Goal: Task Accomplishment & Management: Use online tool/utility

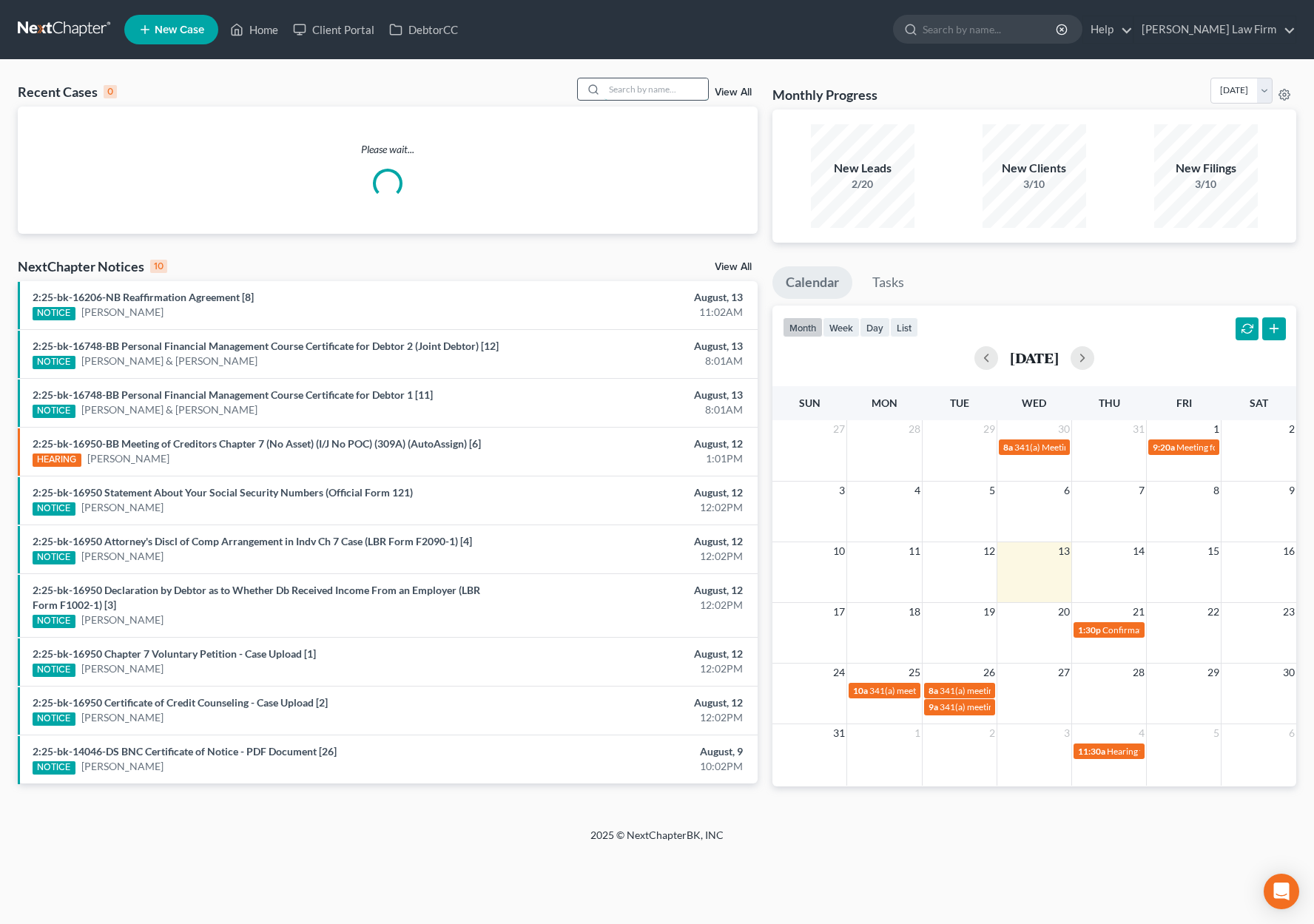
click at [636, 85] on input "search" at bounding box center [655, 89] width 103 height 21
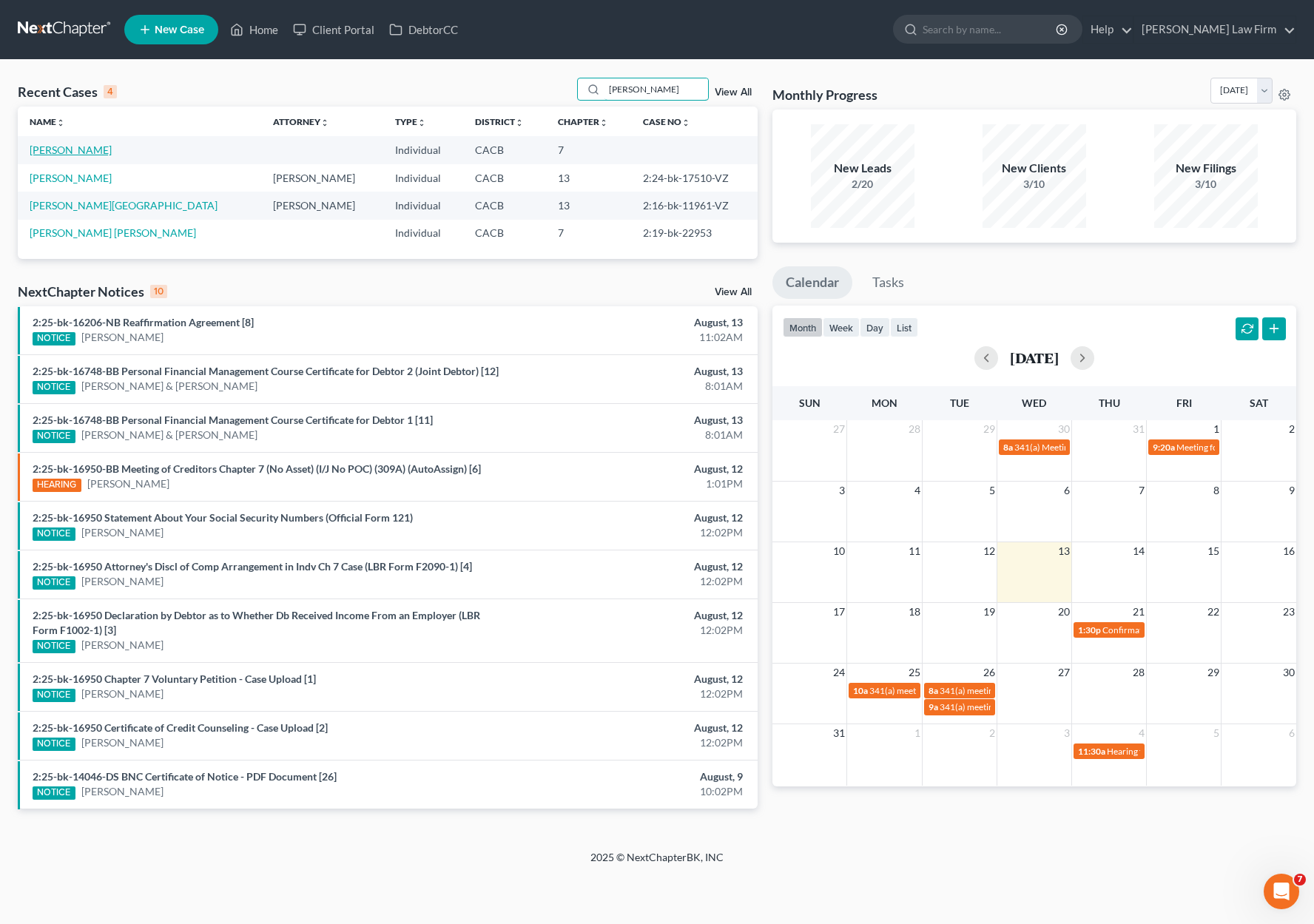
type input "[PERSON_NAME]"
click at [59, 152] on link "[PERSON_NAME]" at bounding box center [71, 150] width 82 height 12
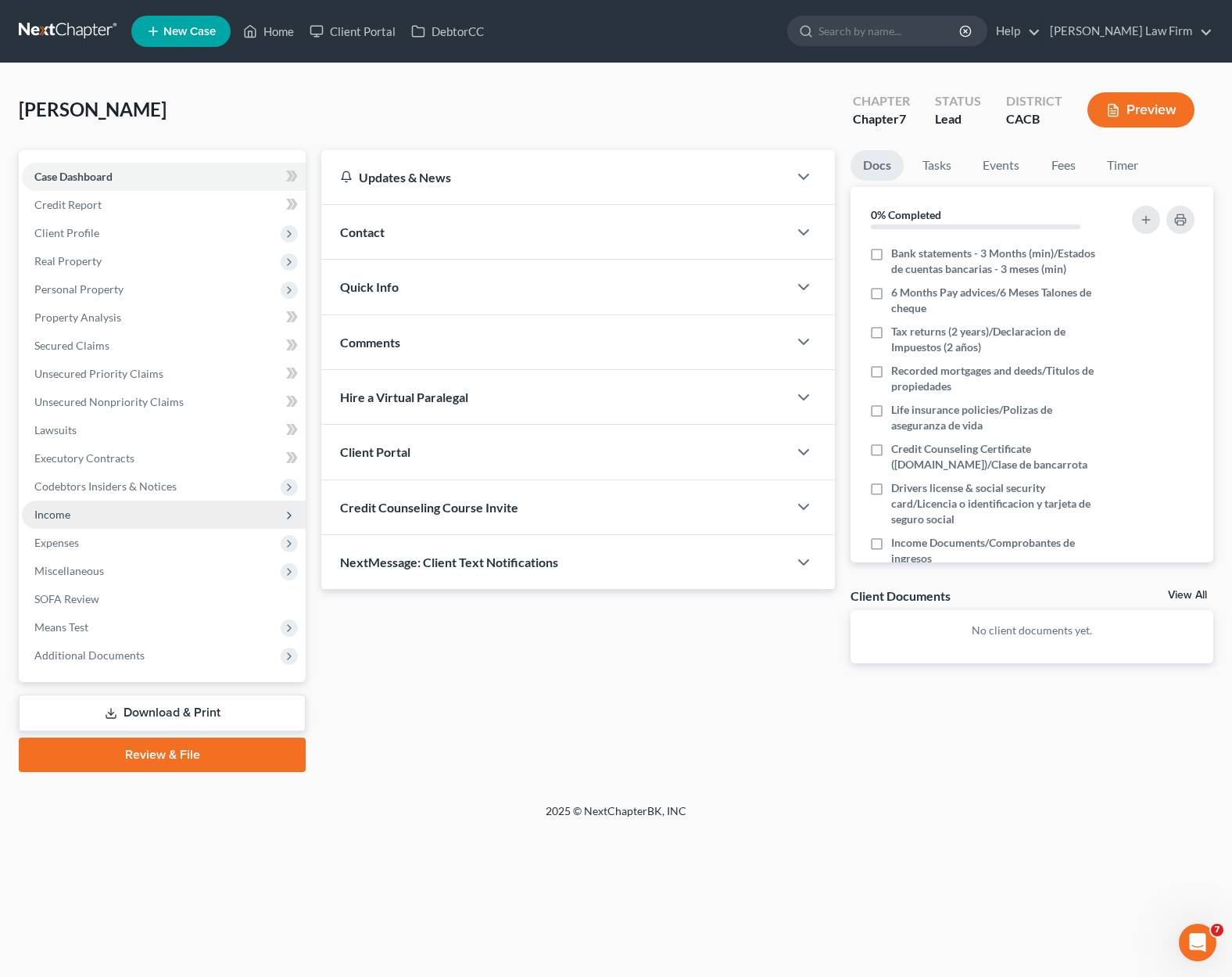
click at [76, 510] on span "Income" at bounding box center [163, 515] width 284 height 28
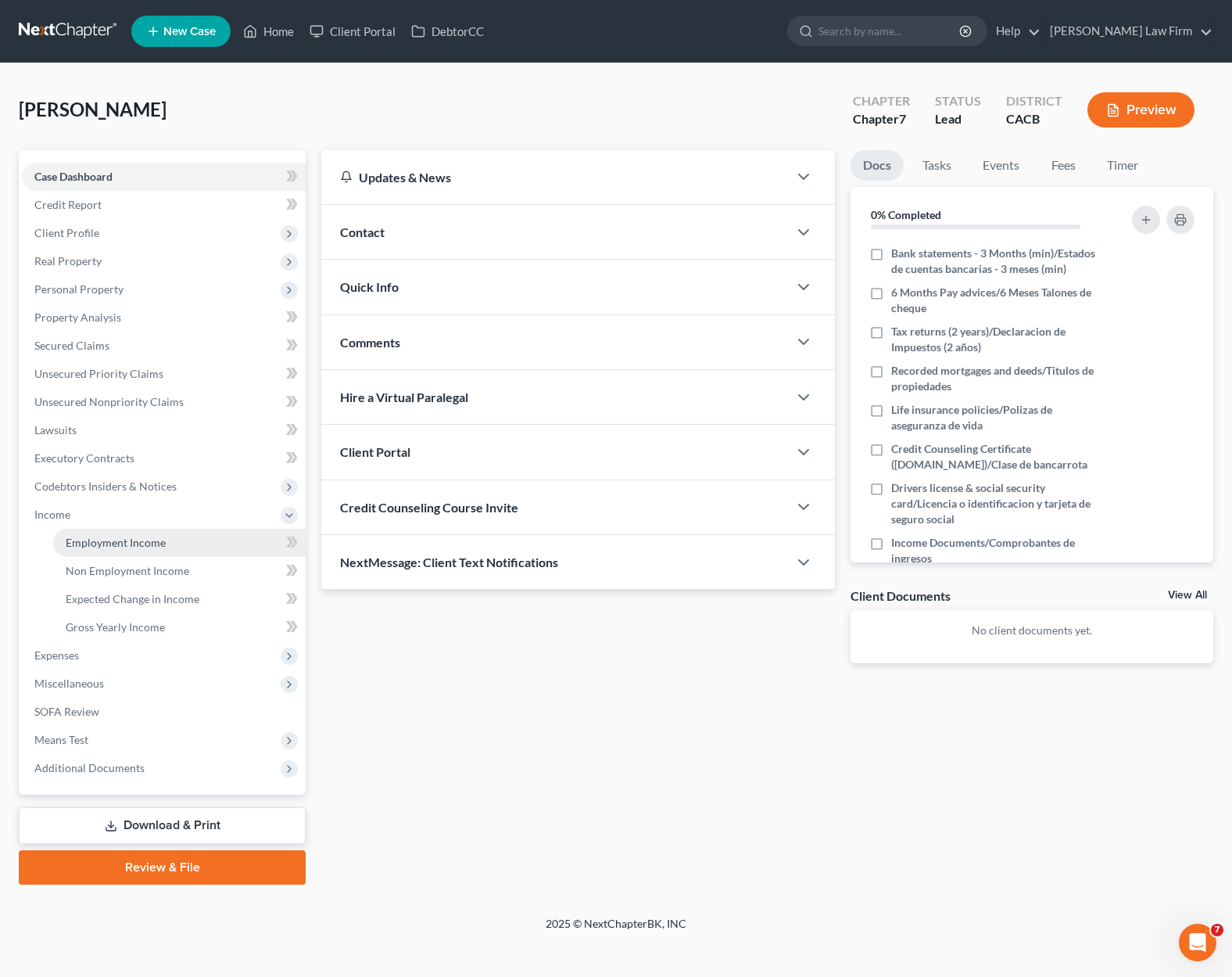
click at [130, 541] on span "Employment Income" at bounding box center [115, 543] width 100 height 13
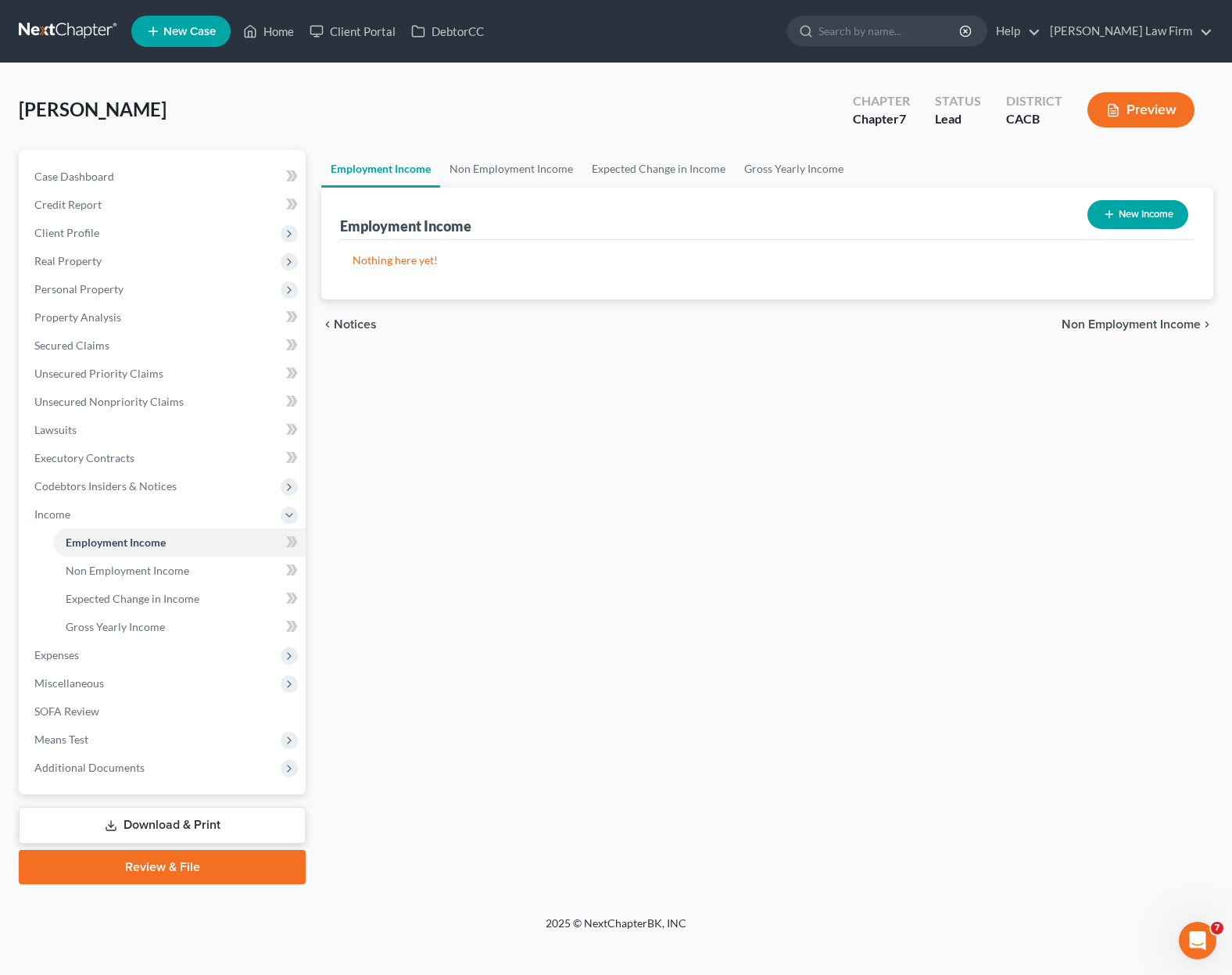
click at [39, 40] on link at bounding box center [68, 31] width 100 height 28
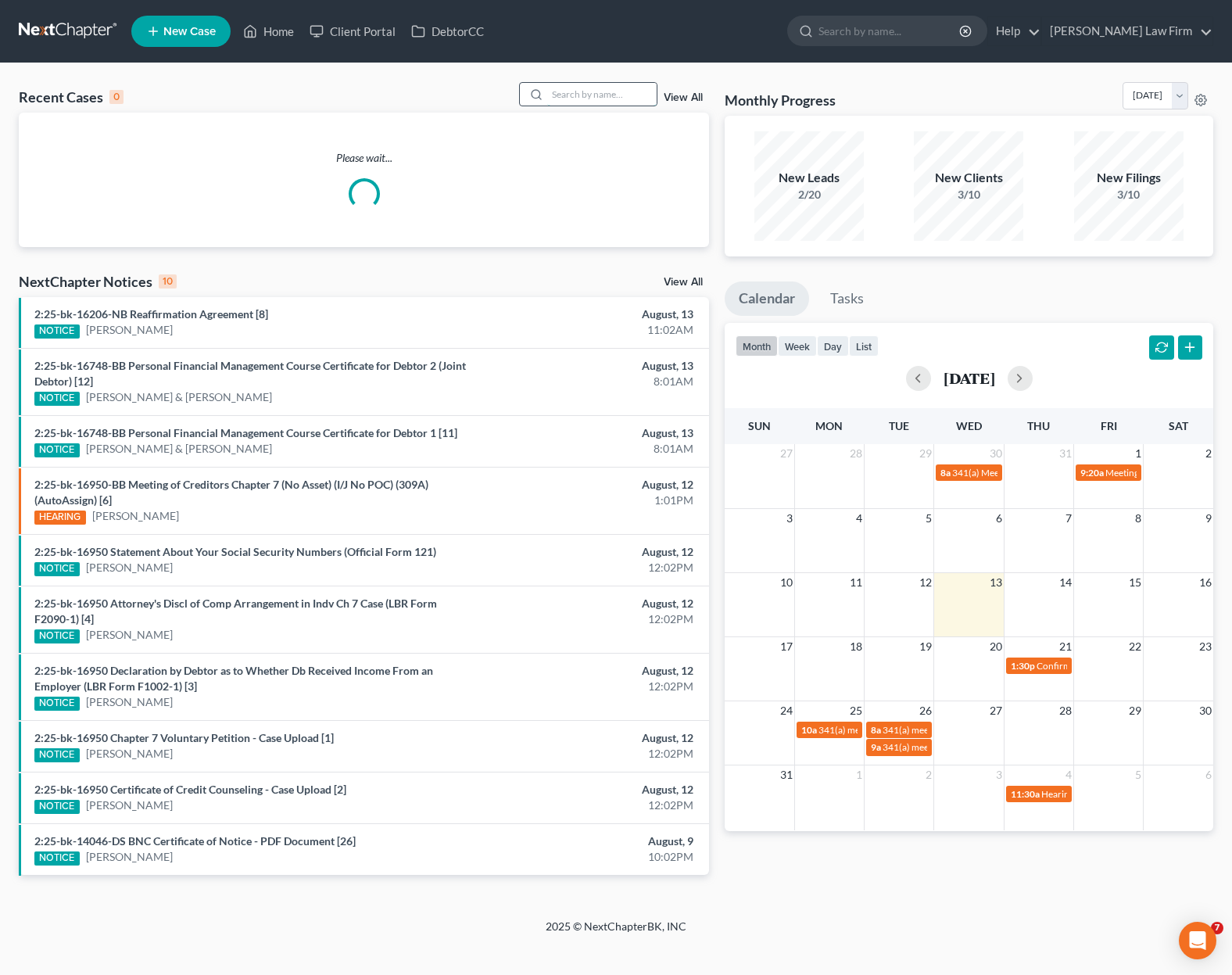
click at [607, 98] on input "search" at bounding box center [601, 94] width 109 height 22
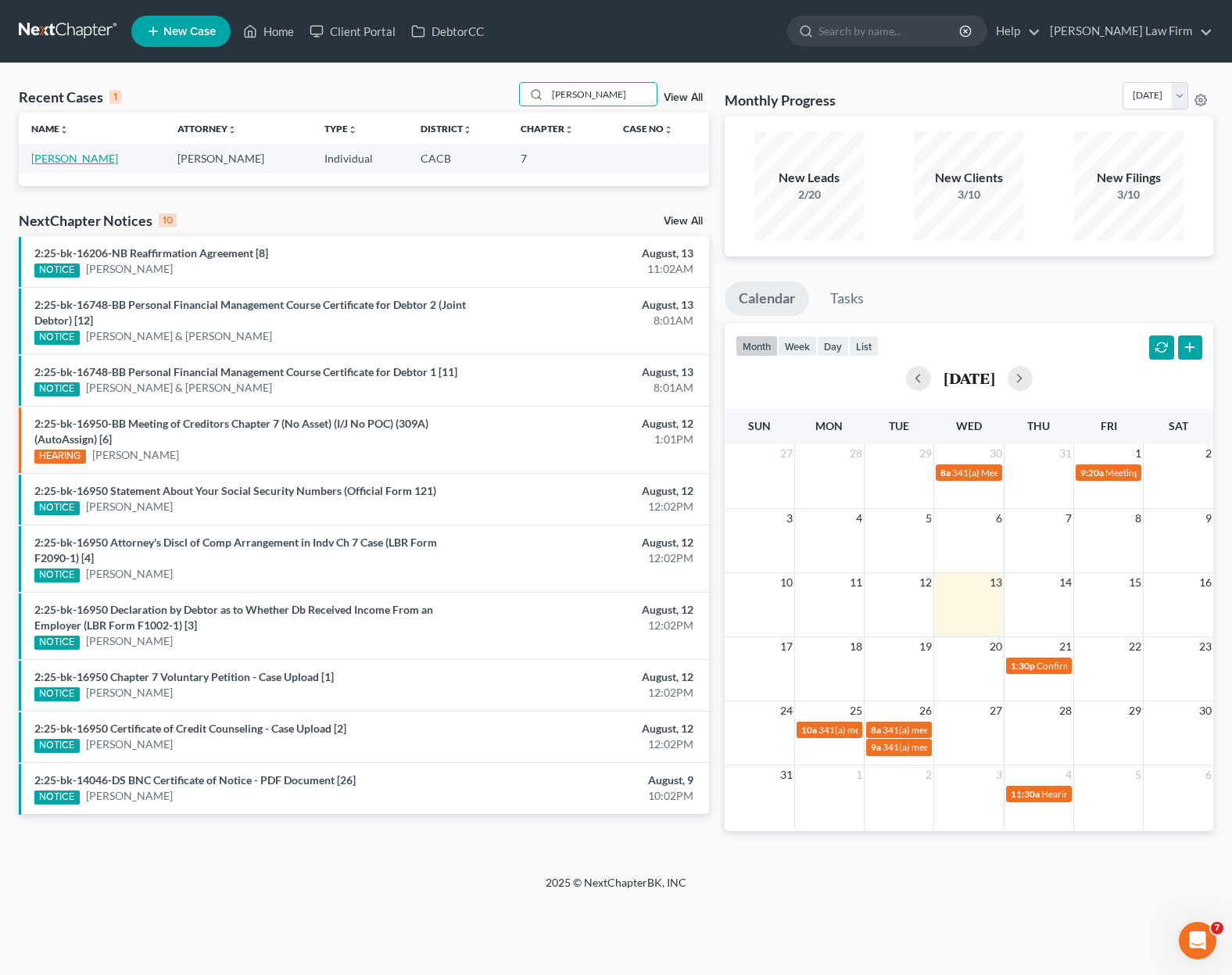
type input "[PERSON_NAME]"
click at [79, 159] on link "[PERSON_NAME]" at bounding box center [75, 158] width 87 height 13
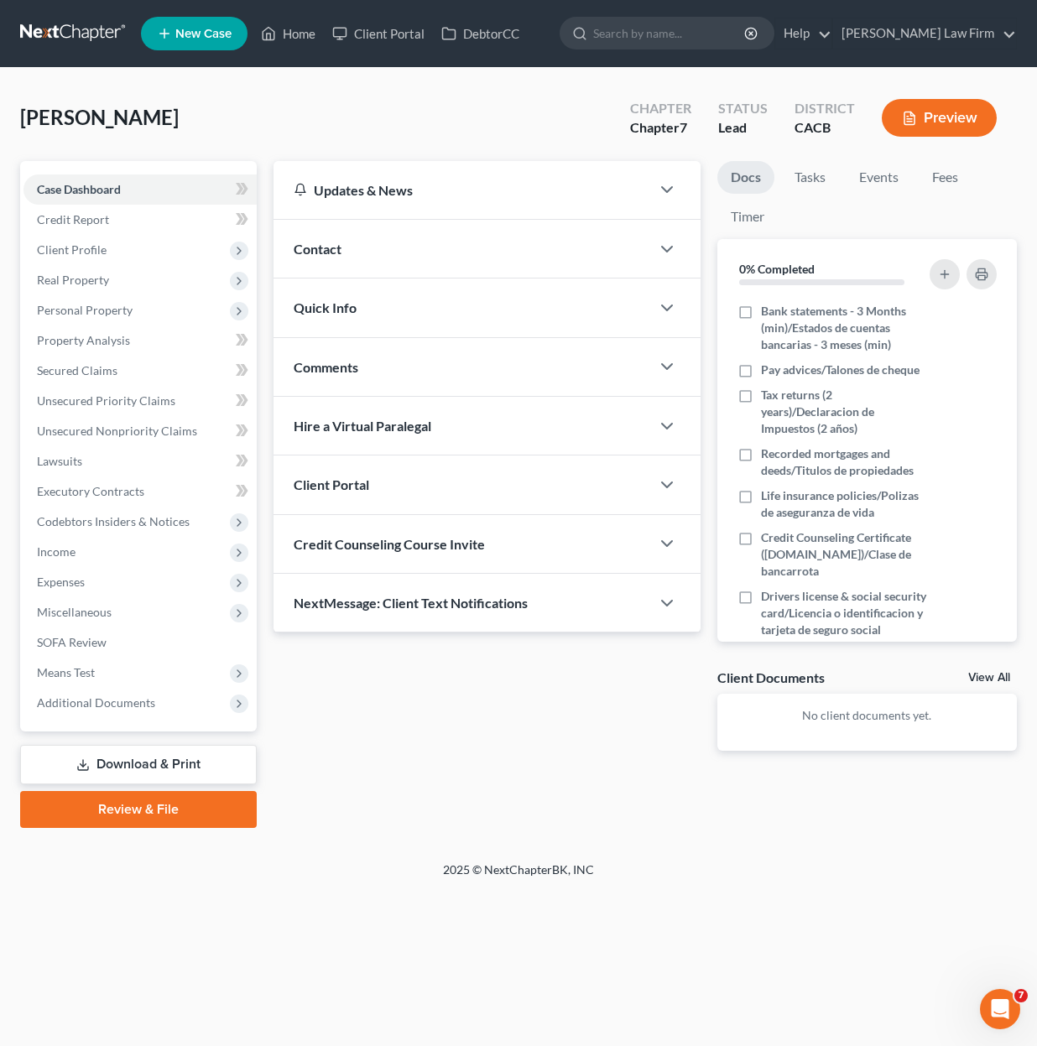
drag, startPoint x: 190, startPoint y: 747, endPoint x: 205, endPoint y: 768, distance: 25.4
click at [190, 747] on link "Download & Print" at bounding box center [138, 764] width 237 height 39
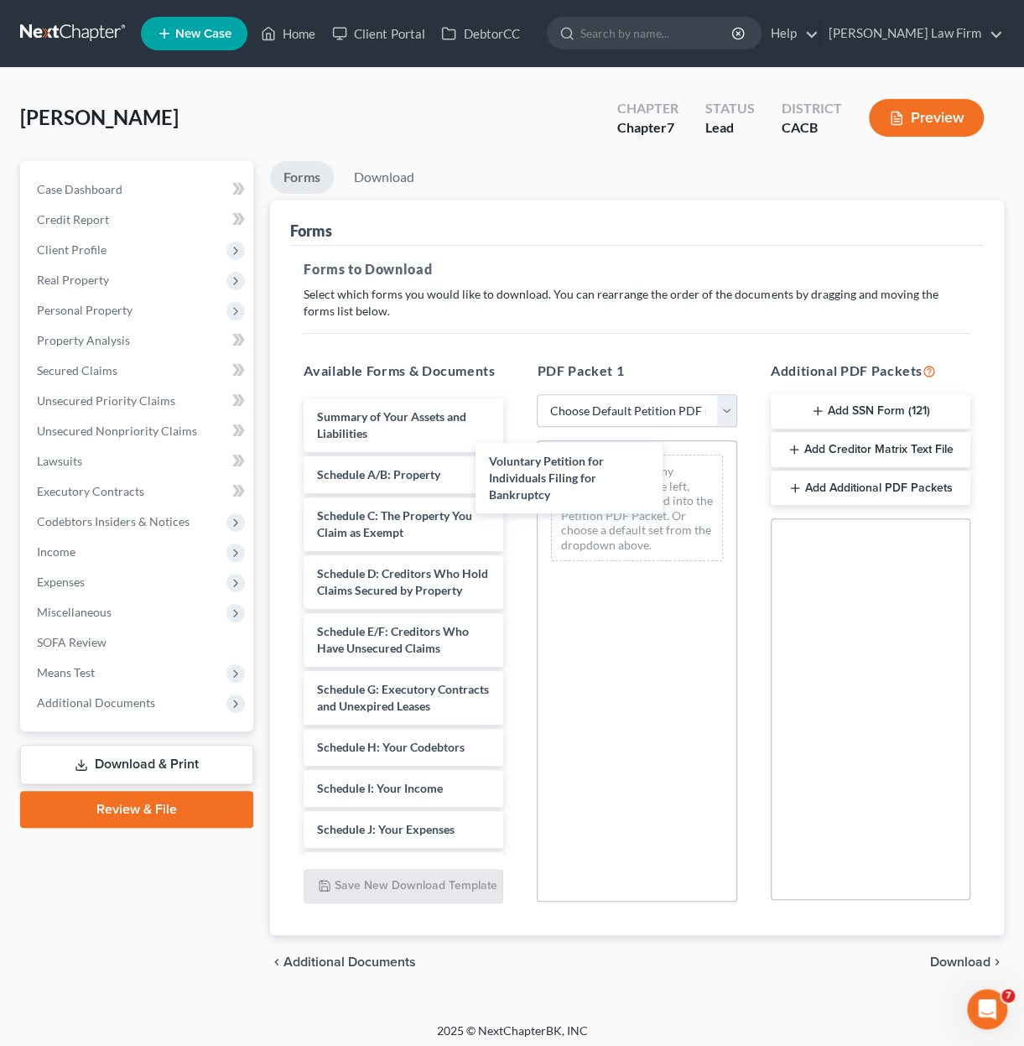
drag, startPoint x: 373, startPoint y: 411, endPoint x: 651, endPoint y: 481, distance: 286.3
click at [517, 492] on div "Voluntary Petition for Individuals Filing for Bankruptcy Voluntary Petition for…" at bounding box center [403, 871] width 227 height 946
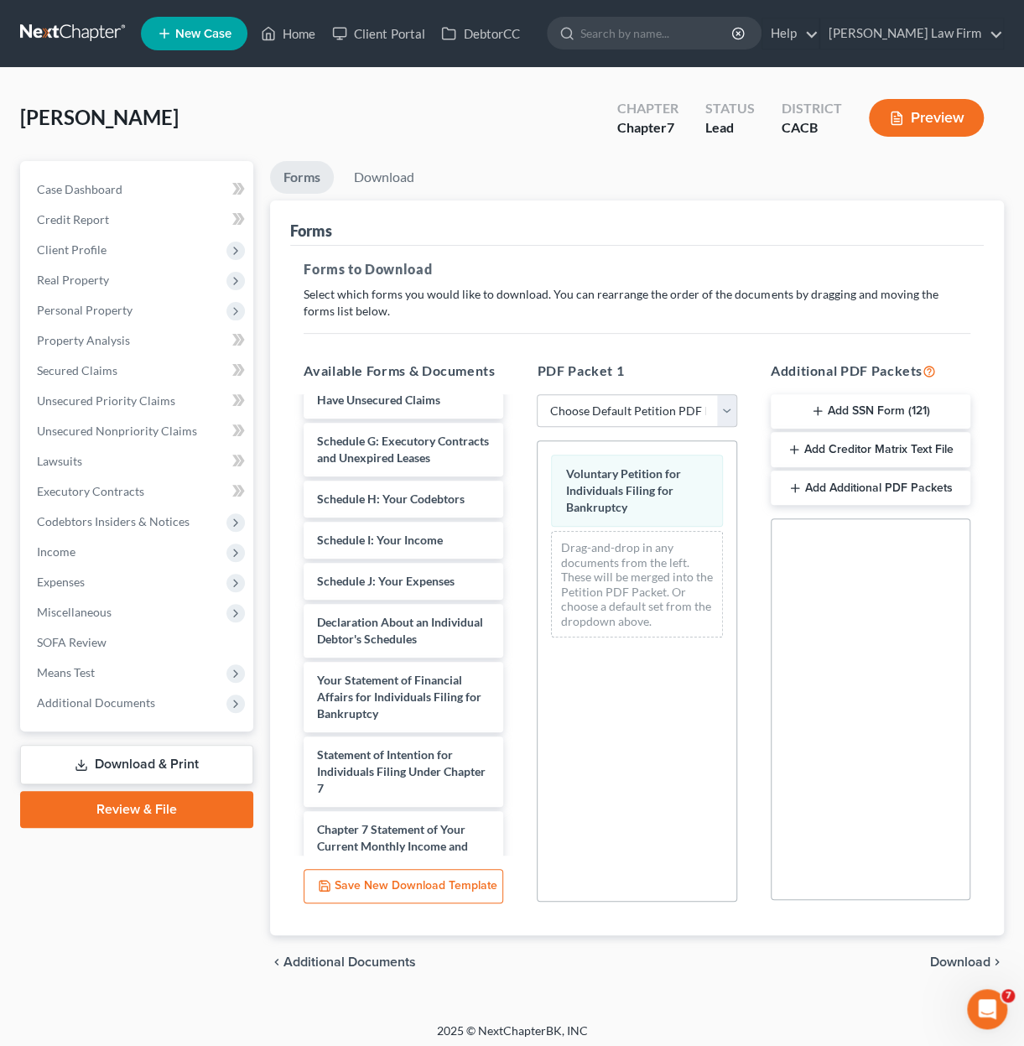
scroll to position [252, 0]
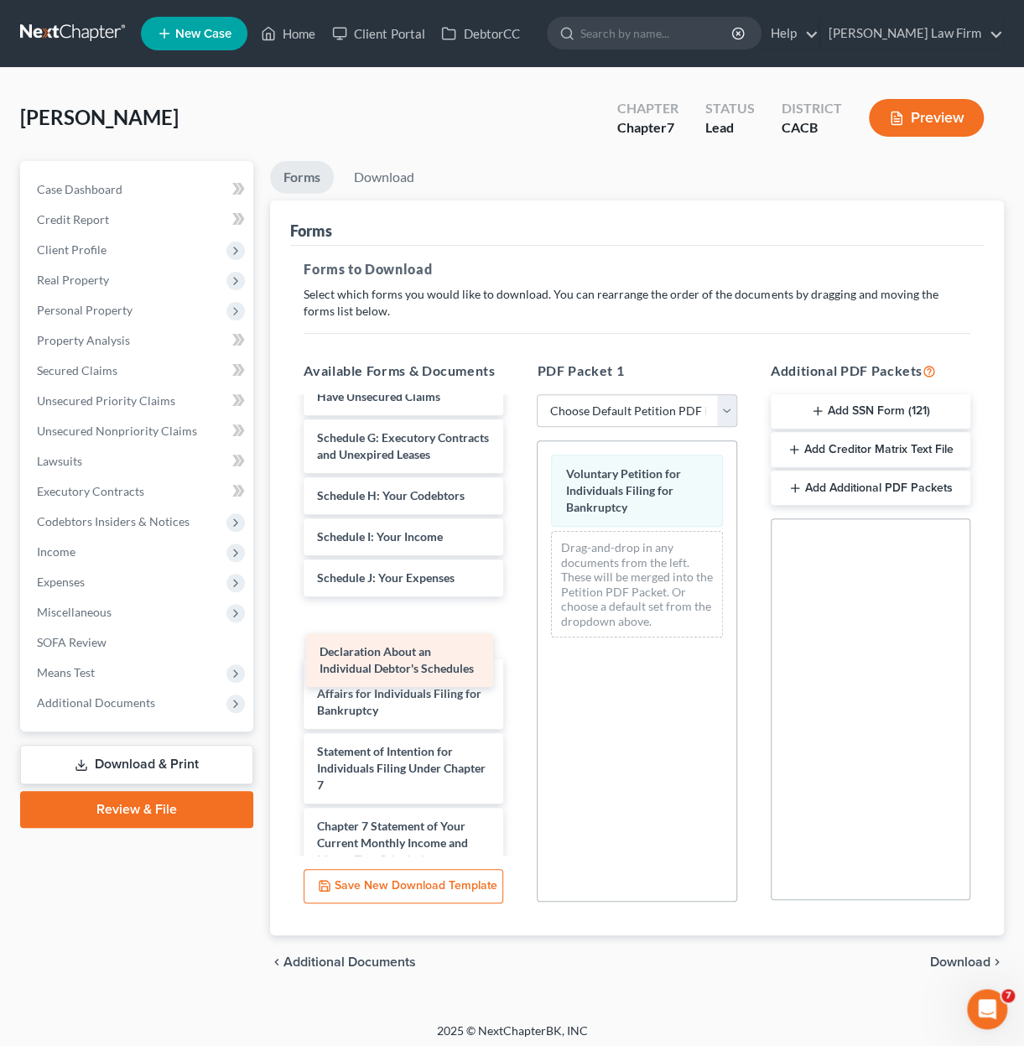
drag, startPoint x: 386, startPoint y: 659, endPoint x: 656, endPoint y: 707, distance: 274.5
click at [517, 707] on div "Declaration About an Individual Debtor's Schedules Summary of Your Assets and L…" at bounding box center [403, 620] width 227 height 946
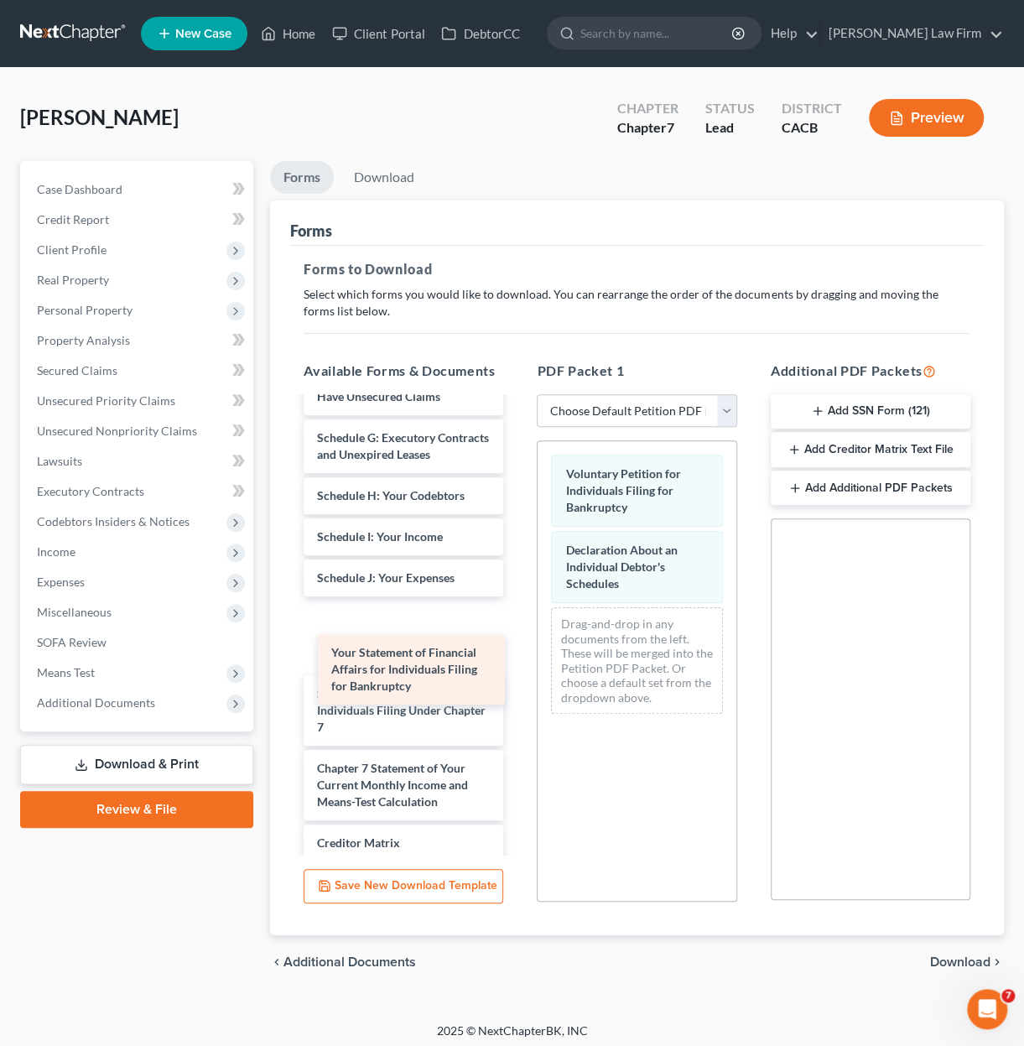
drag, startPoint x: 410, startPoint y: 669, endPoint x: 624, endPoint y: 712, distance: 218.3
click at [517, 716] on div "Your Statement of Financial Affairs for Individuals Filing for Bankruptcy Summa…" at bounding box center [403, 591] width 227 height 888
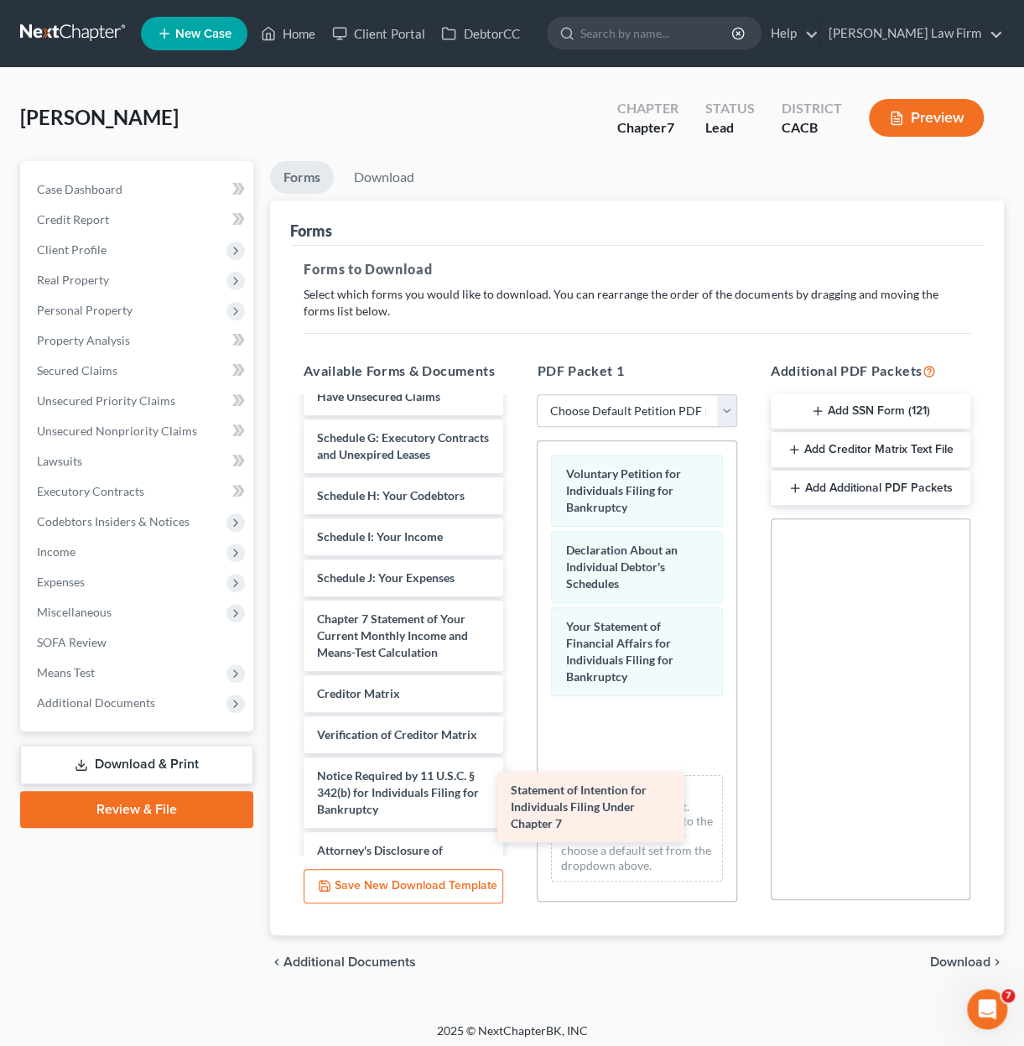
drag, startPoint x: 381, startPoint y: 662, endPoint x: 580, endPoint y: 789, distance: 235.7
click at [517, 805] on div "Statement of Intention for Individuals Filing Under Chapter 7 Summary of Your A…" at bounding box center [403, 516] width 227 height 739
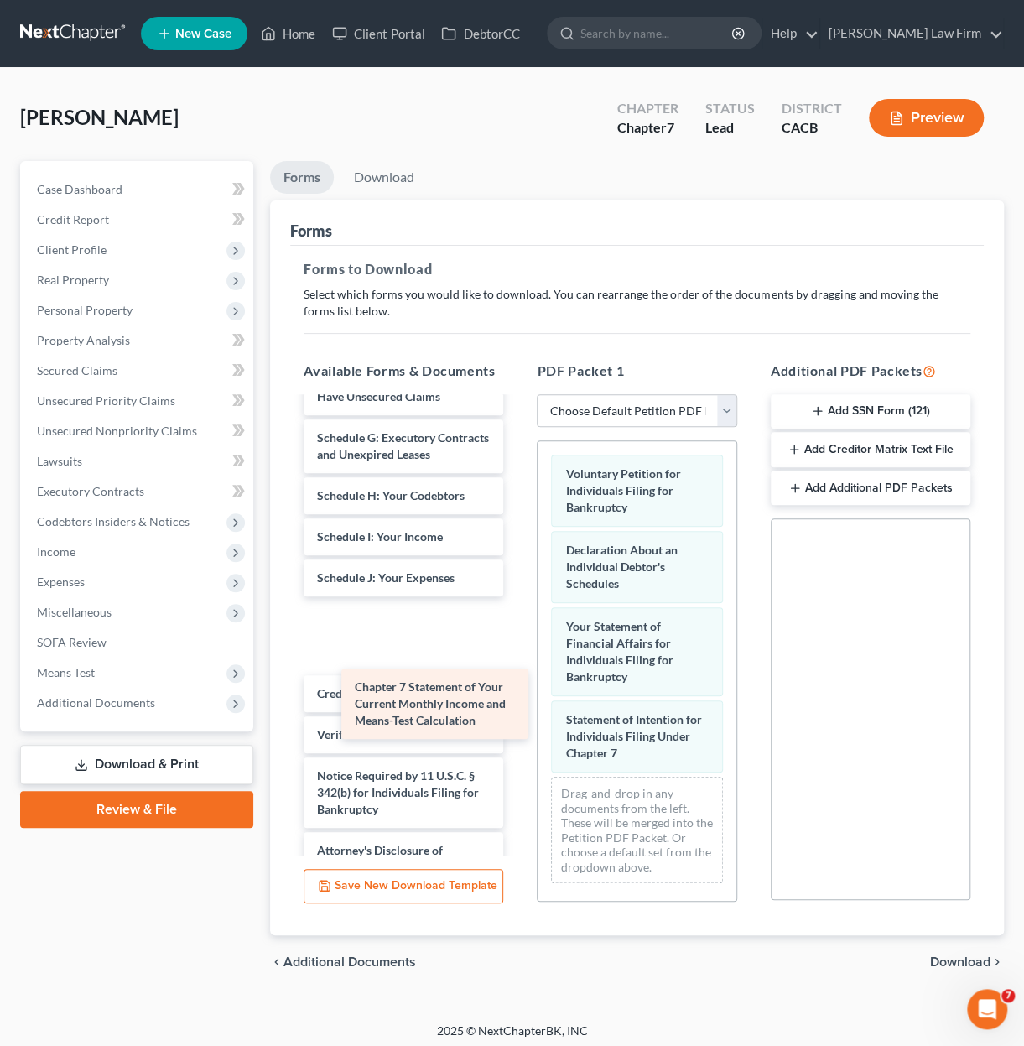
drag, startPoint x: 430, startPoint y: 710, endPoint x: 670, endPoint y: 840, distance: 273.6
click at [517, 844] on div "Chapter 7 Statement of Your Current Monthly Income and Means-Test Calculation S…" at bounding box center [403, 516] width 227 height 739
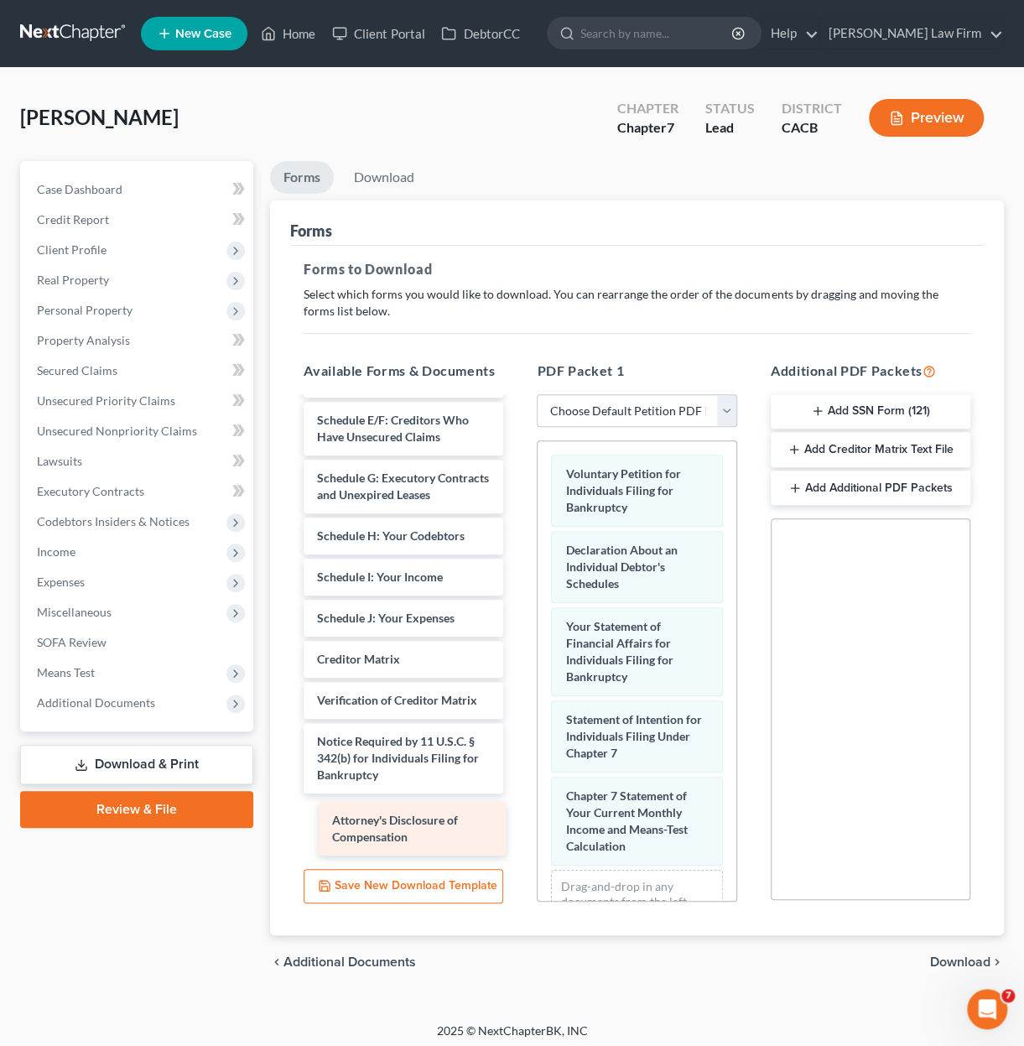
scroll to position [204, 0]
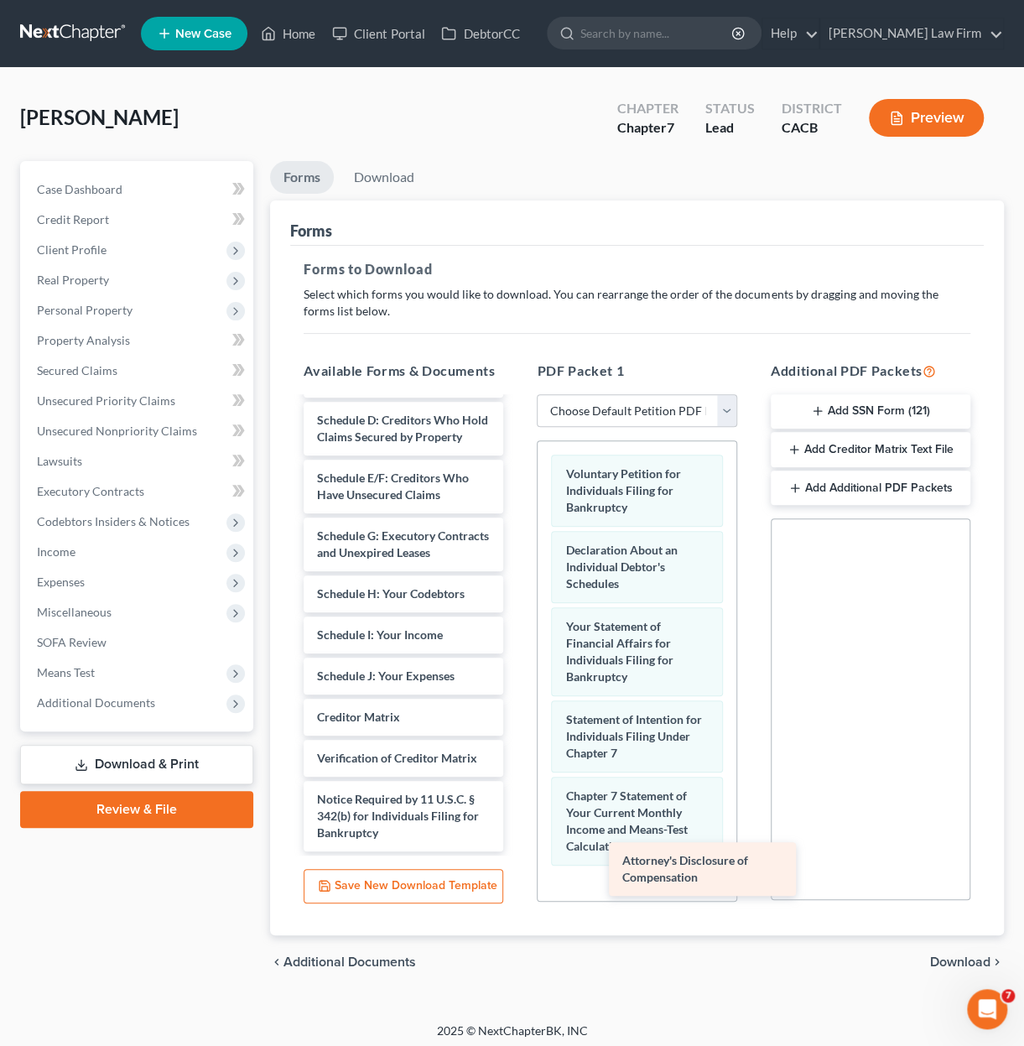
drag, startPoint x: 399, startPoint y: 831, endPoint x: 694, endPoint y: 868, distance: 296.8
click at [517, 851] on div "Attorney's Disclosure of Compensation Summary of Your Assets and Liabilities Sc…" at bounding box center [403, 548] width 227 height 607
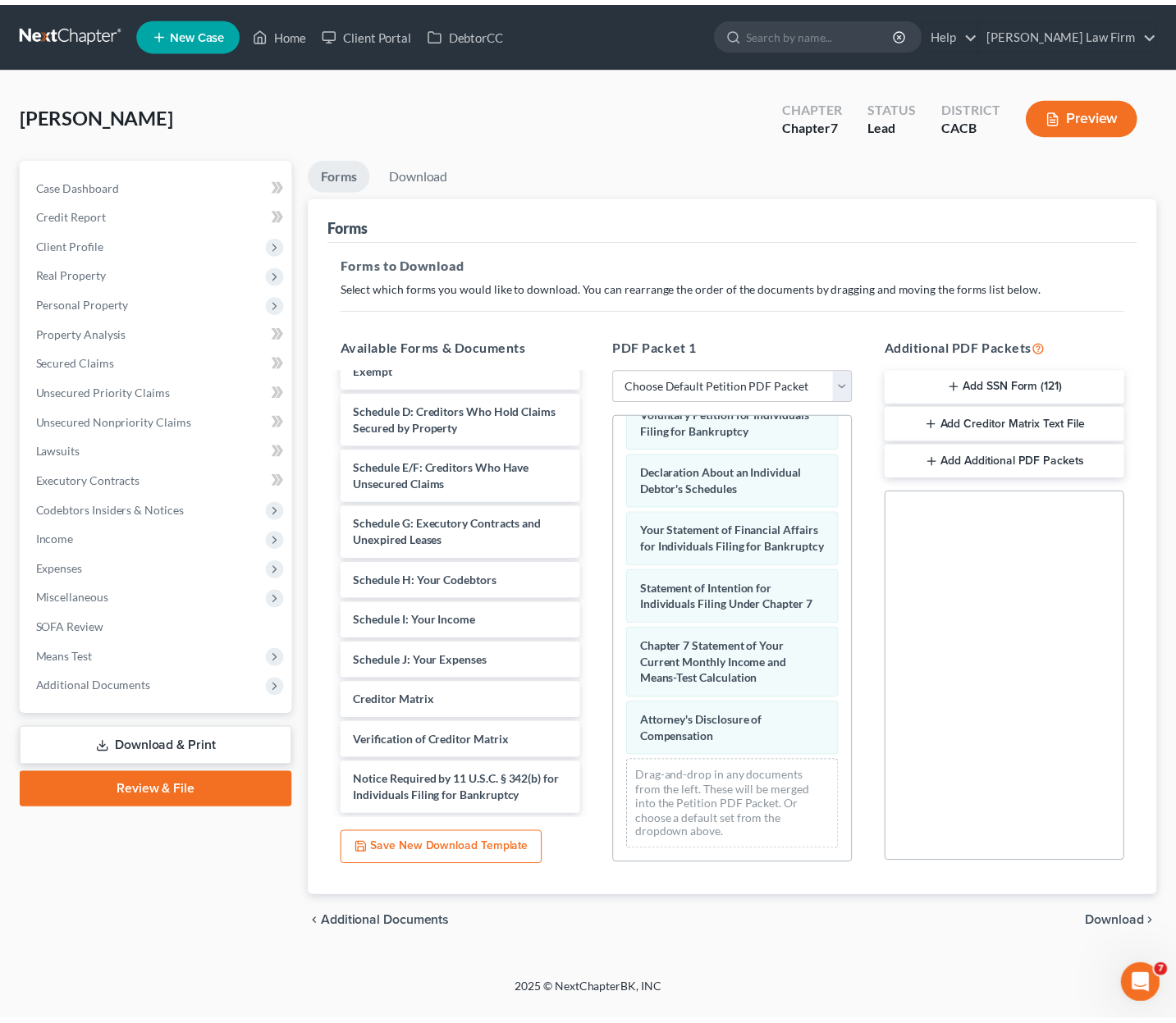
scroll to position [44, 0]
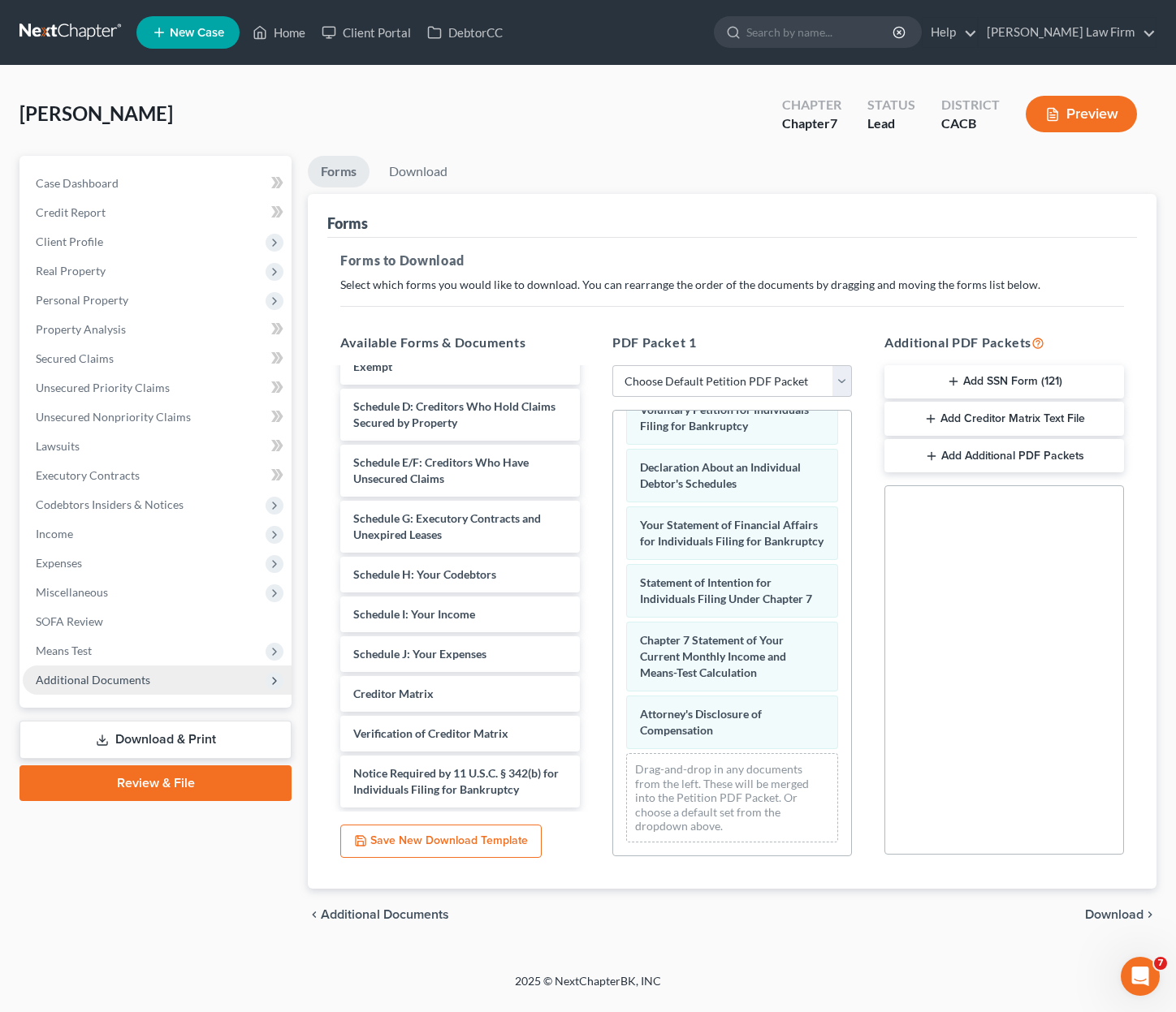
click at [143, 677] on span "Additional Documents" at bounding box center [93, 679] width 114 height 14
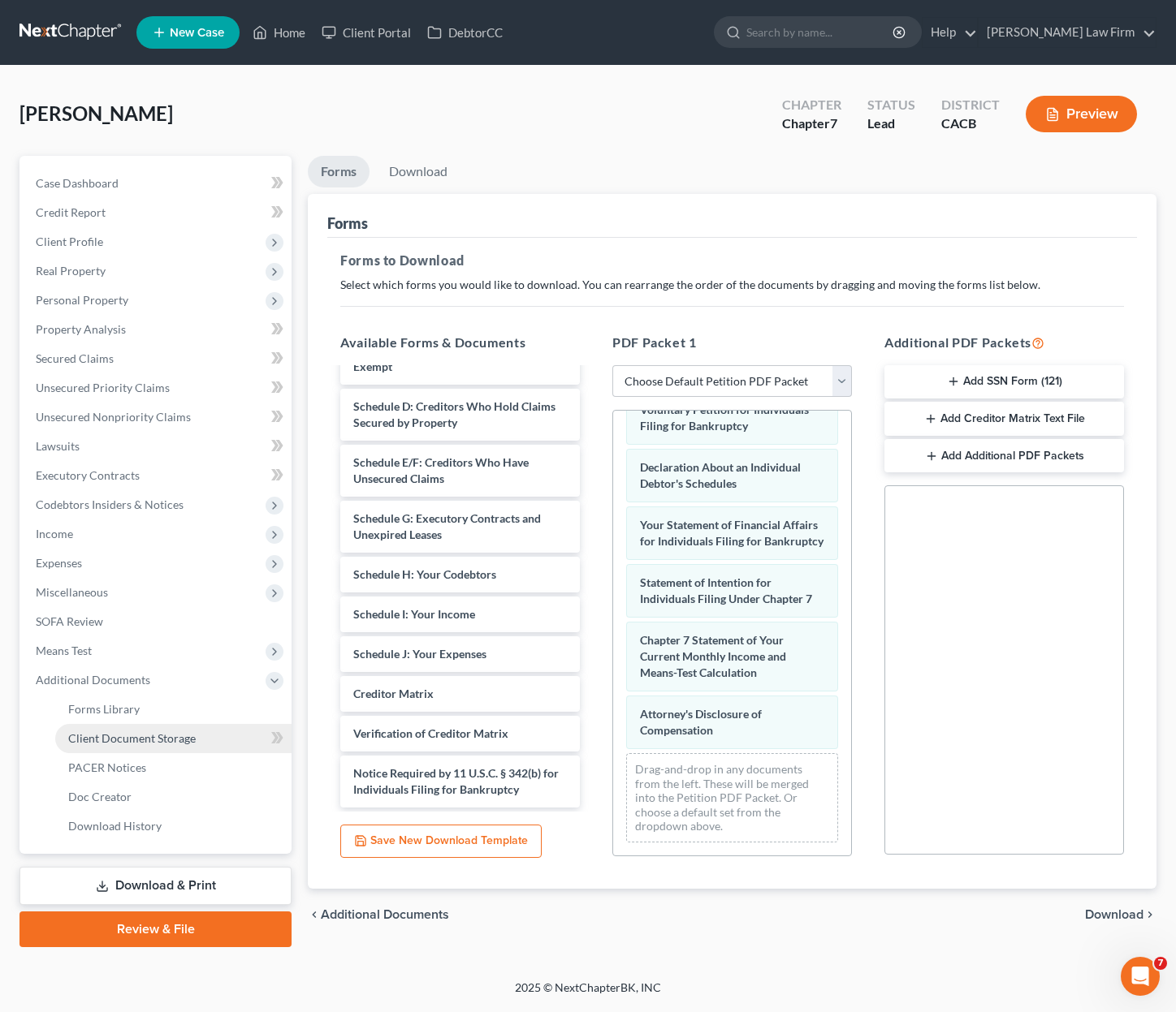
click at [113, 744] on link "Client Document Storage" at bounding box center [173, 738] width 236 height 29
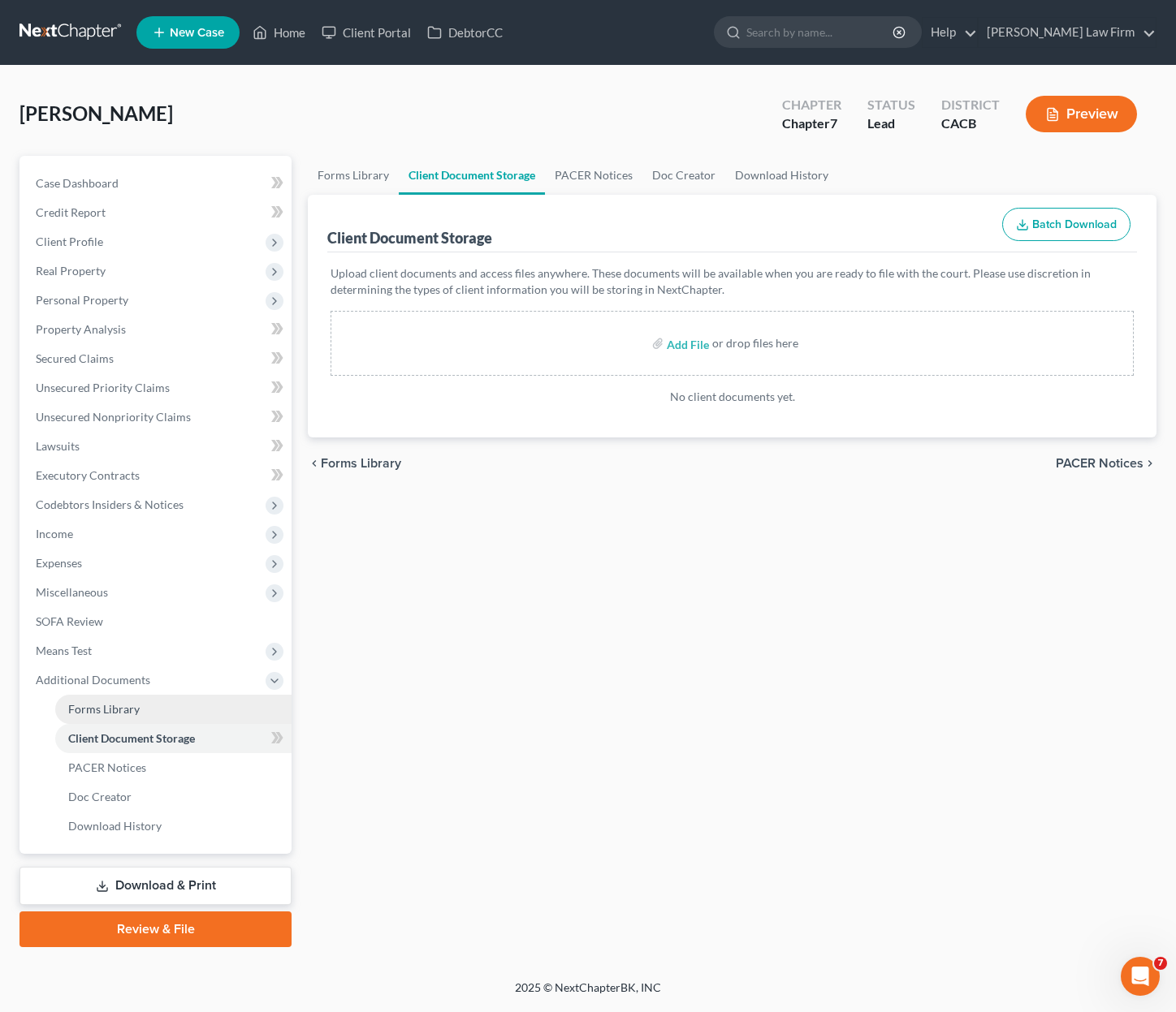
click at [120, 713] on span "Forms Library" at bounding box center [104, 709] width 72 height 14
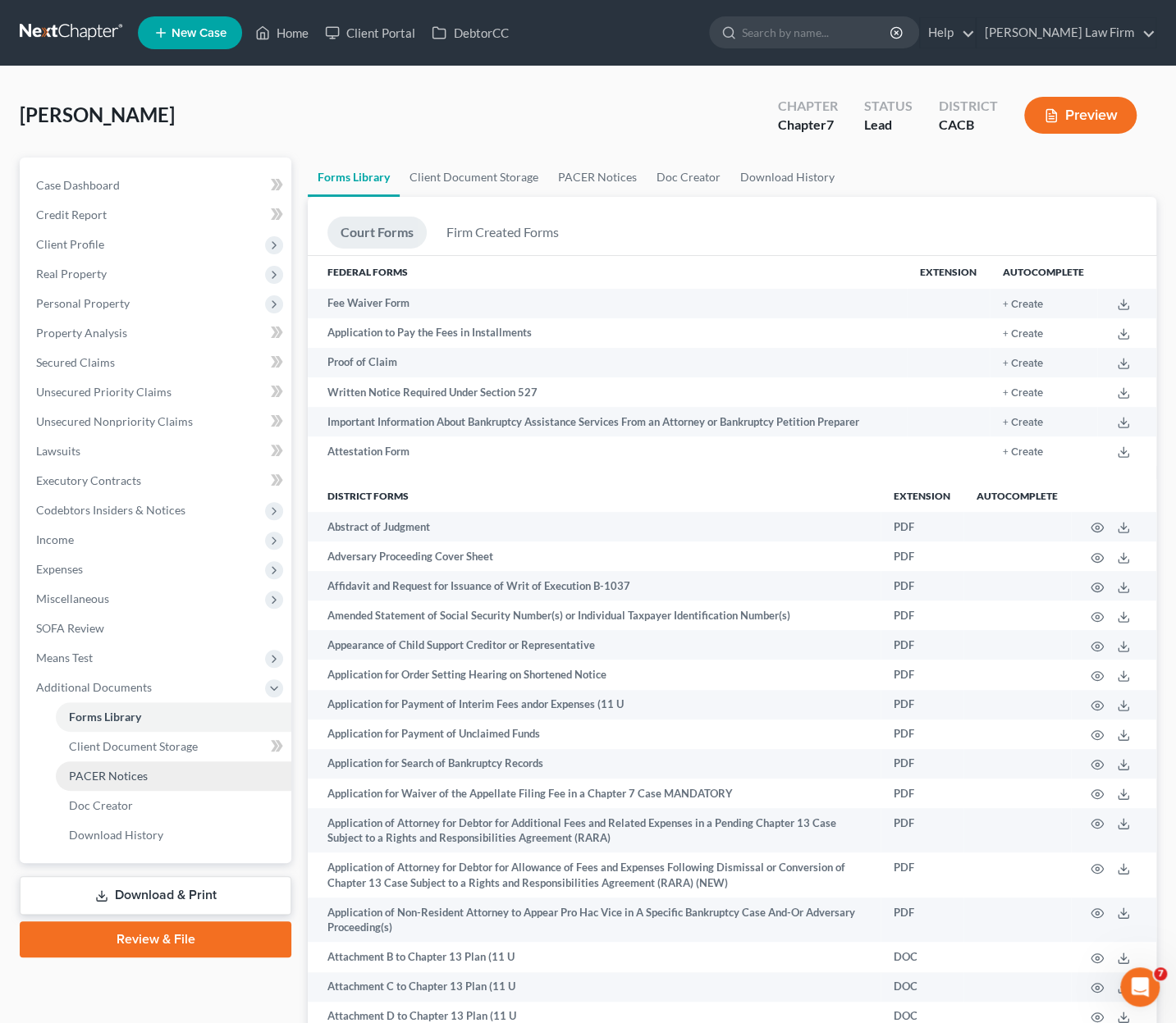
click at [169, 762] on link "PACER Notices" at bounding box center [173, 777] width 236 height 29
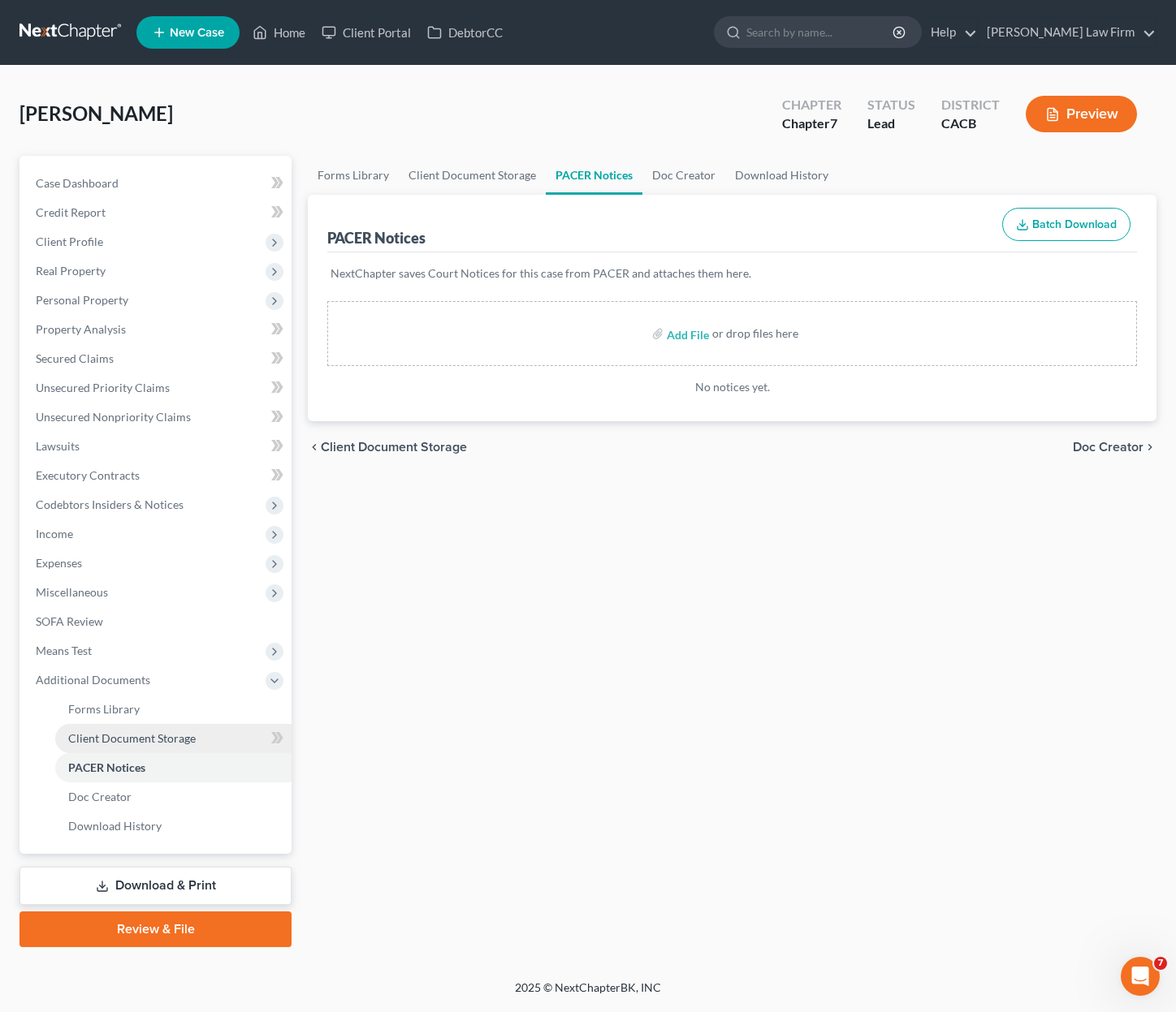
click at [154, 742] on span "Client Document Storage" at bounding box center [132, 738] width 128 height 14
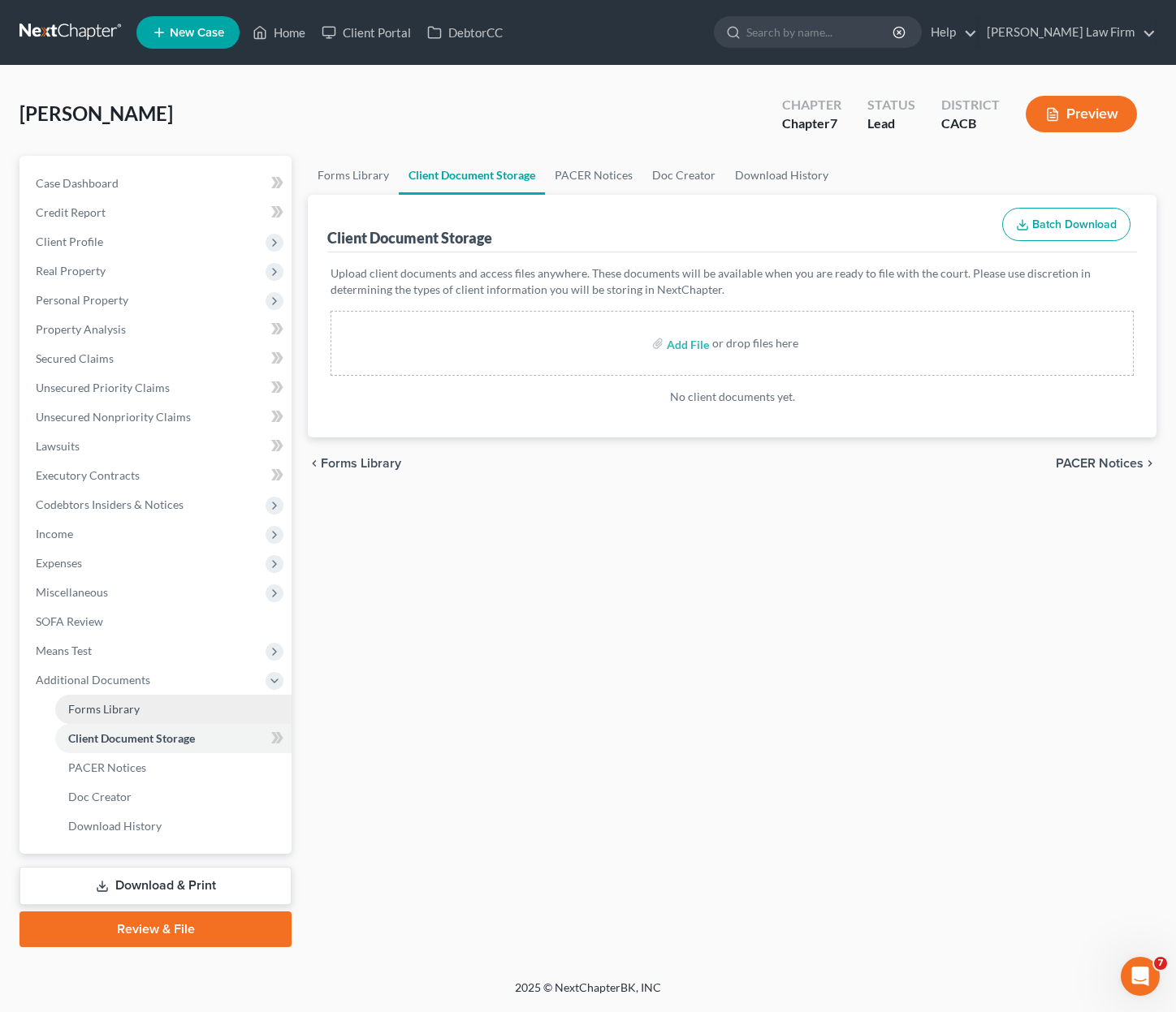
click at [118, 705] on span "Forms Library" at bounding box center [104, 709] width 72 height 14
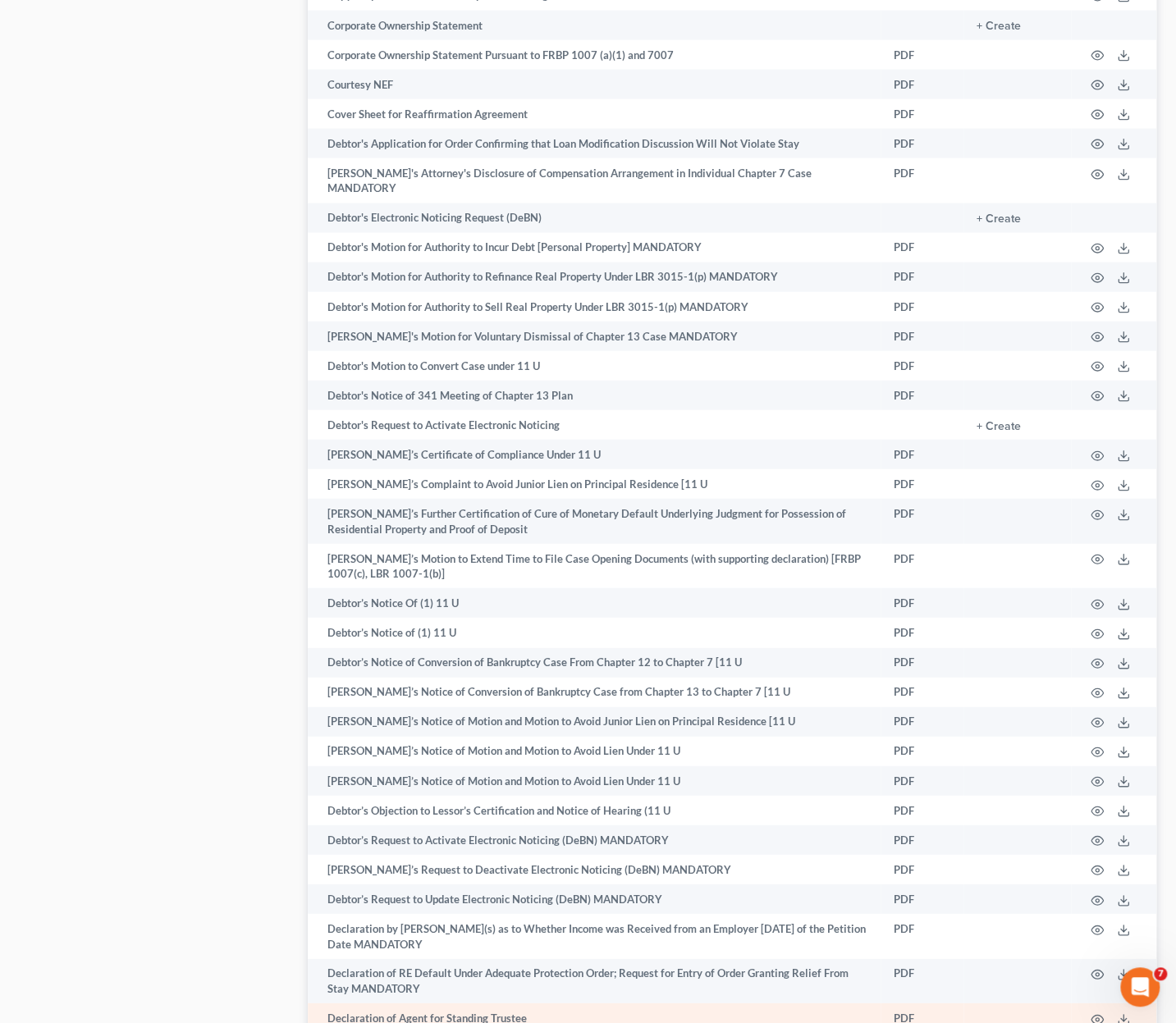
scroll to position [2462, 0]
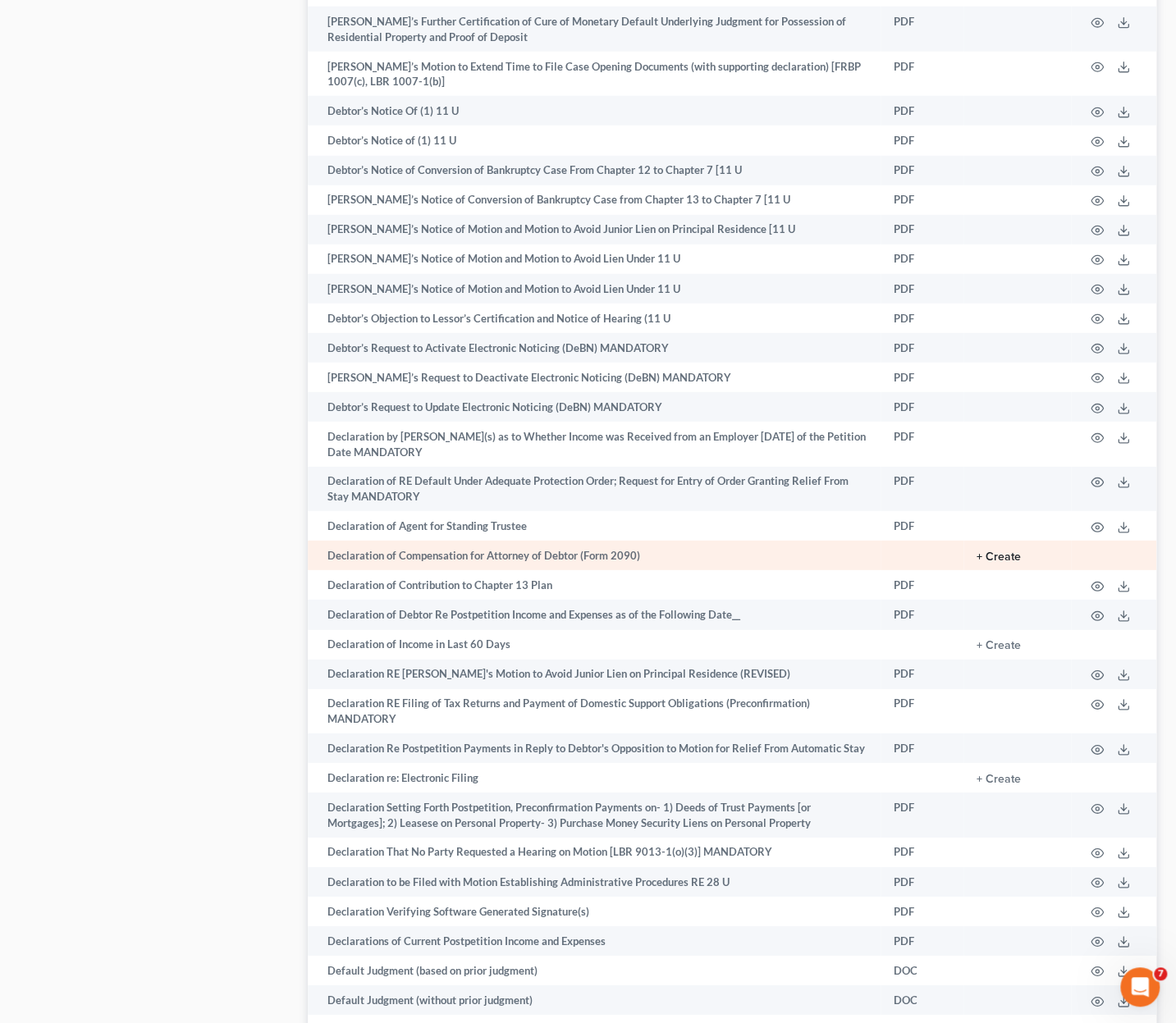
click at [996, 552] on button "+ Create" at bounding box center [998, 557] width 44 height 12
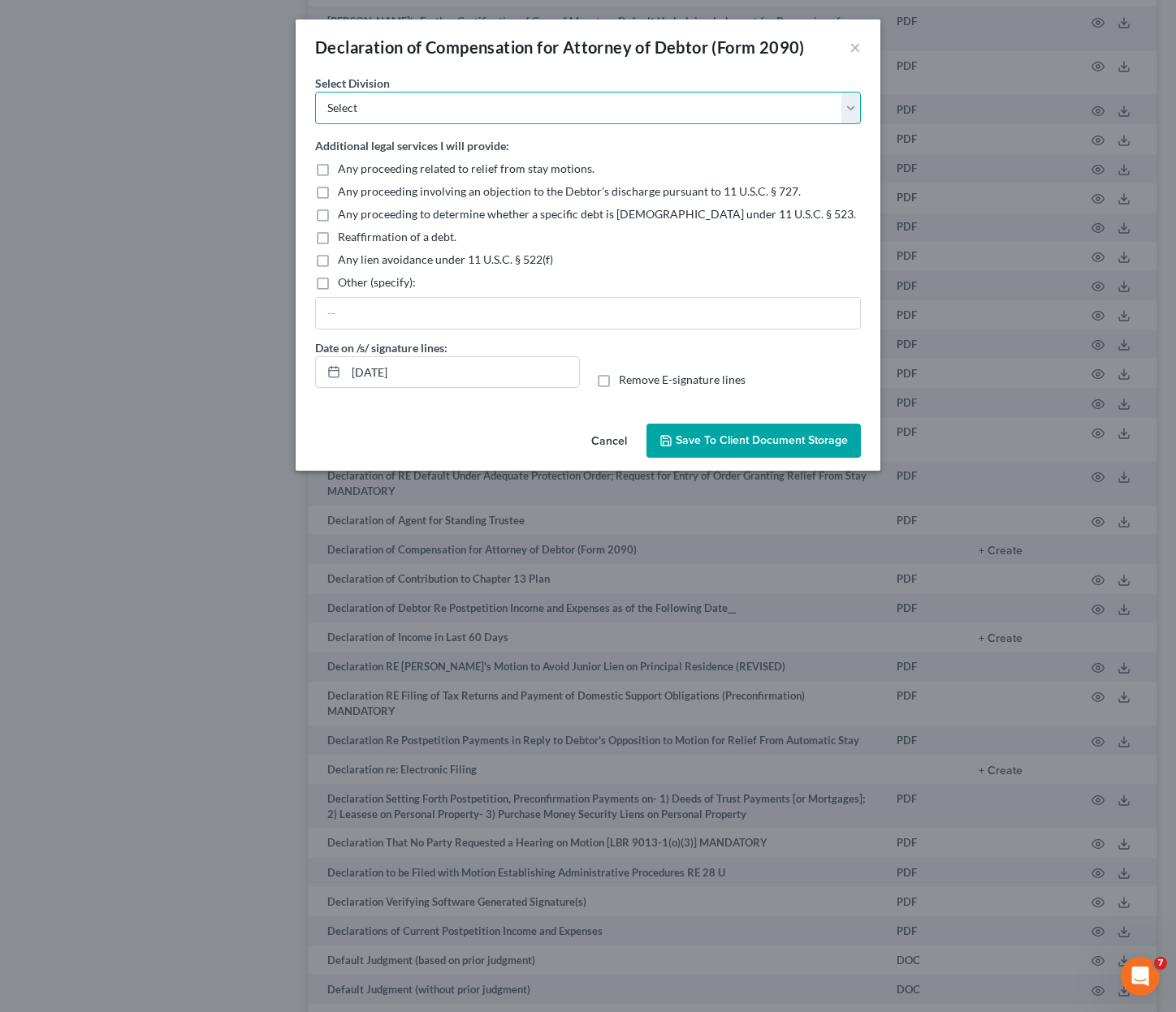
click at [404, 112] on select "Select Los Angeles Riverside Santa Ana Northern San Fernando Valley" at bounding box center [588, 108] width 546 height 33
select select "0"
click at [315, 92] on select "Select Los Angeles Riverside Santa Ana Northern San Fernando Valley" at bounding box center [588, 108] width 546 height 33
drag, startPoint x: 456, startPoint y: 372, endPoint x: 195, endPoint y: 374, distance: 261.0
click at [195, 374] on div "Declaration of Compensation for Attorney of Debtor (Form 2090) × No additional …" at bounding box center [588, 506] width 1176 height 1012
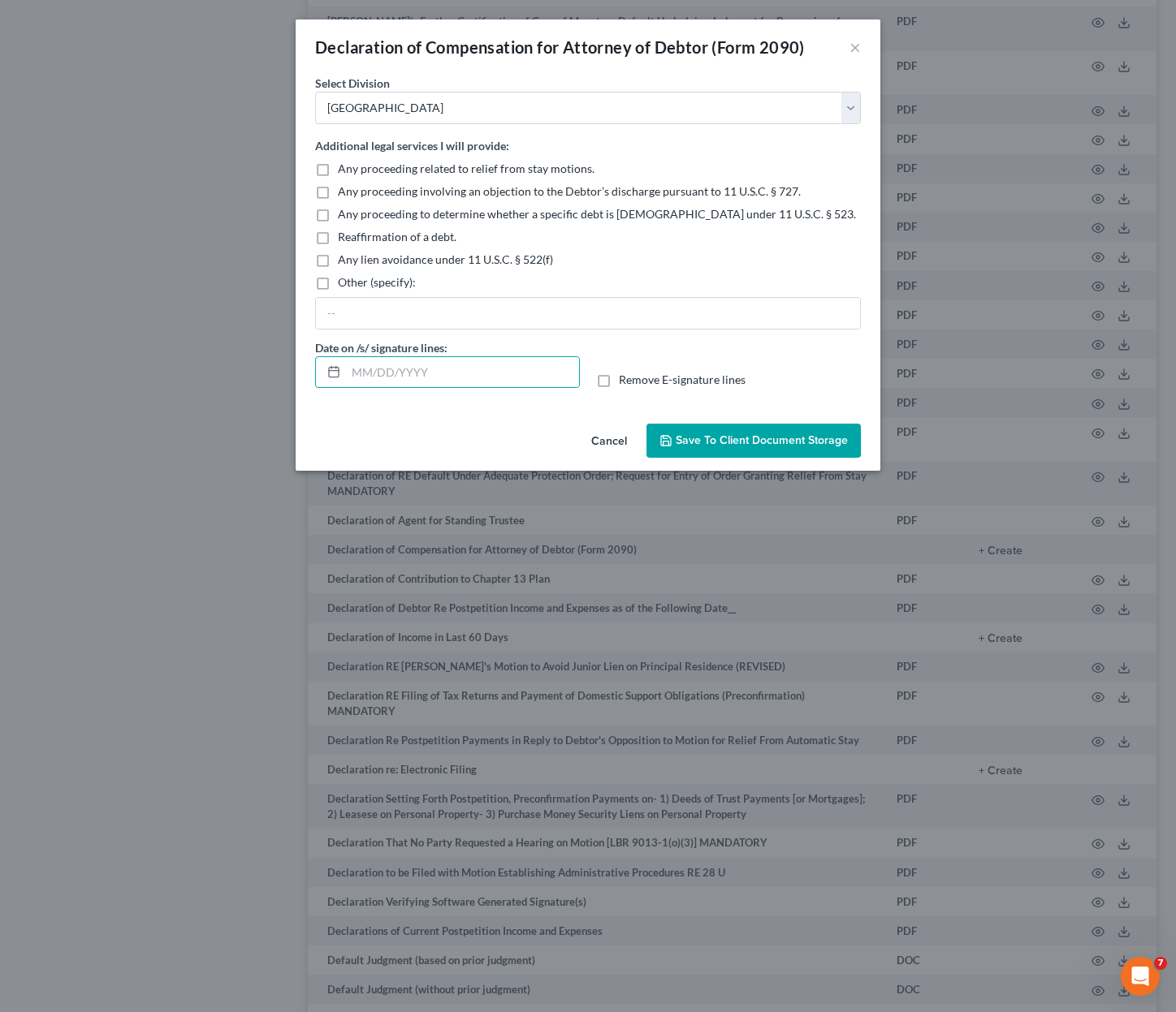
click at [718, 380] on span "Remove E-signature lines" at bounding box center [681, 379] width 127 height 14
click at [636, 380] on input "Remove E-signature lines" at bounding box center [630, 376] width 11 height 11
checkbox input "true"
click at [740, 425] on button "Save to Client Document Storage" at bounding box center [753, 440] width 214 height 34
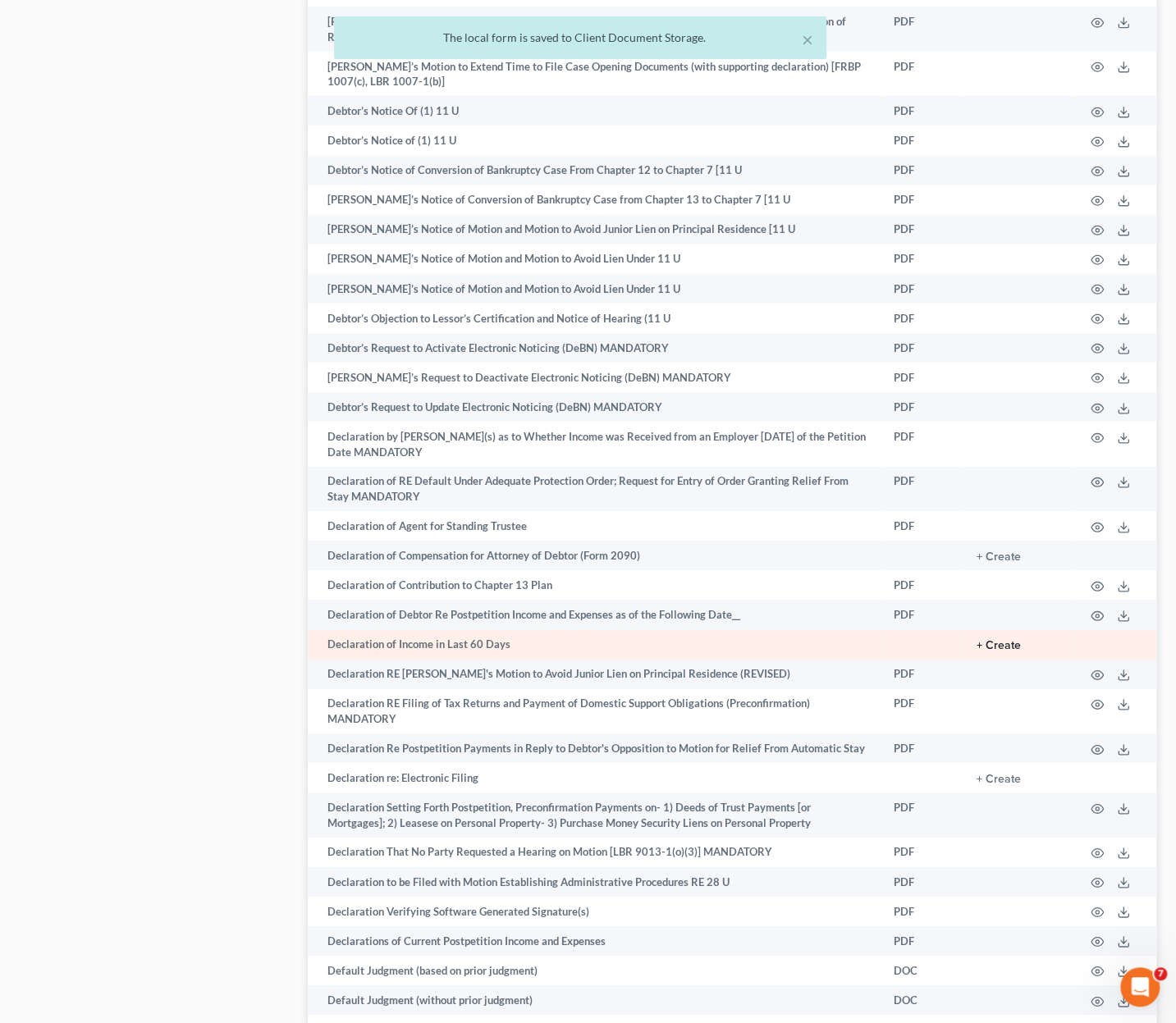
click at [1012, 640] on button "+ Create" at bounding box center [998, 645] width 44 height 12
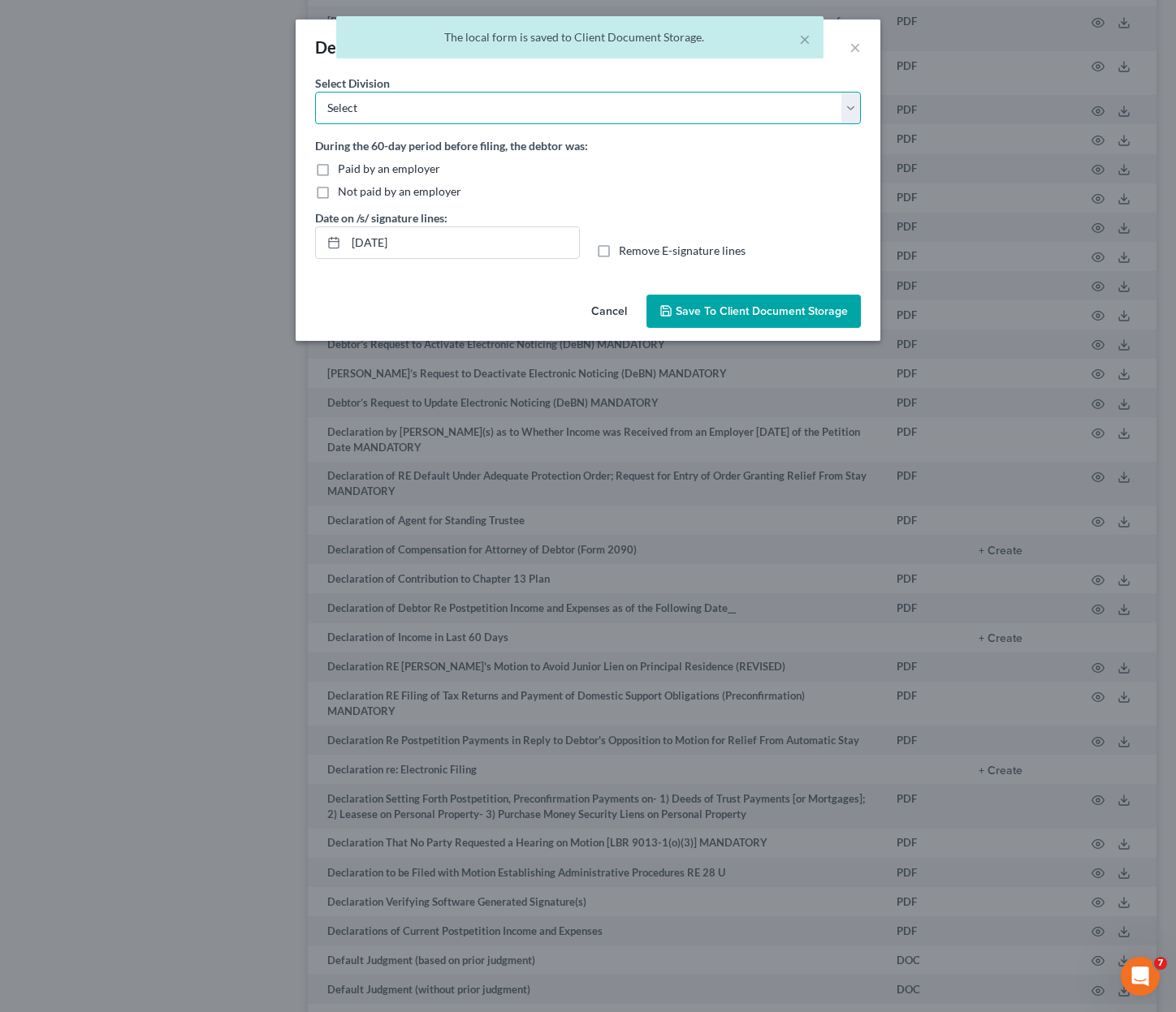
click at [440, 104] on select "Select Los Angeles Riverside Santa Ana Northern San Fernando Valley" at bounding box center [588, 108] width 546 height 33
select select "0"
click at [315, 92] on select "Select Los Angeles Riverside Santa Ana Northern San Fernando Valley" at bounding box center [588, 108] width 546 height 33
click at [382, 189] on span "Not paid by an employer" at bounding box center [400, 191] width 124 height 14
click at [355, 189] on input "Not paid by an employer" at bounding box center [349, 189] width 11 height 11
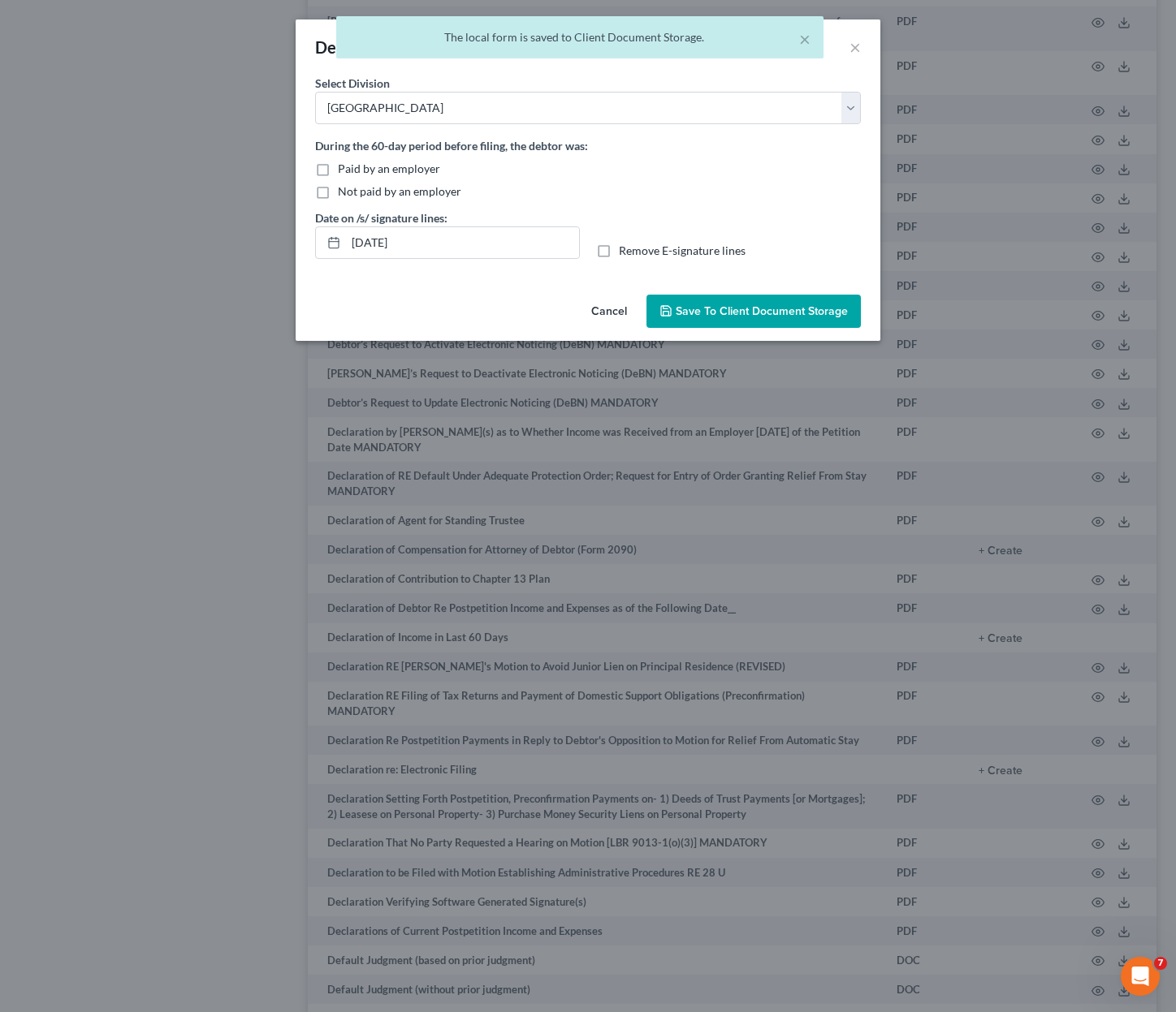
checkbox input "true"
drag, startPoint x: 336, startPoint y: 253, endPoint x: 315, endPoint y: 253, distance: 21.0
click at [315, 253] on div "08/13/2025" at bounding box center [446, 243] width 264 height 33
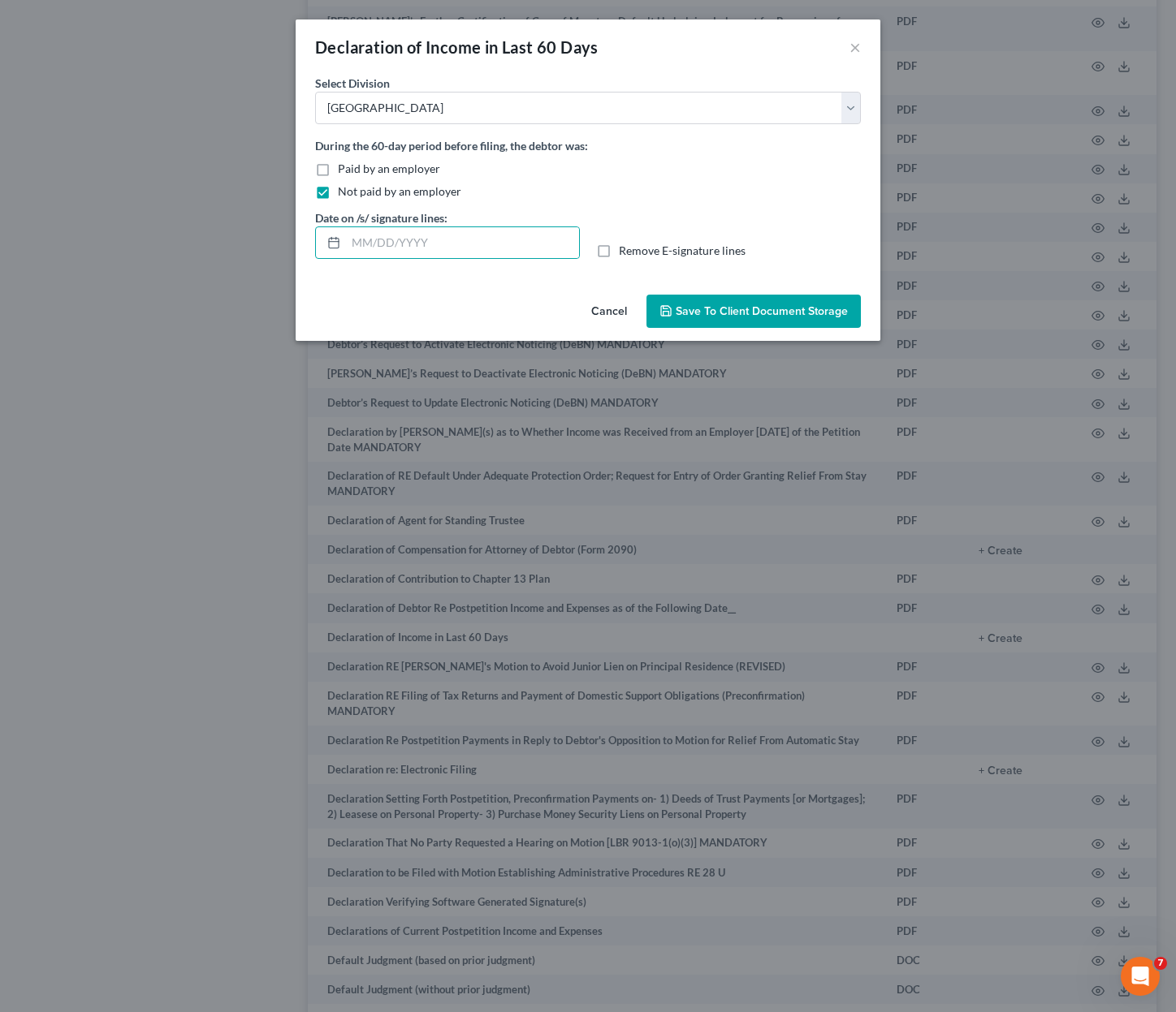
click at [823, 306] on span "Save to Client Document Storage" at bounding box center [762, 312] width 172 height 14
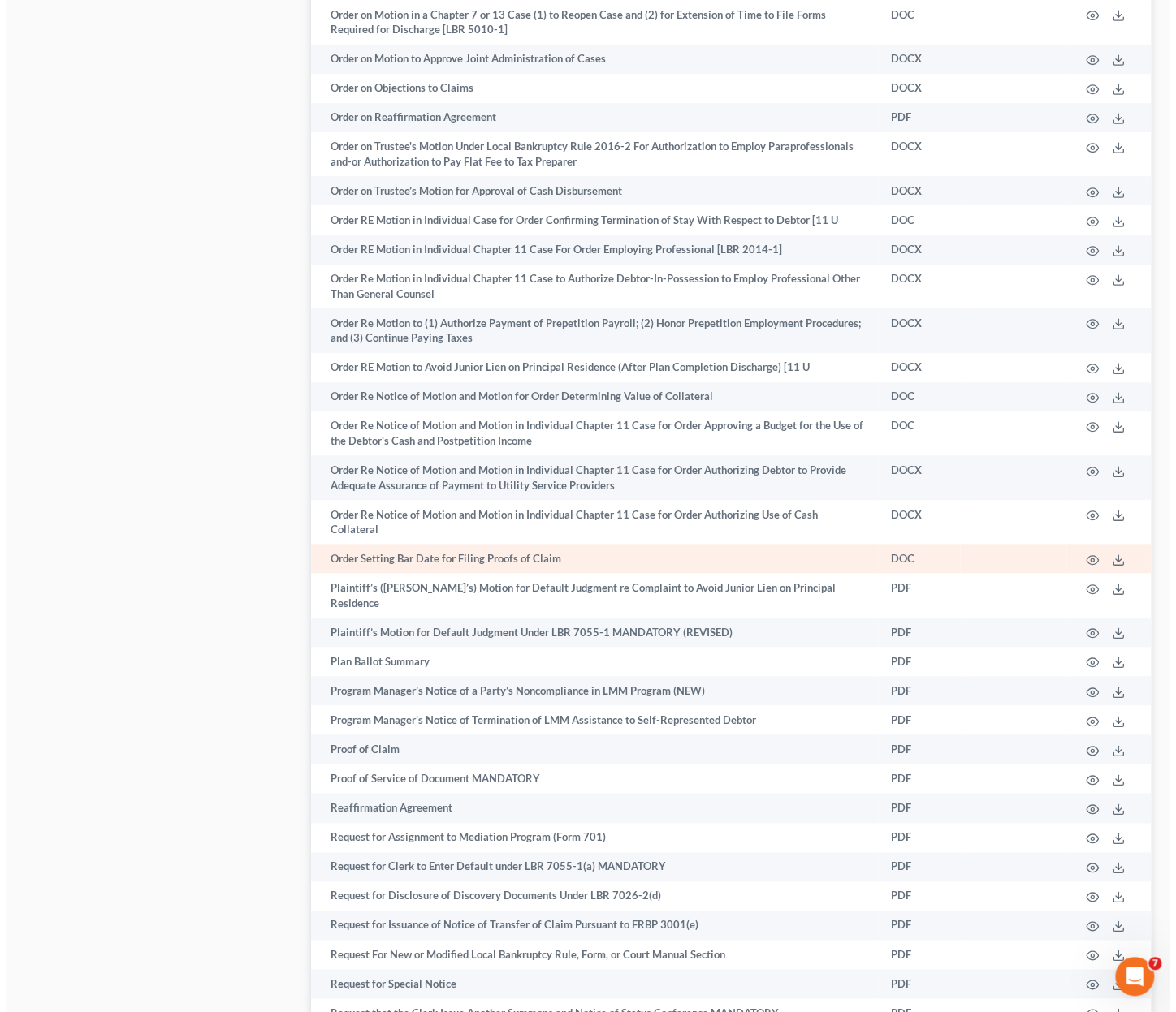
scroll to position [7954, 0]
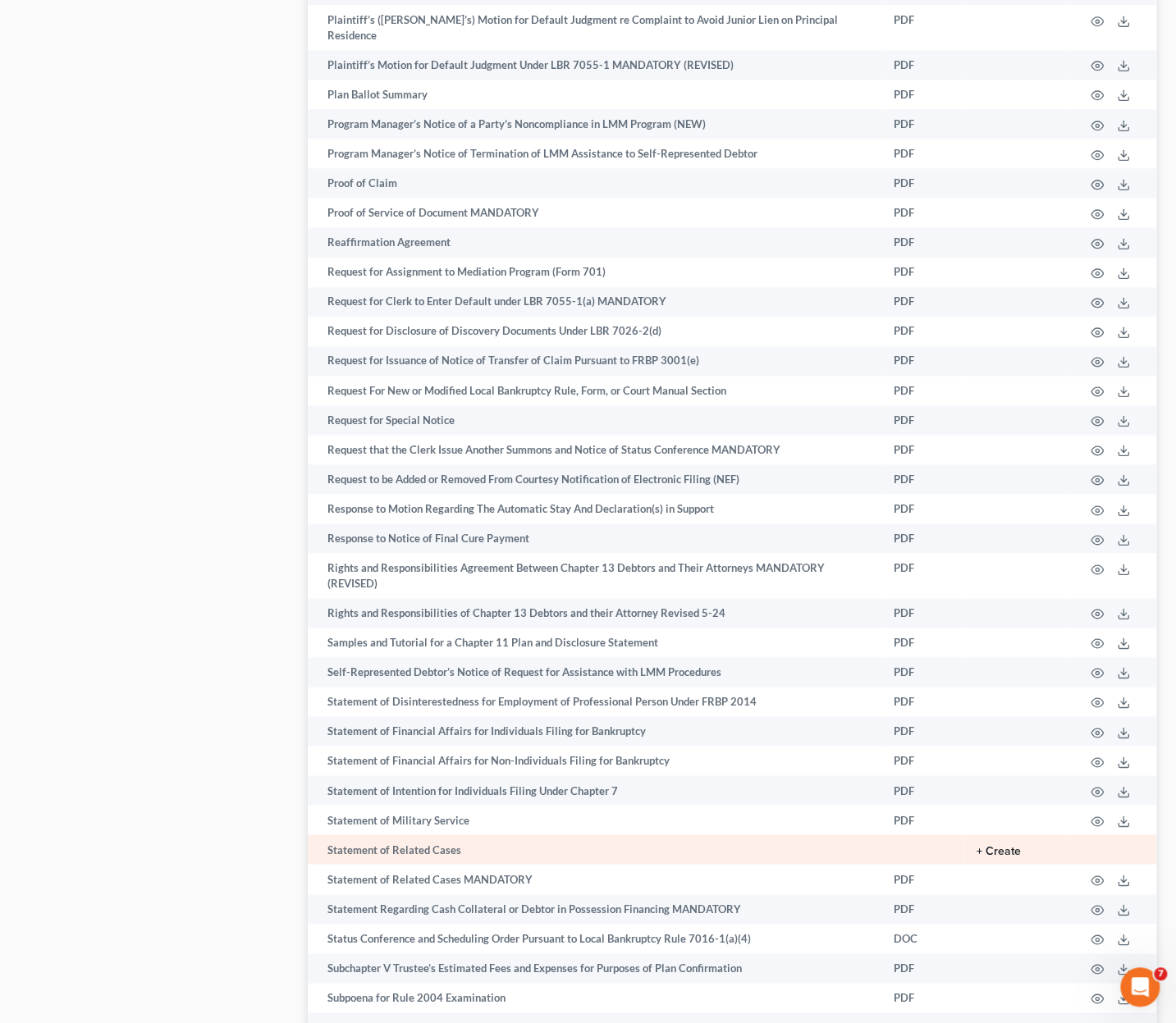
click at [1001, 845] on button "+ Create" at bounding box center [998, 851] width 44 height 12
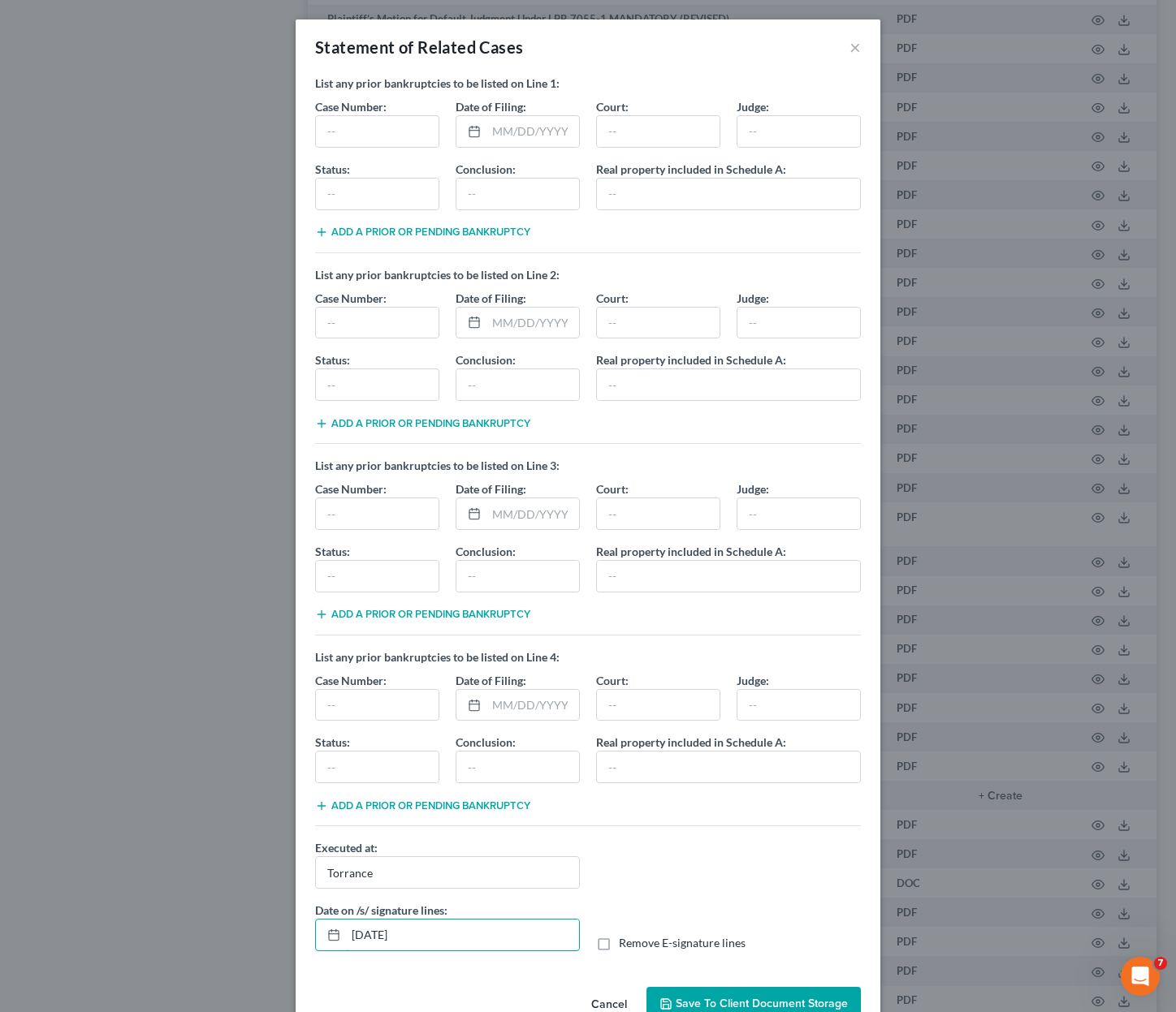
drag, startPoint x: 175, startPoint y: 960, endPoint x: 166, endPoint y: 960, distance: 9.0
click at [169, 960] on div "Statement of Related Cases × List any prior bankruptcies to be listed on Line 1…" at bounding box center [588, 506] width 1176 height 1012
click at [665, 936] on span "Remove E-signature lines" at bounding box center [681, 942] width 127 height 14
click at [636, 935] on input "Remove E-signature lines" at bounding box center [630, 939] width 11 height 11
checkbox input "true"
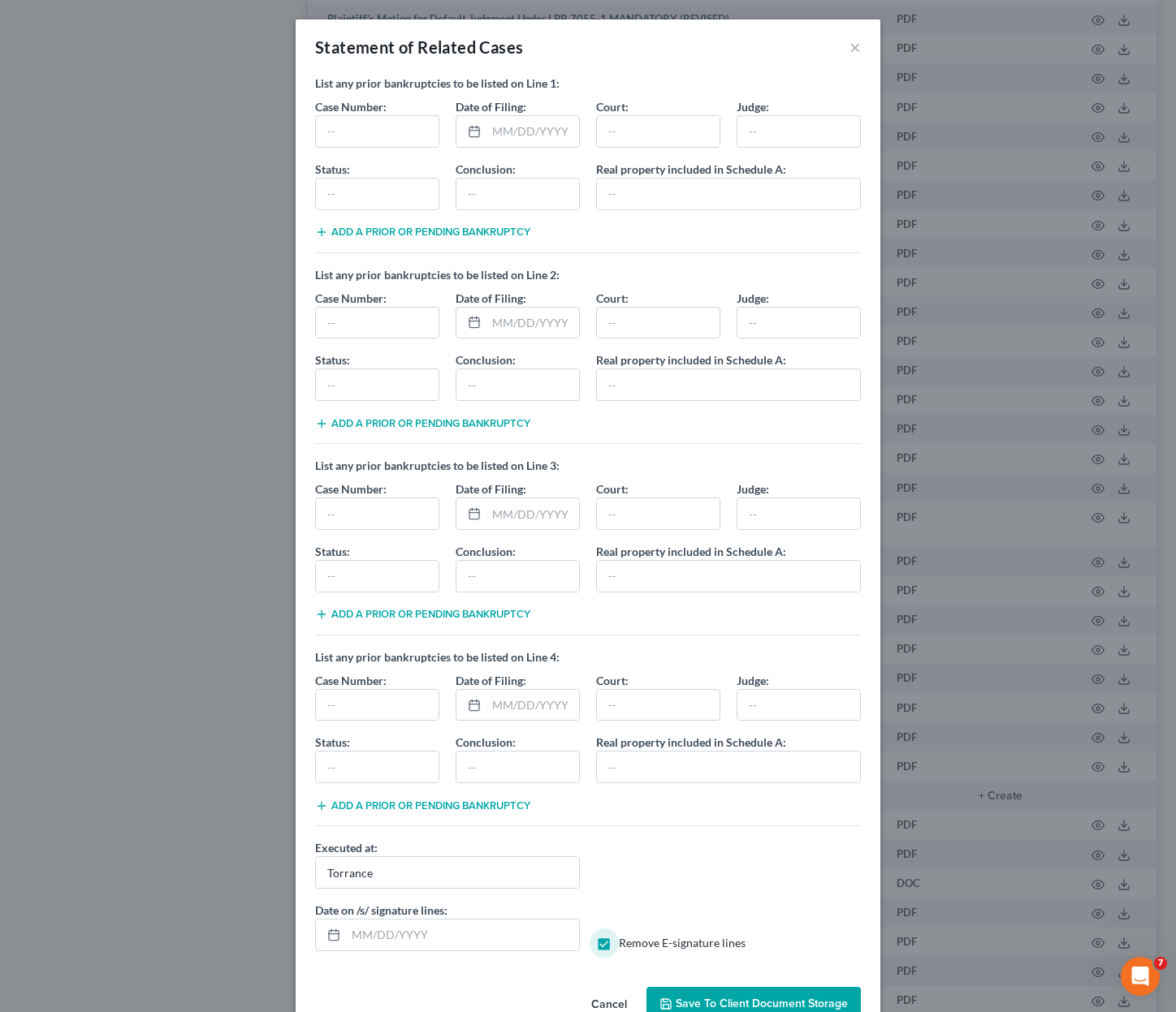
click at [698, 987] on button "Save to Client Document Storage" at bounding box center [753, 1003] width 214 height 34
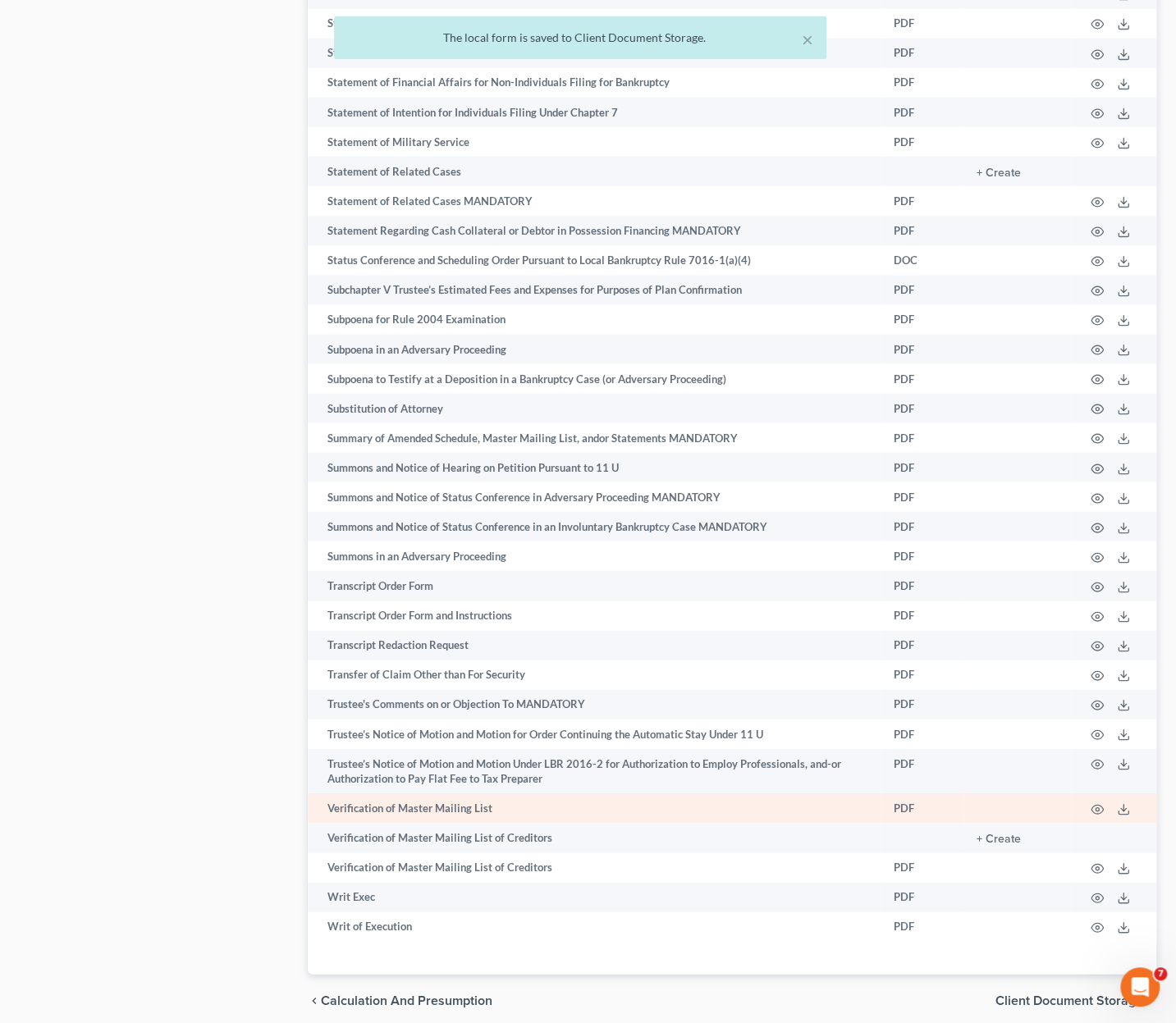
scroll to position [8740, 0]
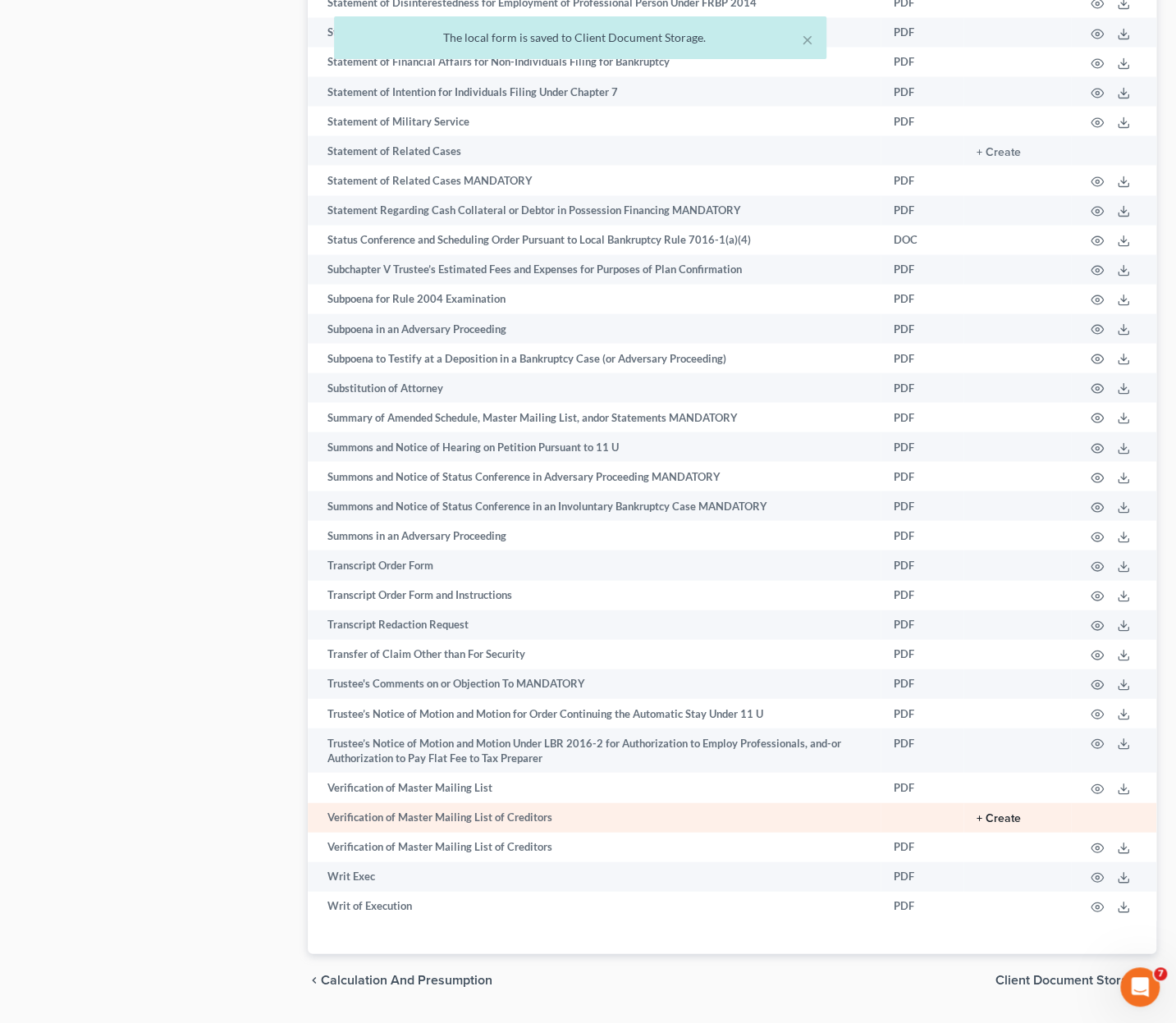
click at [1011, 813] on button "+ Create" at bounding box center [998, 819] width 44 height 12
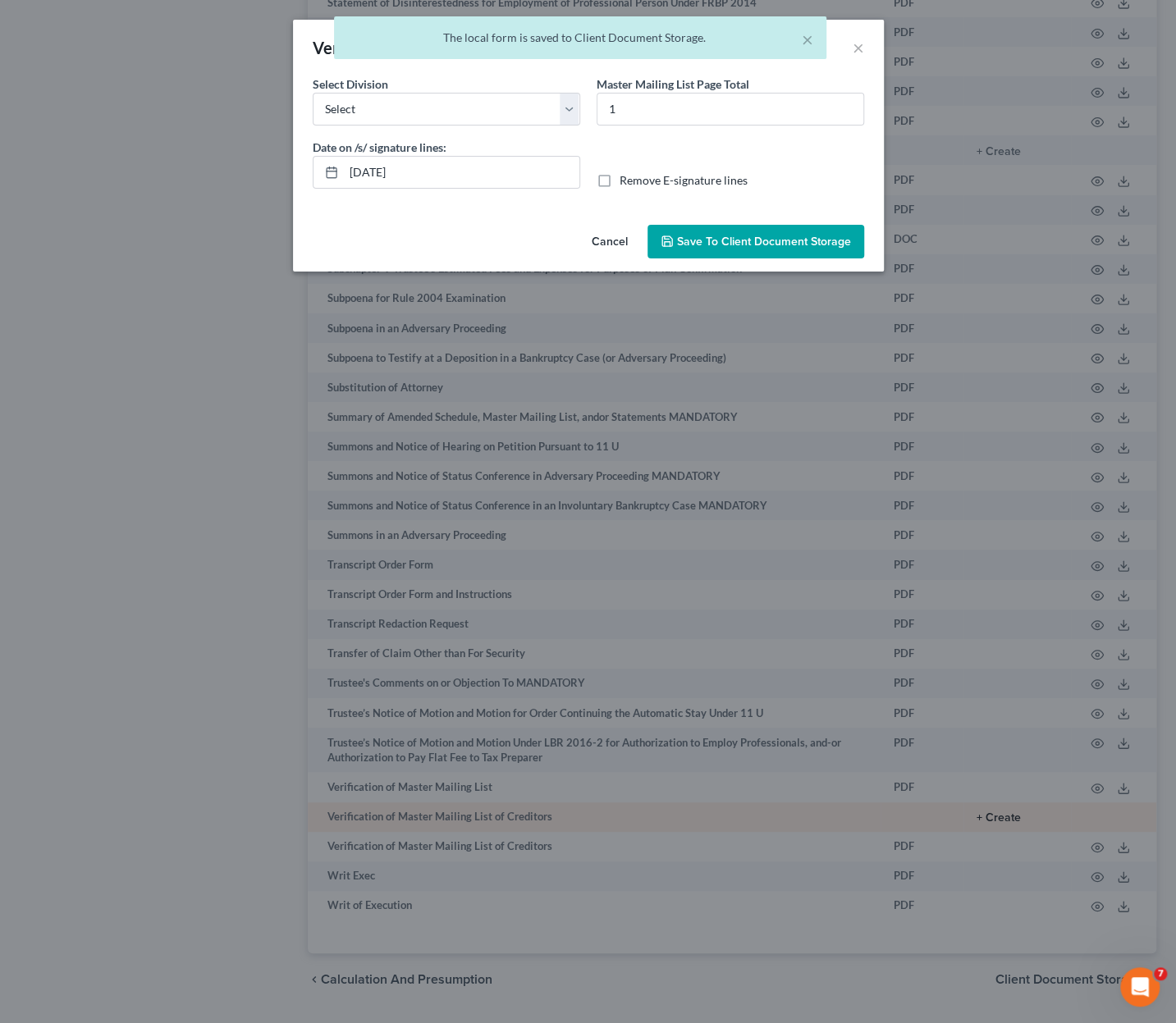
scroll to position [8679, 0]
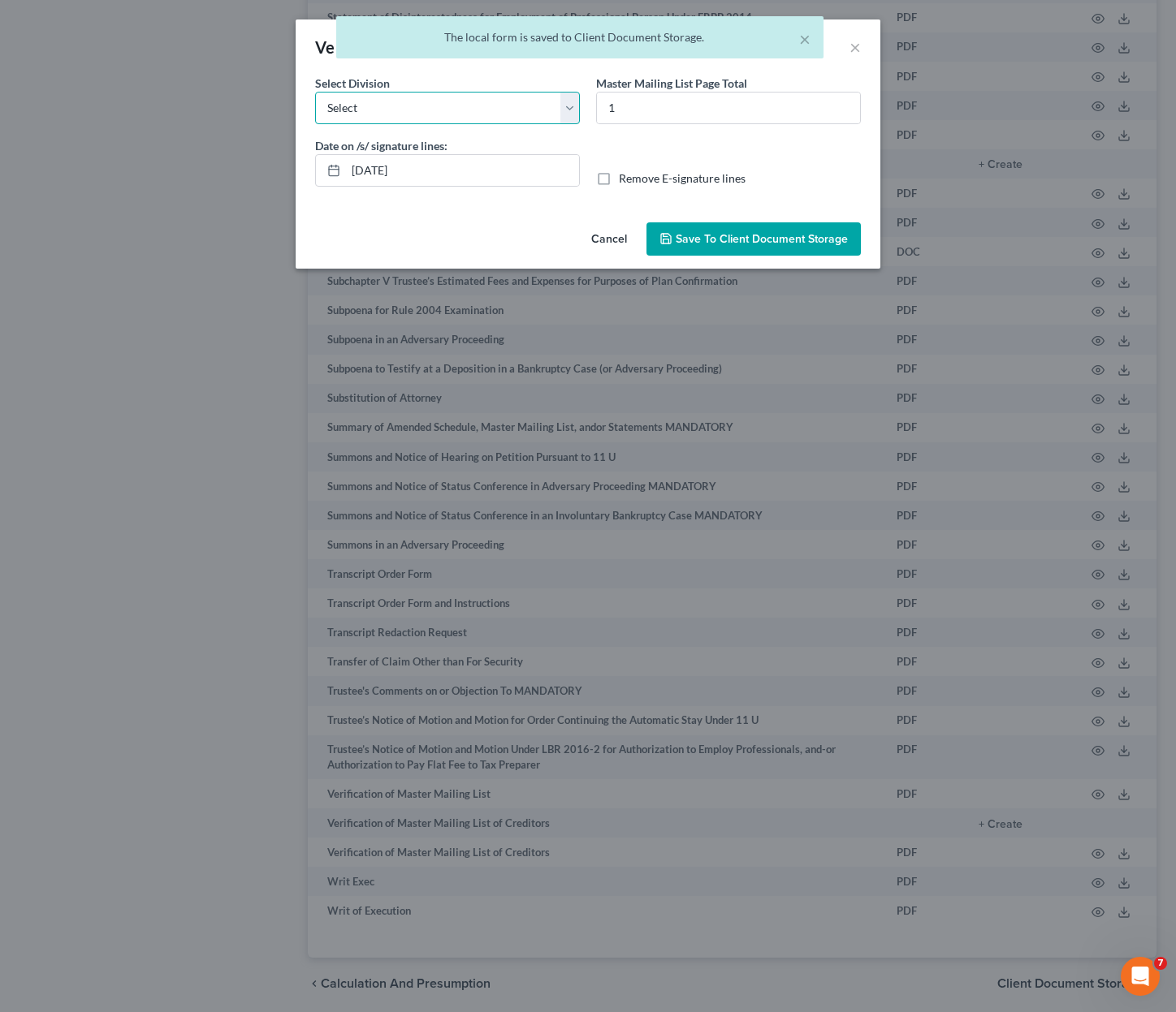
click at [474, 118] on select "Select Los Angeles Riverside Santa Ana Northern San Fernando Valley" at bounding box center [446, 108] width 264 height 33
select select "0"
click at [315, 92] on select "Select Los Angeles Riverside Santa Ana Northern San Fernando Valley" at bounding box center [446, 108] width 264 height 33
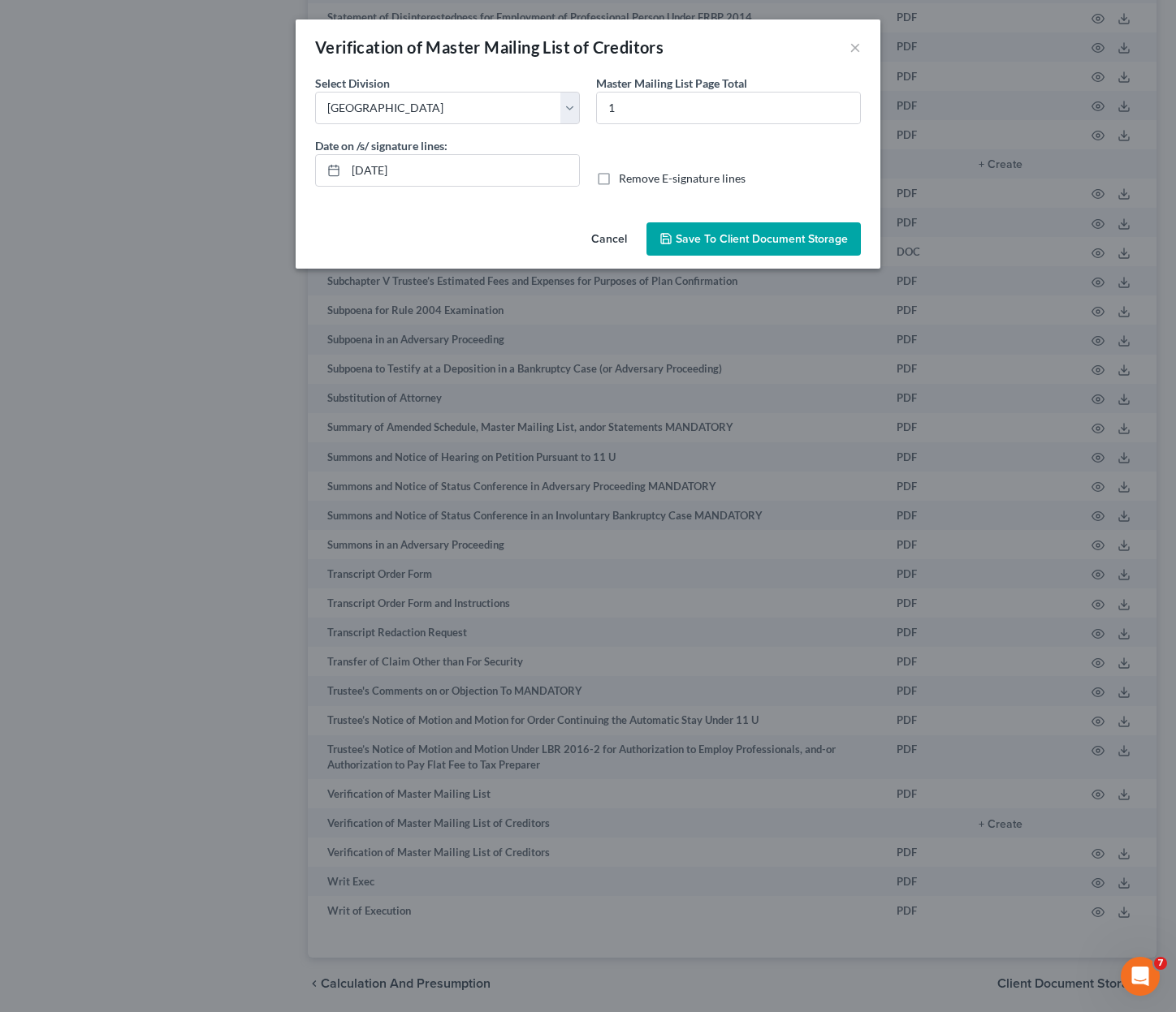
click at [635, 174] on span "Remove E-signature lines" at bounding box center [681, 178] width 127 height 14
click at [635, 174] on input "Remove E-signature lines" at bounding box center [630, 175] width 11 height 11
checkbox input "true"
drag, startPoint x: 409, startPoint y: 171, endPoint x: 268, endPoint y: 178, distance: 141.2
click at [268, 178] on div "Verification of Master Mailing List of Creditors × No additional information is…" at bounding box center [588, 506] width 1176 height 1012
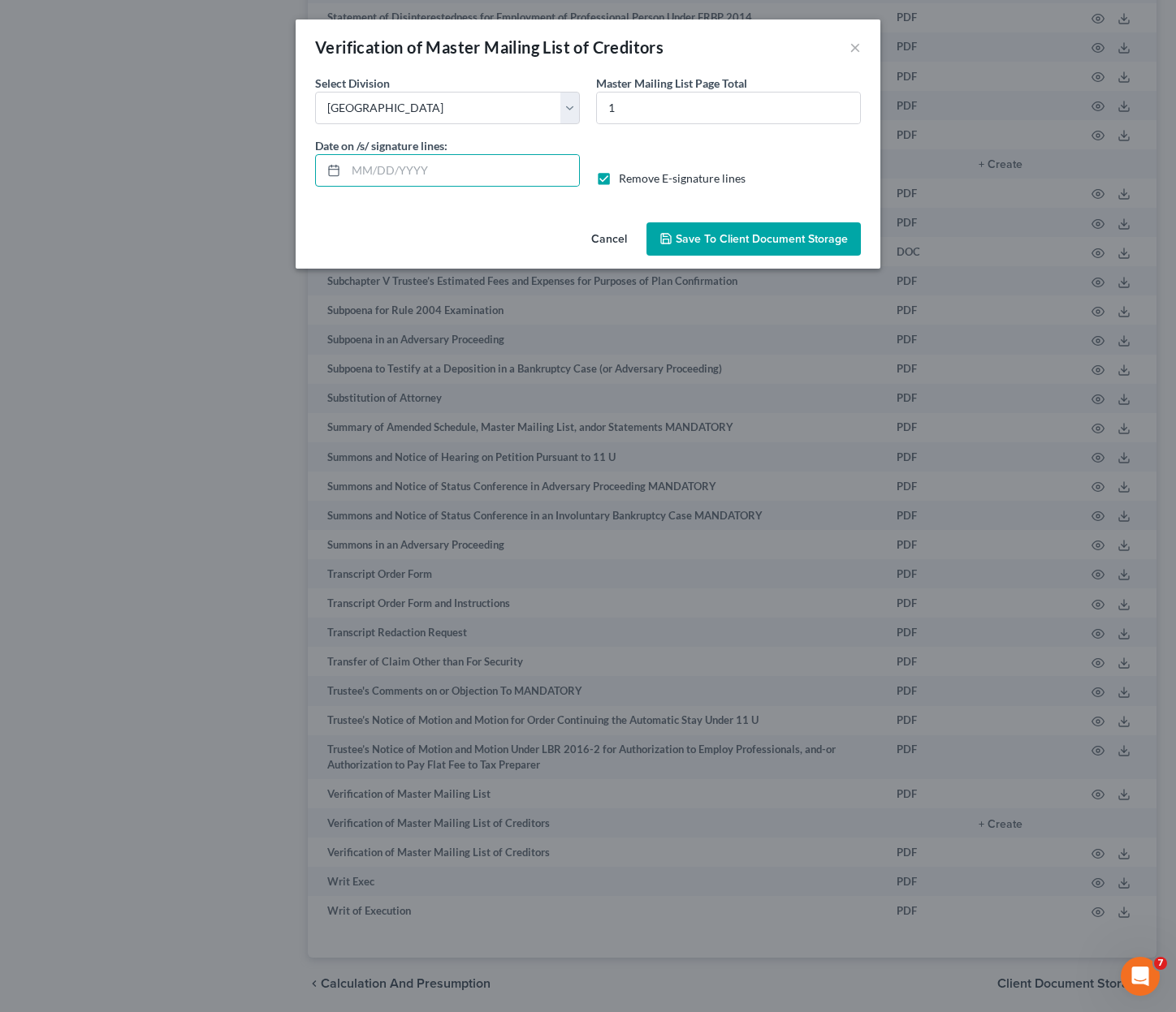
click at [813, 239] on span "Save to Client Document Storage" at bounding box center [762, 239] width 172 height 14
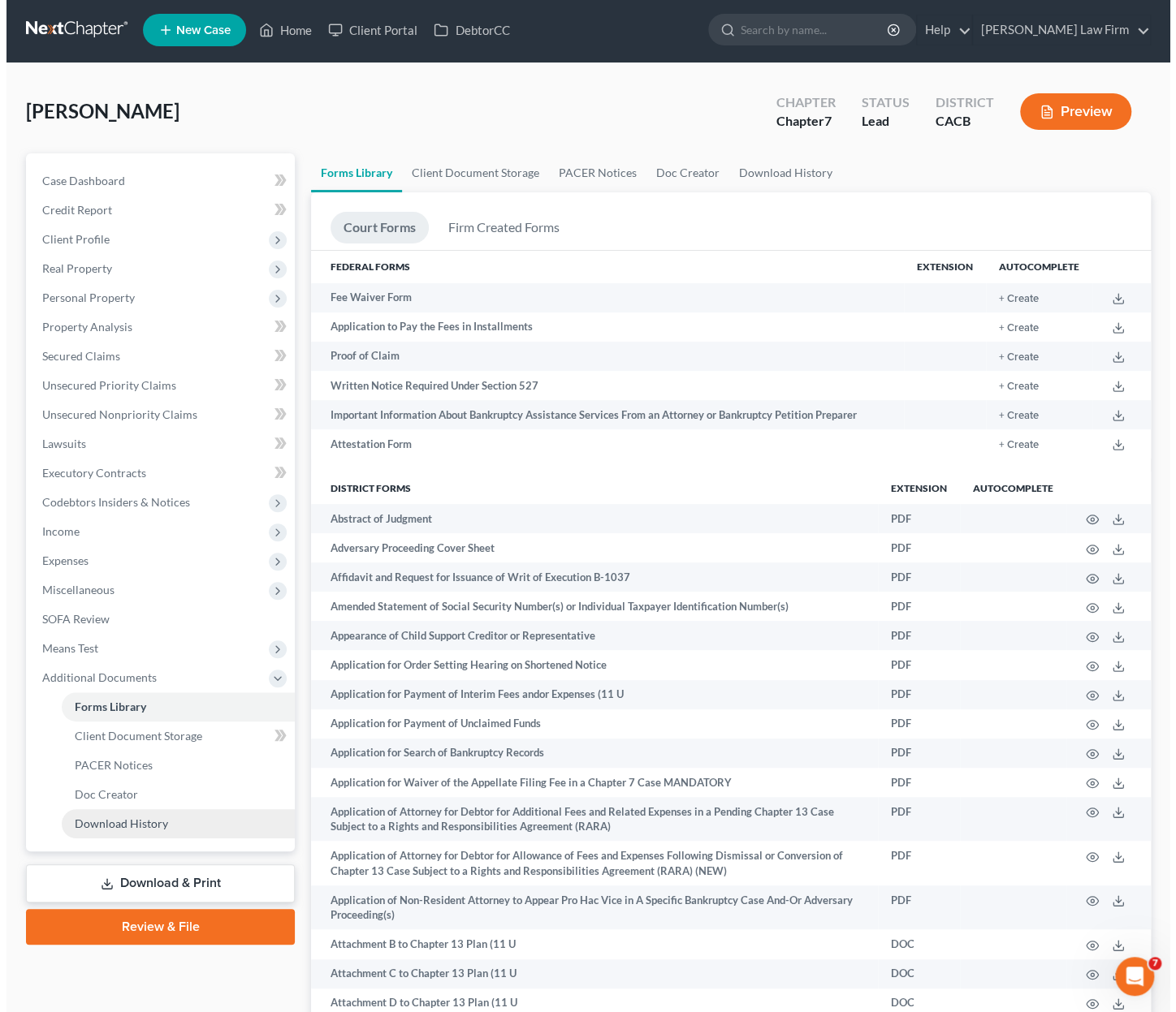
scroll to position [0, 0]
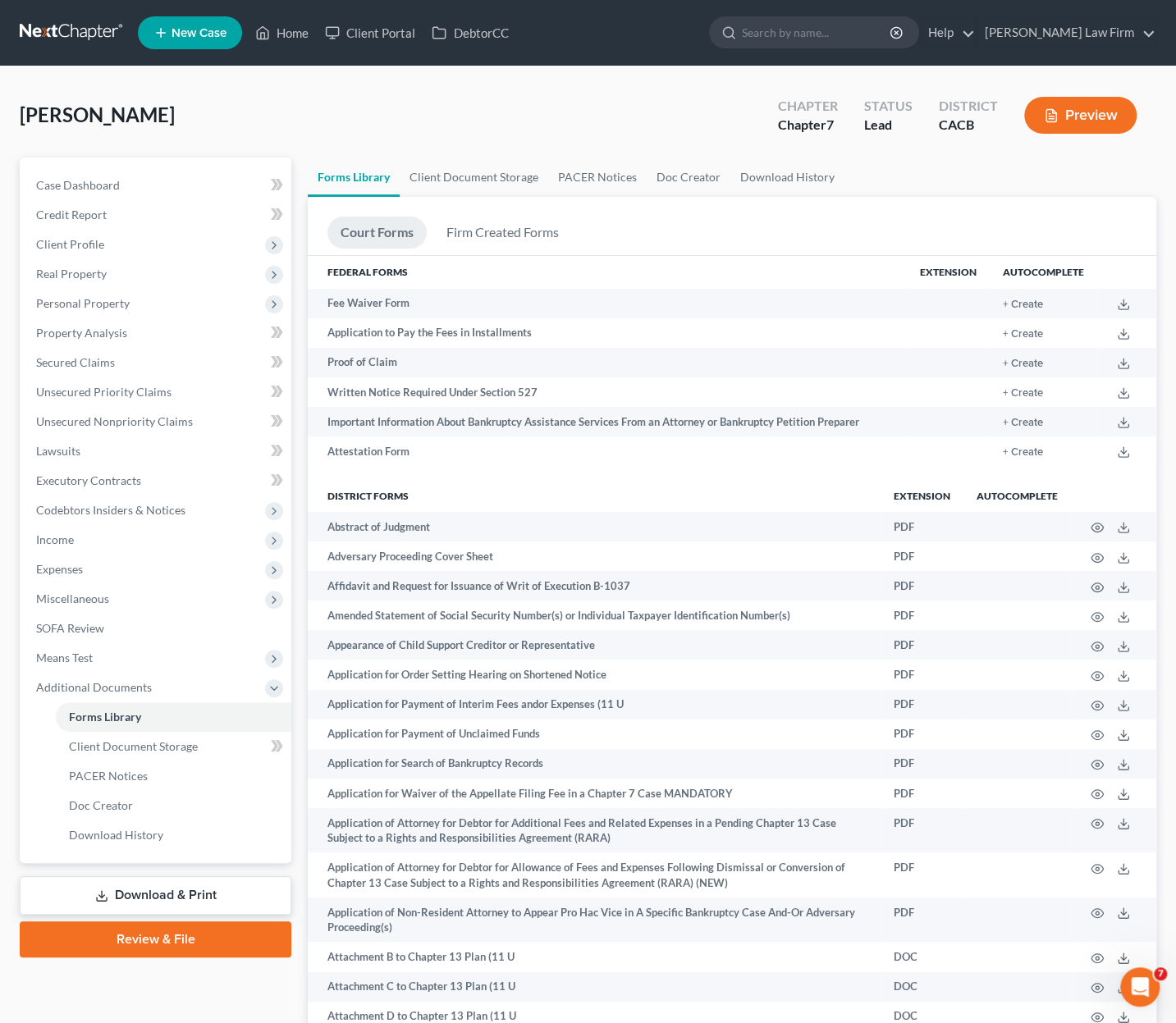
click at [158, 894] on link "Download & Print" at bounding box center [156, 895] width 272 height 38
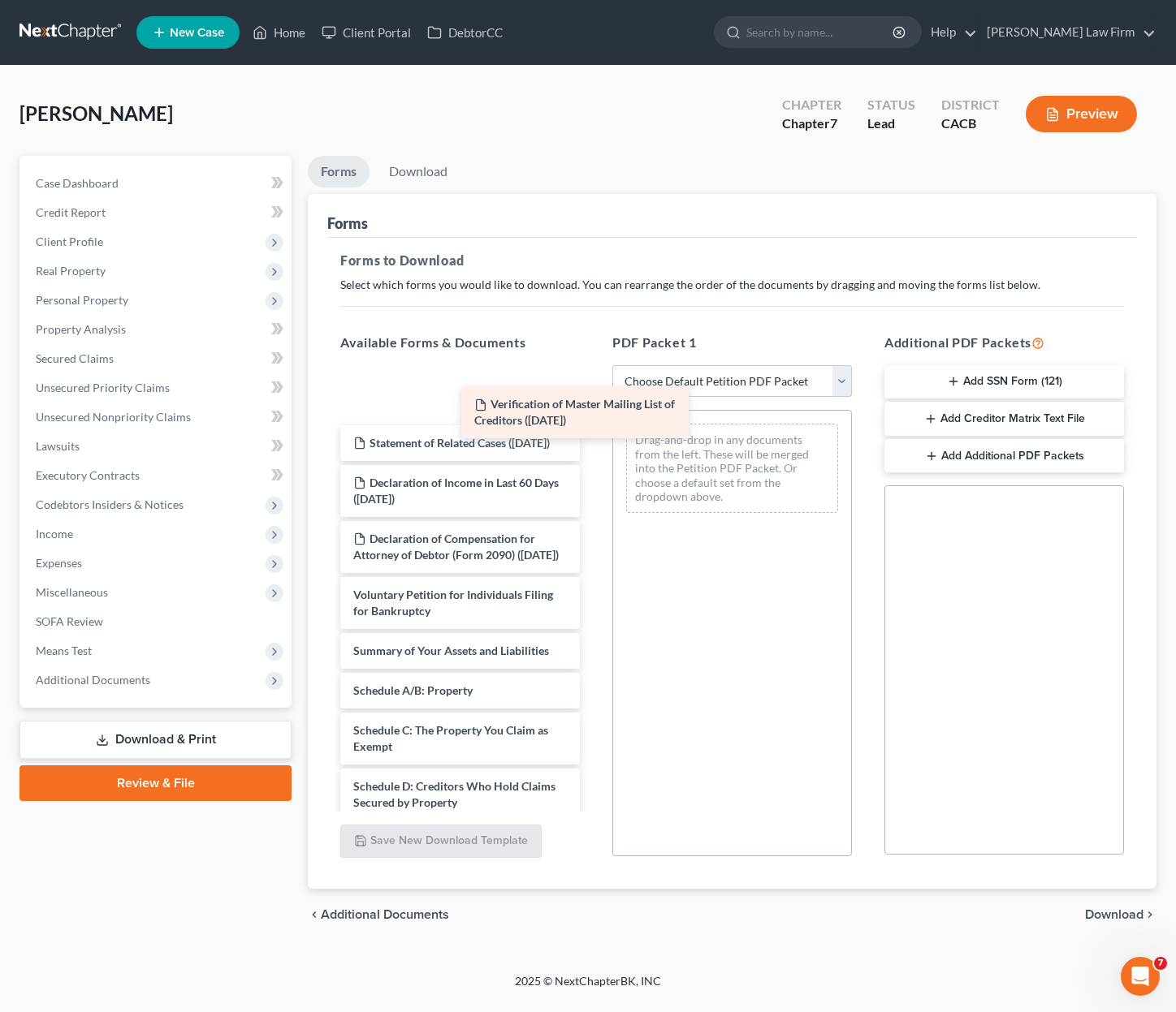
drag, startPoint x: 431, startPoint y: 389, endPoint x: 647, endPoint y: 422, distance: 218.5
click at [592, 421] on div "Verification of Master Mailing List of Creditors (08/13/2025) Verification of M…" at bounding box center [460, 918] width 265 height 1098
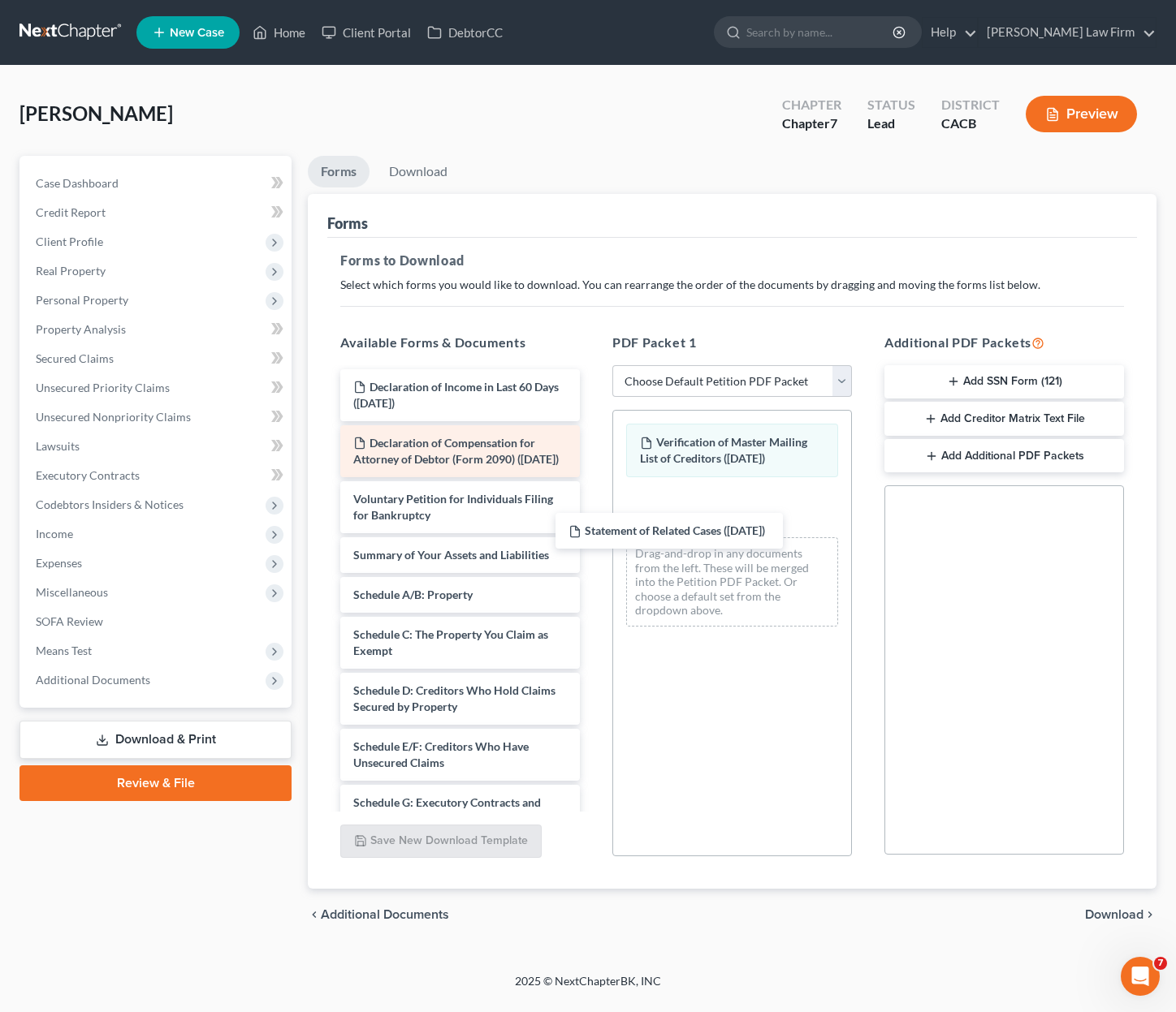
drag, startPoint x: 658, startPoint y: 537, endPoint x: 552, endPoint y: 490, distance: 116.0
click at [592, 556] on div "Statement of Related Cases (08/13/2025) Statement of Related Cases (08/13/2025)…" at bounding box center [460, 871] width 265 height 1002
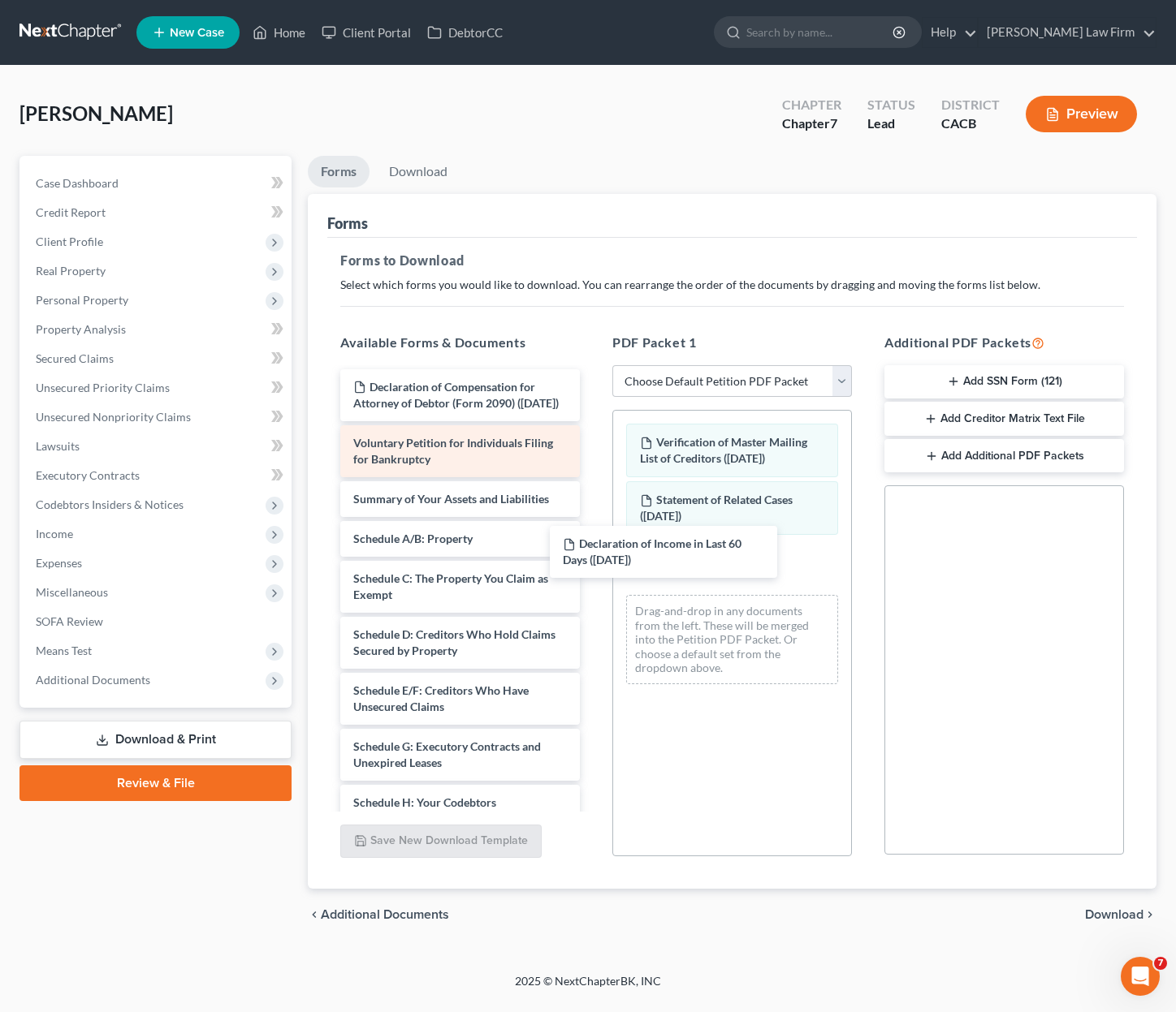
drag, startPoint x: 627, startPoint y: 547, endPoint x: 501, endPoint y: 487, distance: 139.6
click at [592, 561] on div "Declaration of Income in Last 60 Days (08/13/2025) Declaration of Income in Las…" at bounding box center [460, 843] width 265 height 946
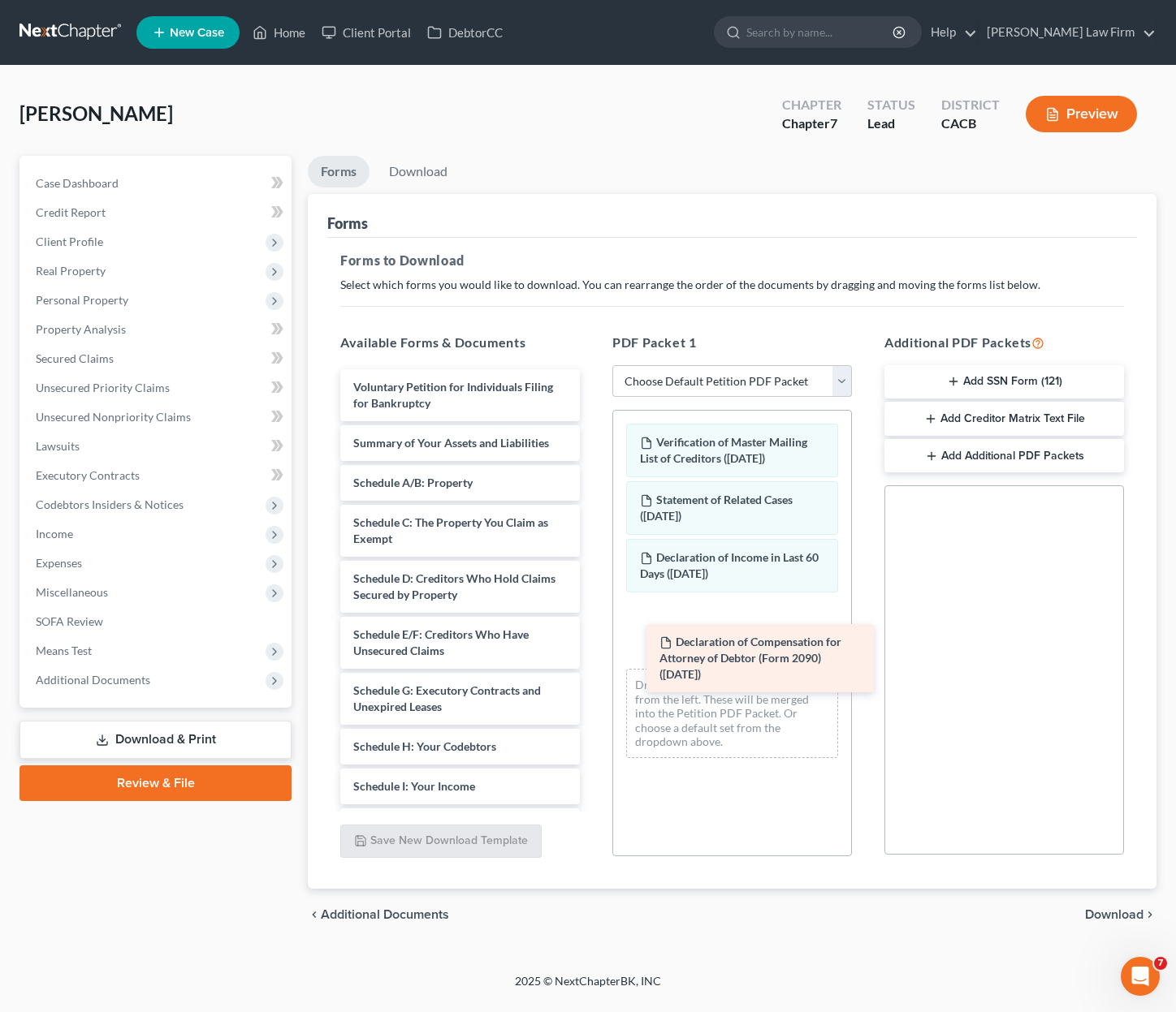
drag, startPoint x: 708, startPoint y: 622, endPoint x: 715, endPoint y: 637, distance: 16.6
click at [592, 650] on div "Declaration of Compensation for Attorney of Debtor (Form 2090) (08/13/2025) Dec…" at bounding box center [460, 815] width 265 height 890
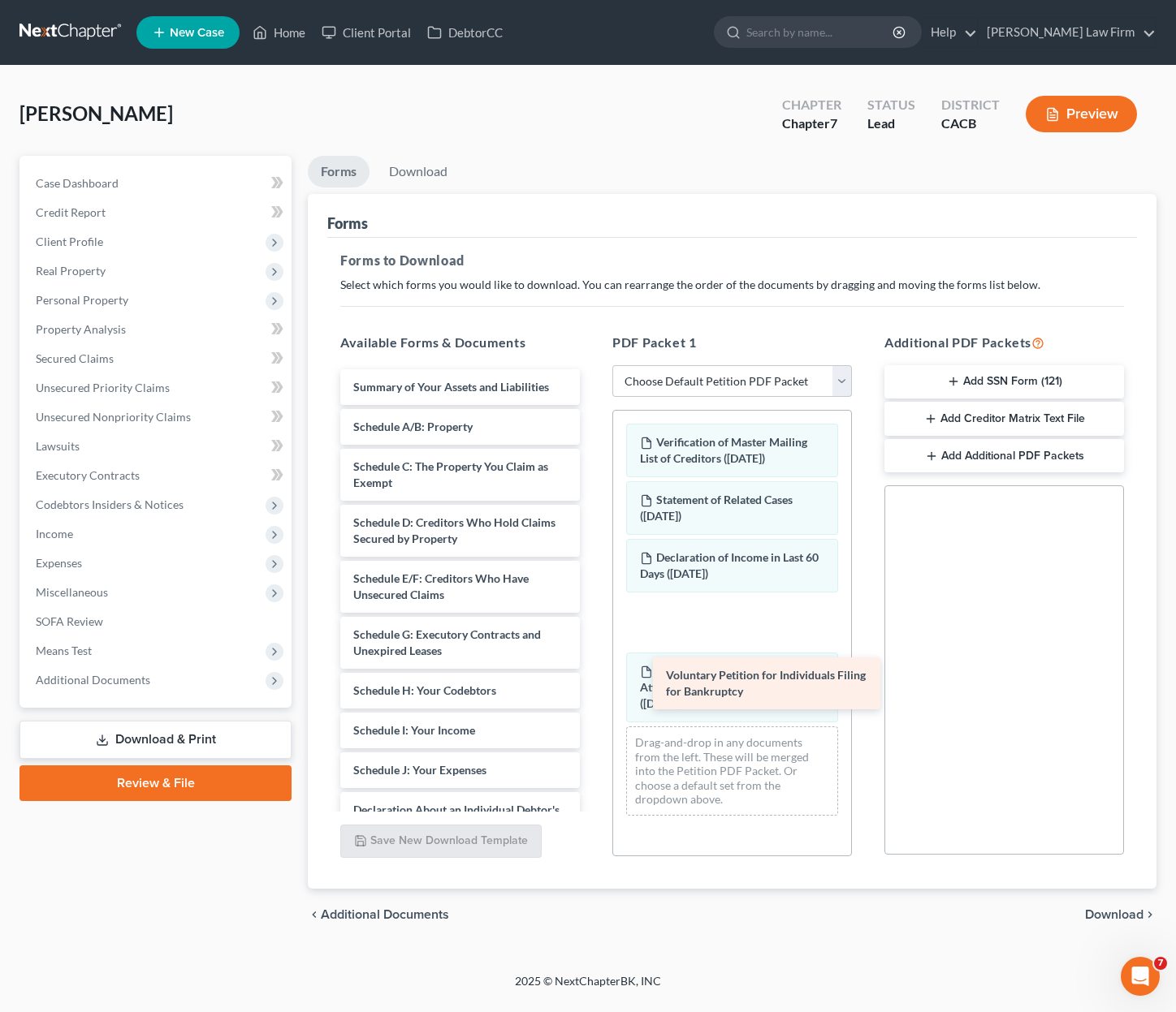
drag, startPoint x: 537, startPoint y: 487, endPoint x: 733, endPoint y: 668, distance: 266.8
click at [592, 668] on div "Voluntary Petition for Individuals Filing for Bankruptcy Voluntary Petition for…" at bounding box center [460, 787] width 265 height 834
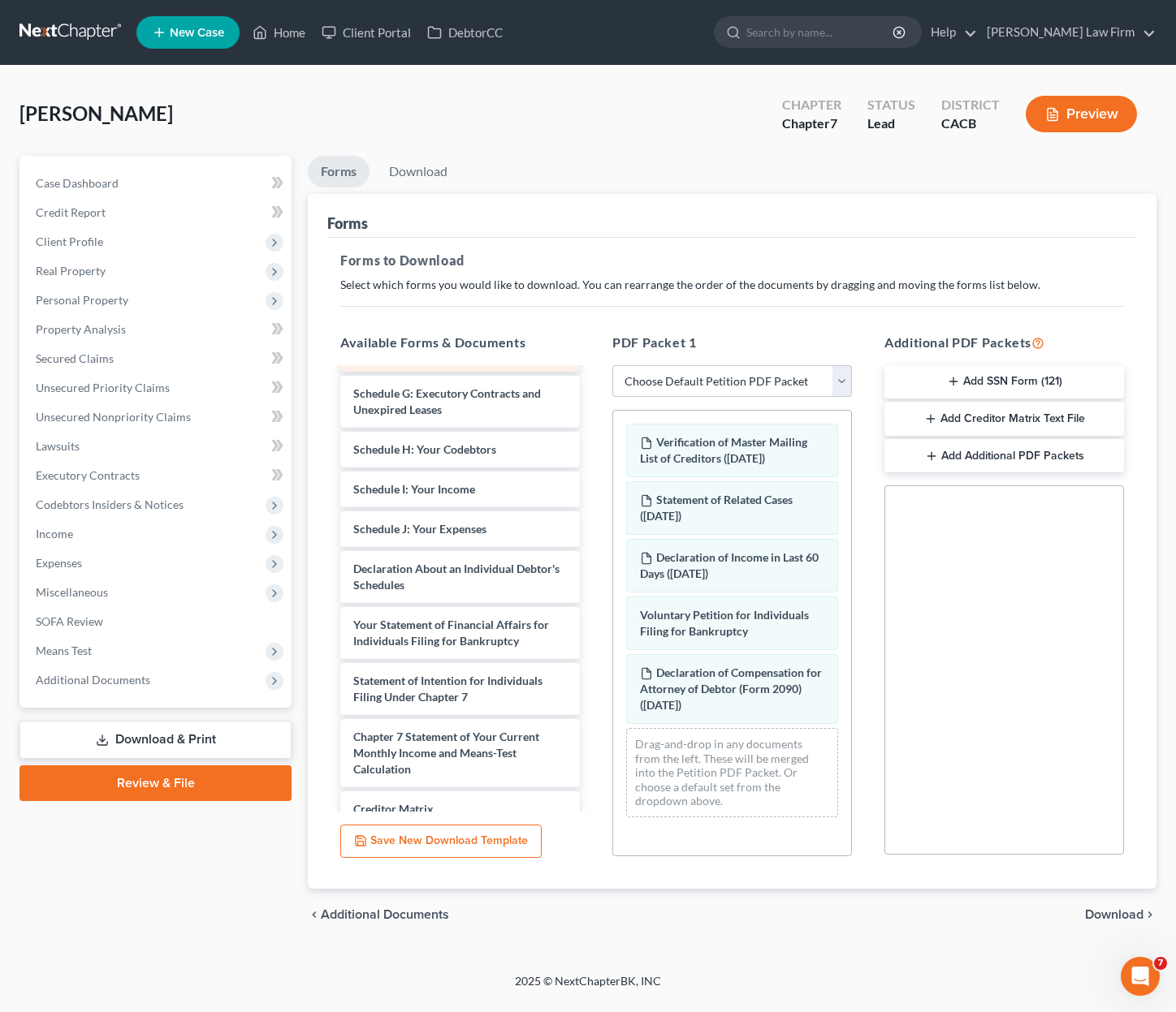
scroll to position [244, 0]
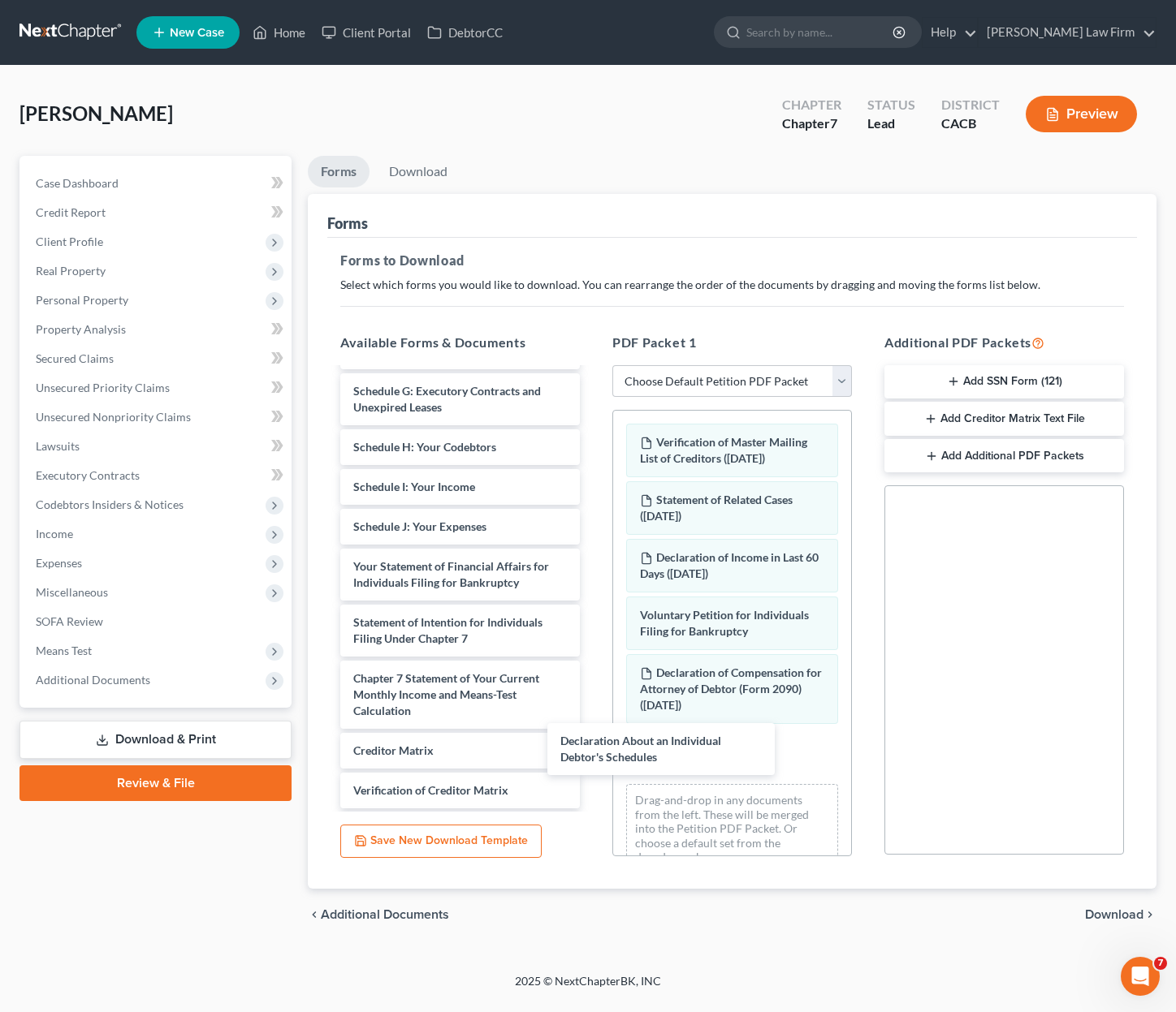
drag, startPoint x: 466, startPoint y: 567, endPoint x: 602, endPoint y: 684, distance: 179.4
click at [592, 744] on div "Declaration About an Individual Debtor's Schedules Summary of Your Assets and L…" at bounding box center [460, 515] width 265 height 779
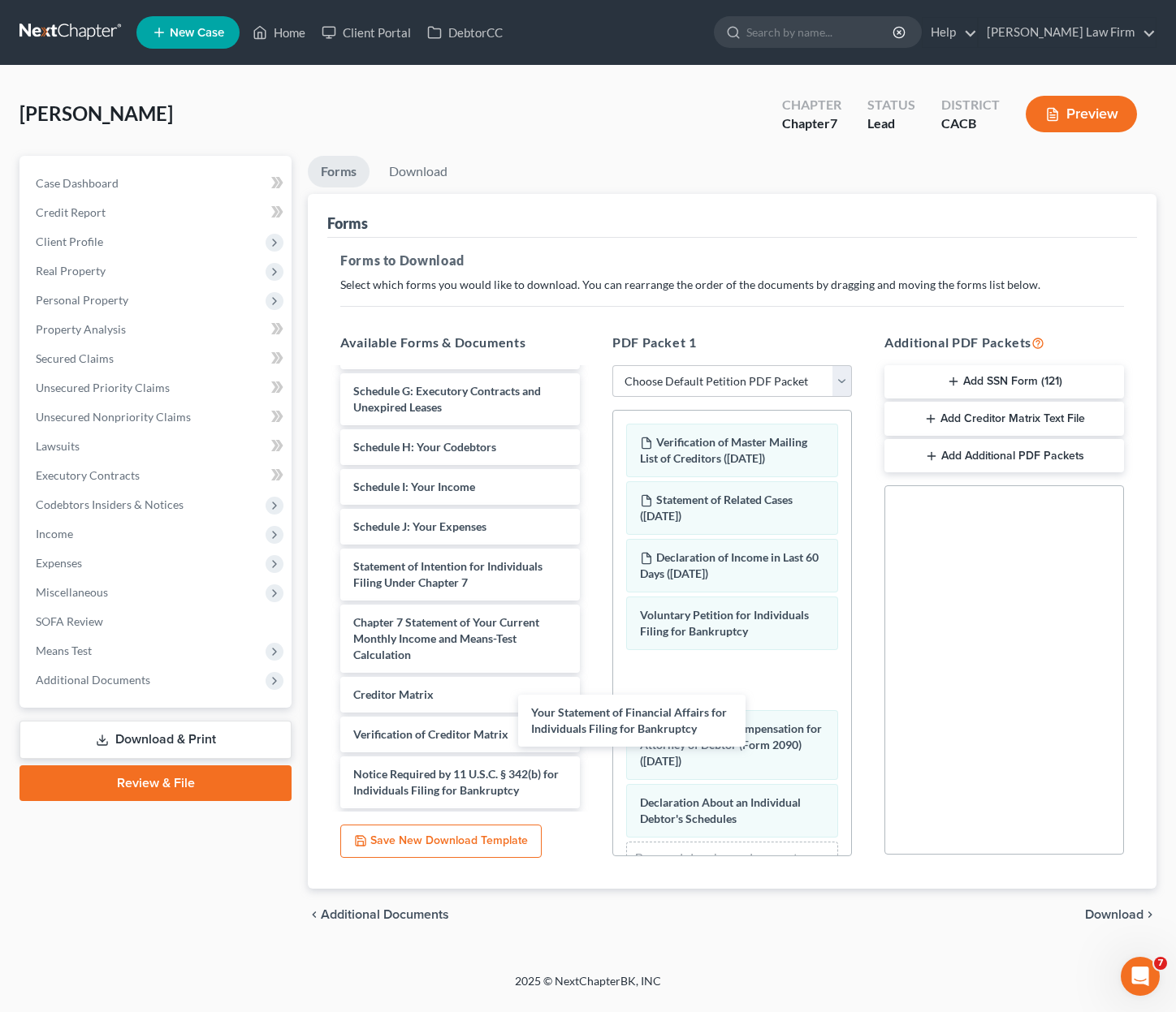
drag, startPoint x: 482, startPoint y: 577, endPoint x: 653, endPoint y: 723, distance: 224.8
click at [592, 761] on div "Your Statement of Financial Affairs for Individuals Filing for Bankruptcy Summa…" at bounding box center [460, 487] width 265 height 723
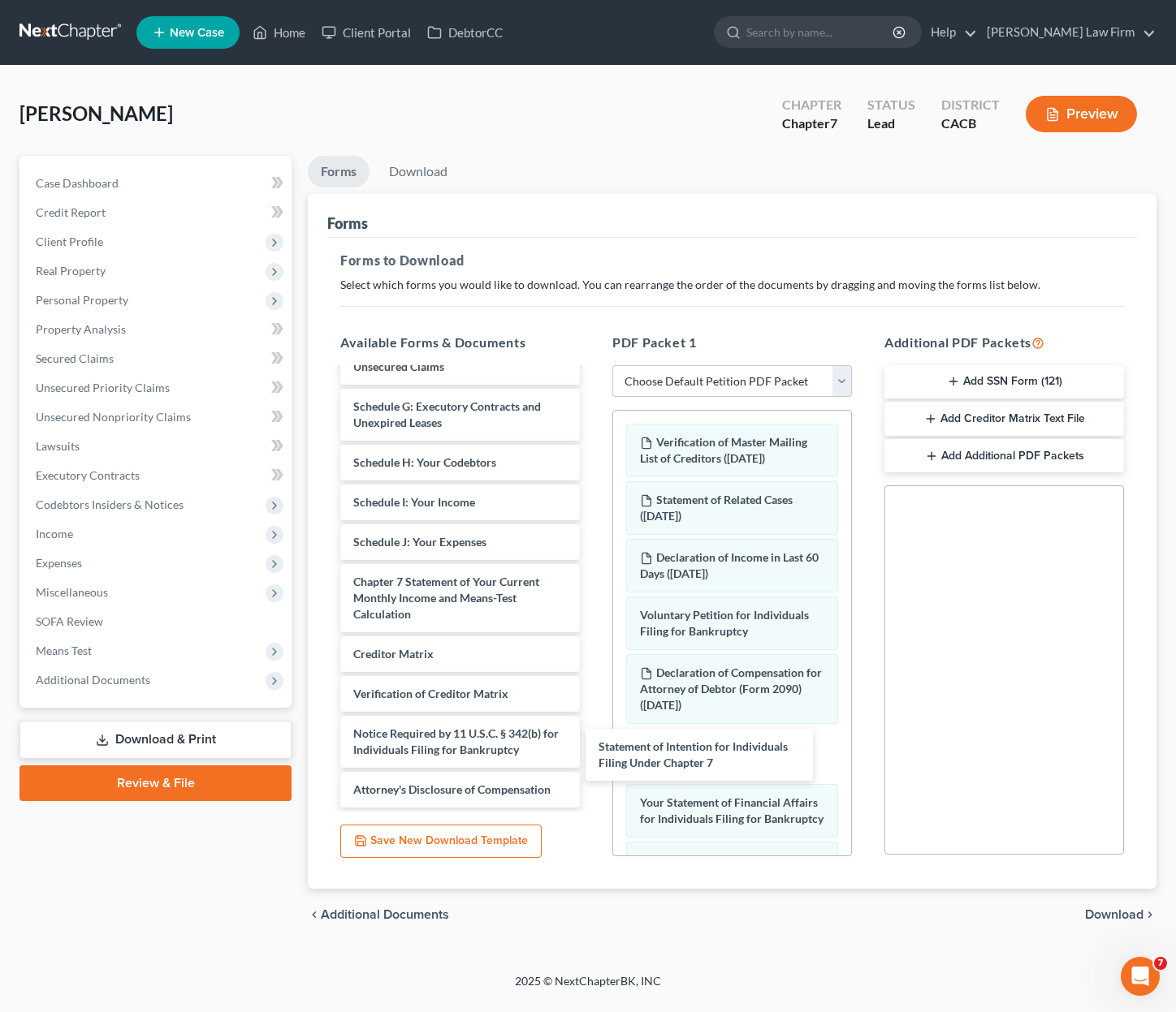
drag, startPoint x: 614, startPoint y: 709, endPoint x: 594, endPoint y: 663, distance: 50.2
click at [592, 752] on div "Statement of Intention for Individuals Filing Under Chapter 7 Summary of Your A…" at bounding box center [460, 474] width 265 height 667
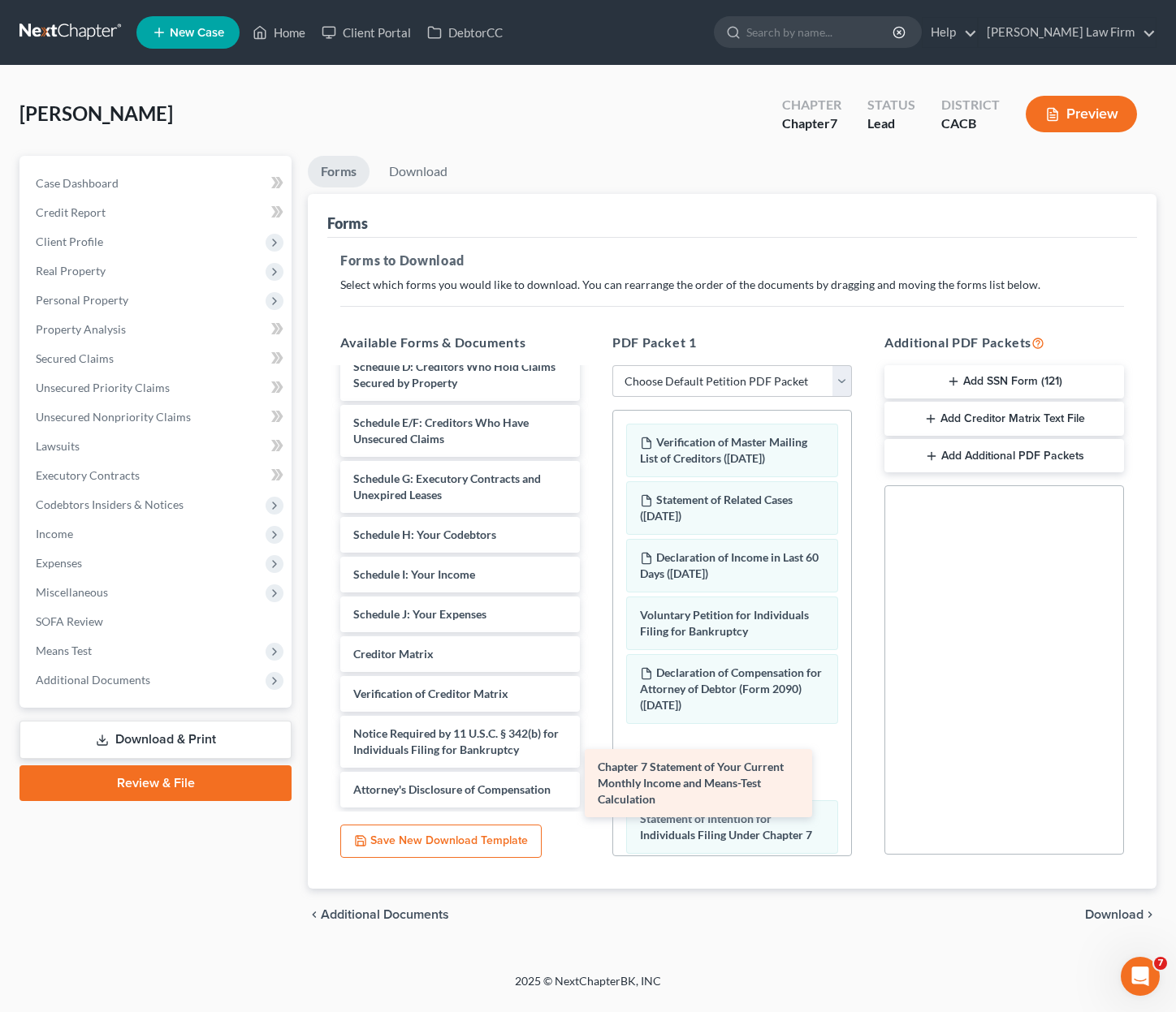
scroll to position [156, 0]
drag, startPoint x: 620, startPoint y: 688, endPoint x: 723, endPoint y: 772, distance: 132.9
click at [592, 777] on div "Chapter 7 Statement of Your Current Monthly Income and Means-Test Calculation S…" at bounding box center [460, 511] width 265 height 594
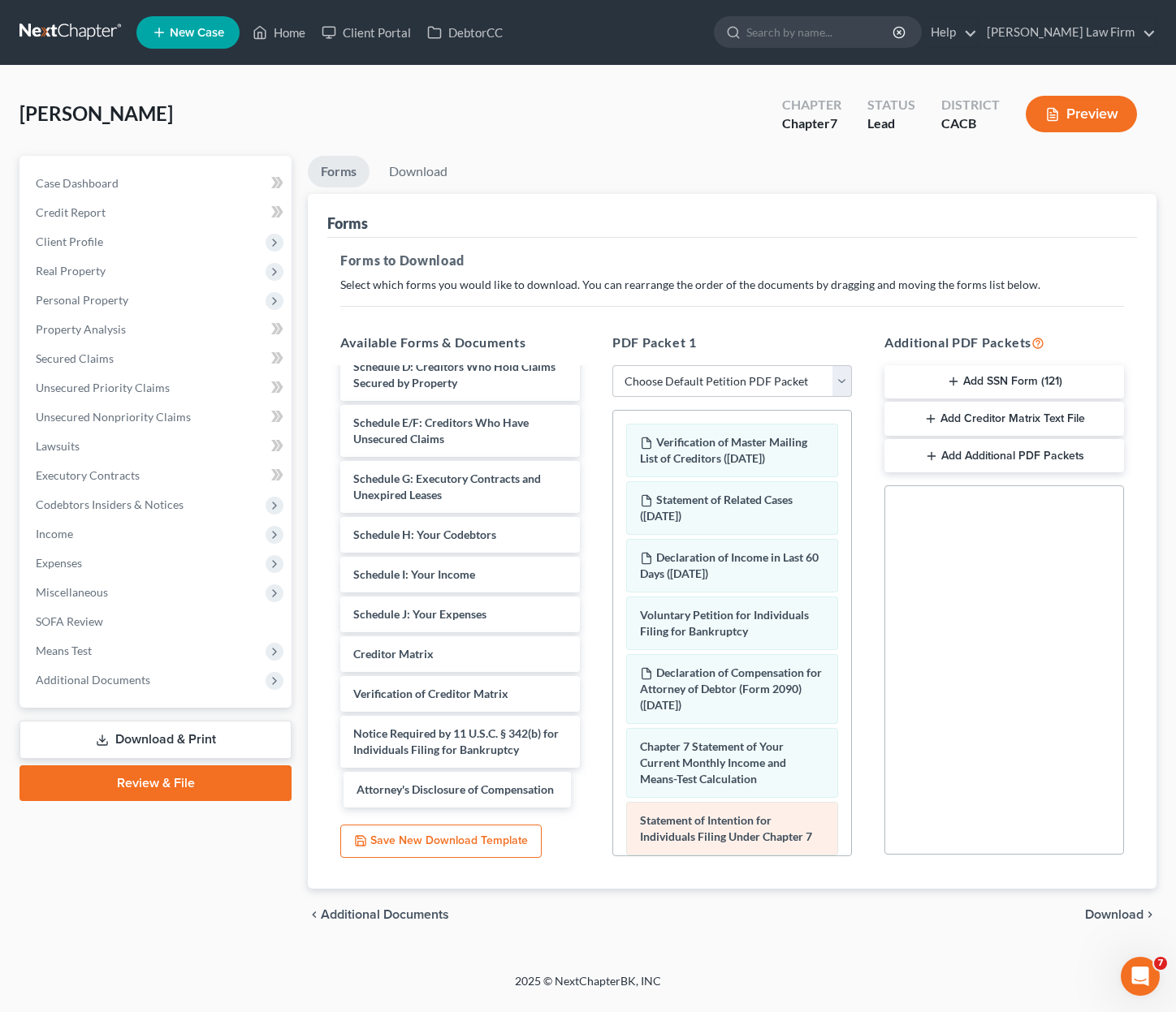
drag, startPoint x: 464, startPoint y: 791, endPoint x: 781, endPoint y: 833, distance: 319.8
click at [592, 808] on div "Attorney's Disclosure of Compensation Summary of Your Assets and Liabilities Sc…" at bounding box center [460, 511] width 265 height 594
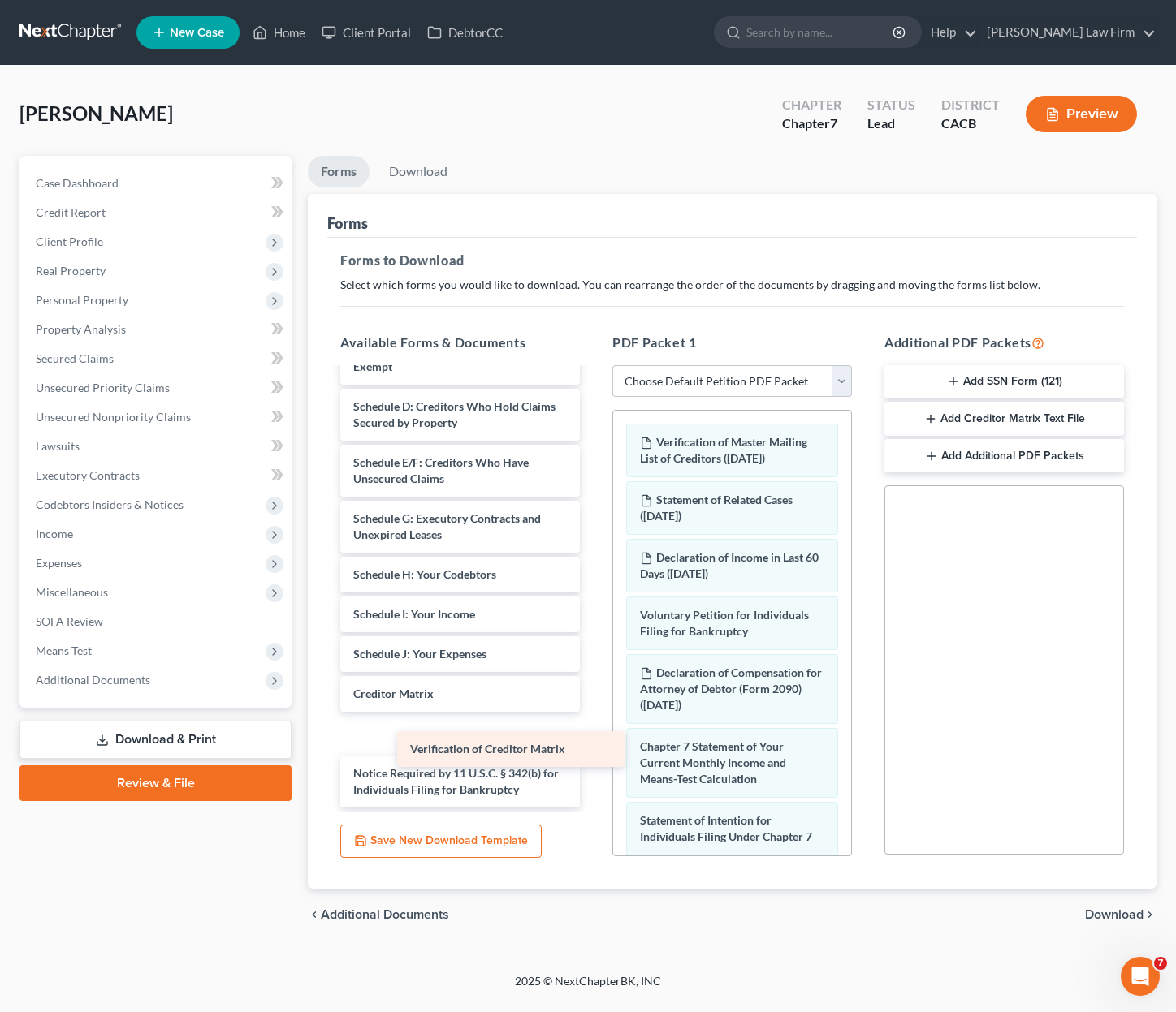
scroll to position [76, 0]
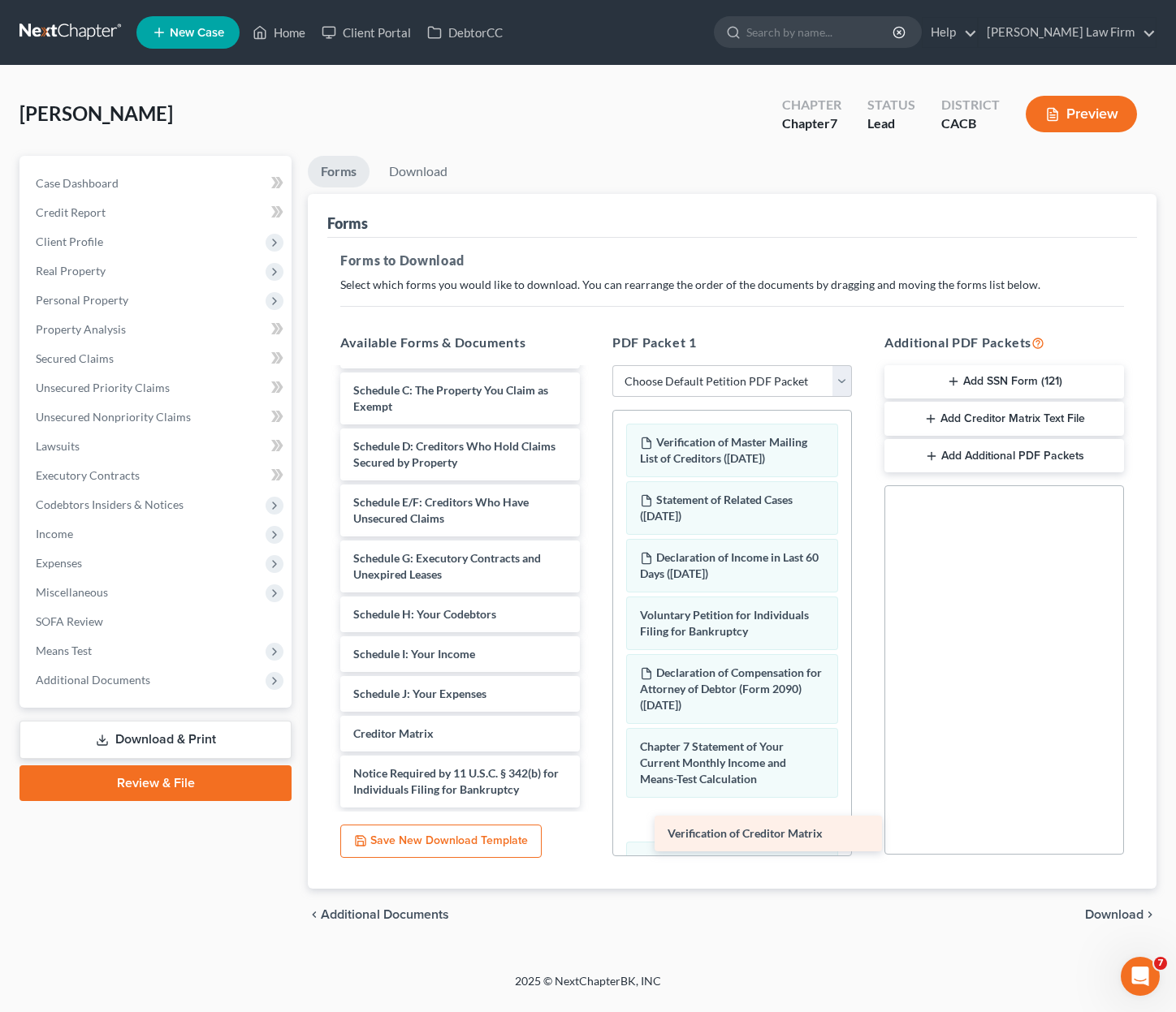
drag, startPoint x: 467, startPoint y: 733, endPoint x: 804, endPoint y: 834, distance: 351.8
click at [592, 808] on div "Verification of Creditor Matrix Summary of Your Assets and Liabilities Schedule…" at bounding box center [460, 551] width 265 height 515
click at [1134, 905] on div "chevron_left Additional Documents Download chevron_right" at bounding box center [732, 915] width 849 height 52
click at [1113, 914] on span "Download" at bounding box center [1114, 914] width 58 height 13
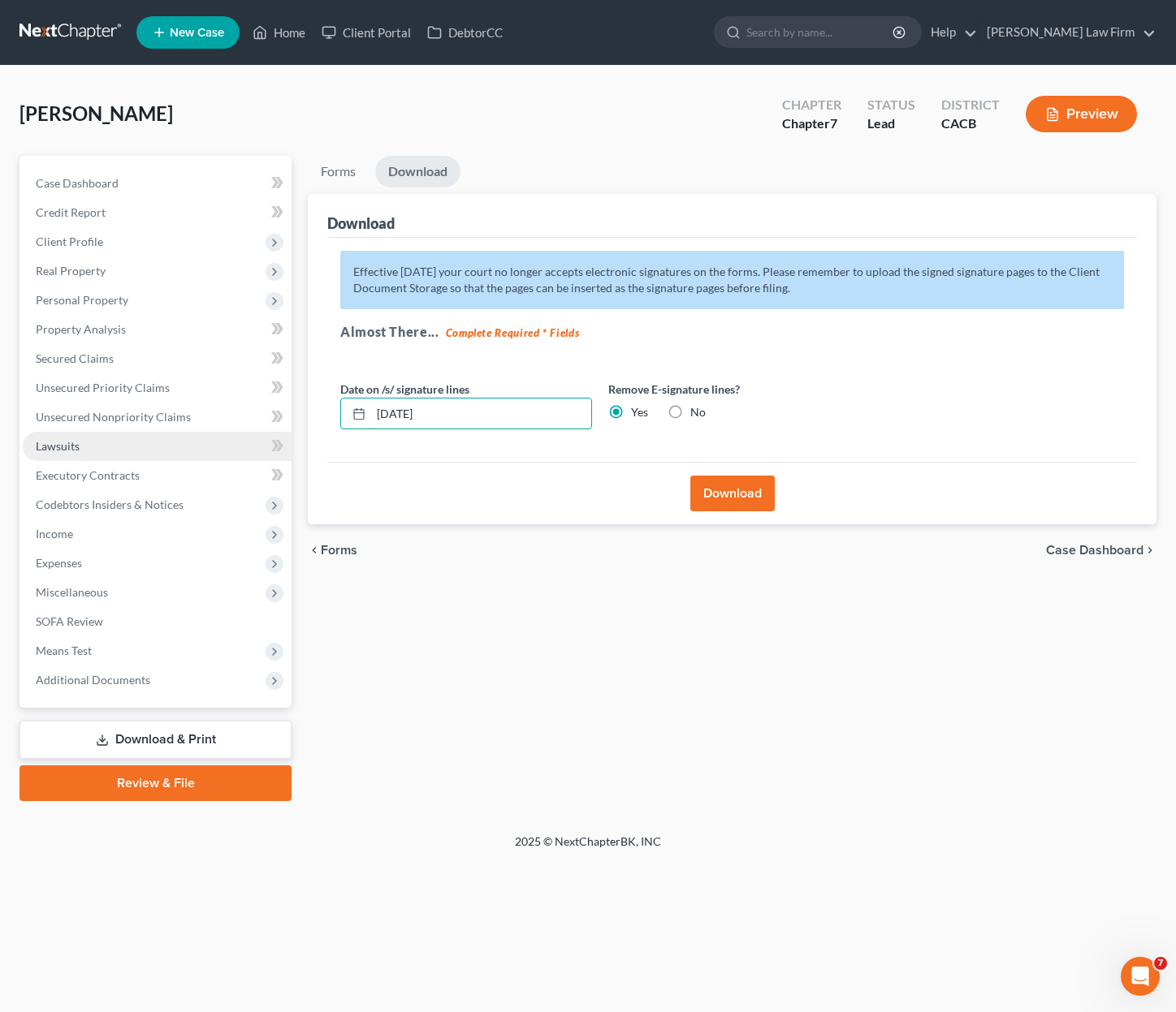
drag, startPoint x: 492, startPoint y: 423, endPoint x: 254, endPoint y: 434, distance: 238.3
click at [254, 434] on div "Petition Navigation Case Dashboard Payments Invoices Payments Payments Credit R…" at bounding box center [588, 478] width 1153 height 645
click at [734, 512] on div "Download" at bounding box center [732, 492] width 809 height 63
click at [742, 490] on button "Download" at bounding box center [732, 493] width 84 height 36
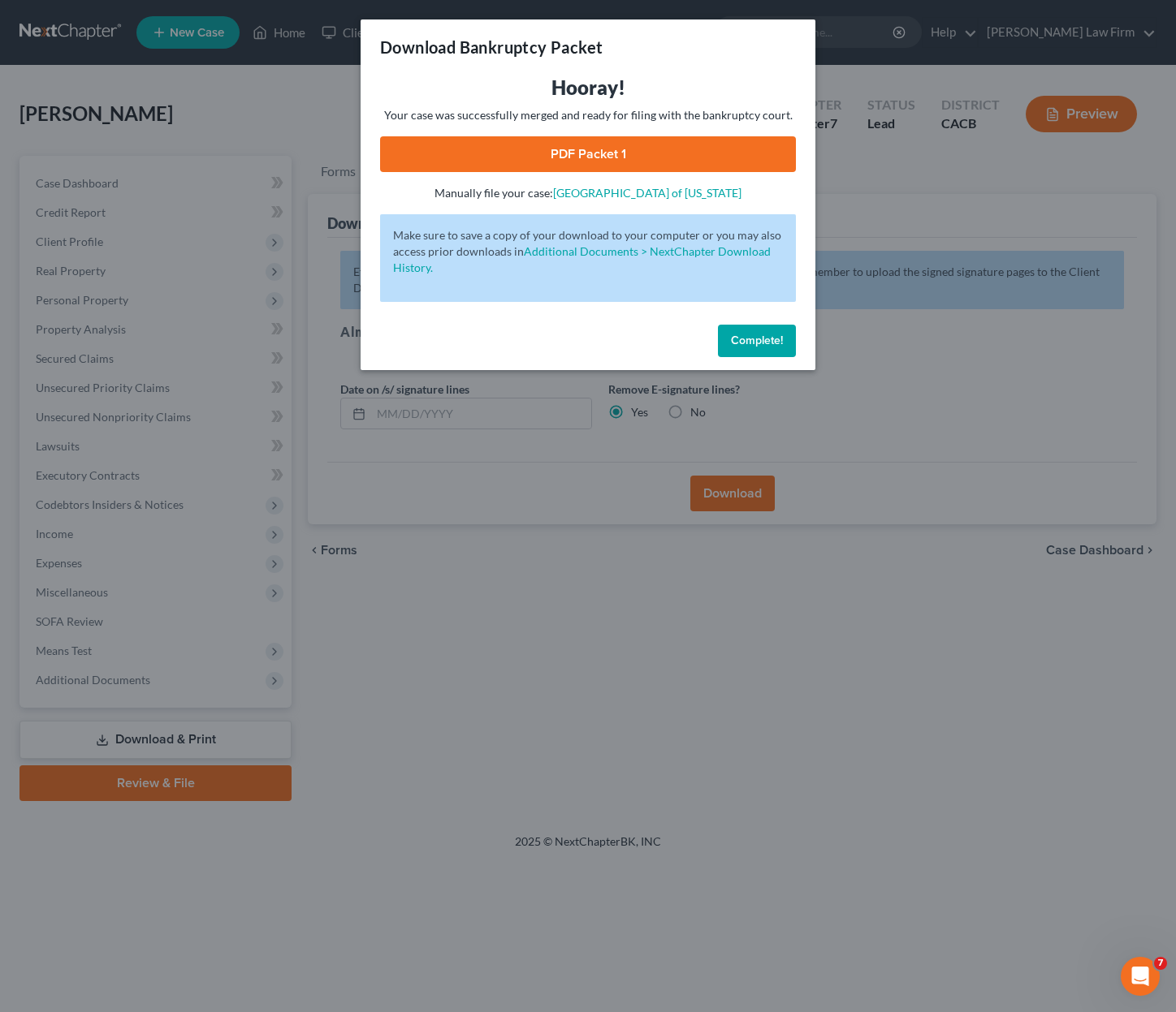
drag, startPoint x: 581, startPoint y: 173, endPoint x: 591, endPoint y: 157, distance: 18.9
click at [581, 173] on div "Hooray! Your case was successfully merged and ready for filing with the bankrup…" at bounding box center [588, 137] width 416 height 127
click at [592, 149] on link "PDF Packet 1" at bounding box center [588, 154] width 416 height 36
